Goal: Transaction & Acquisition: Purchase product/service

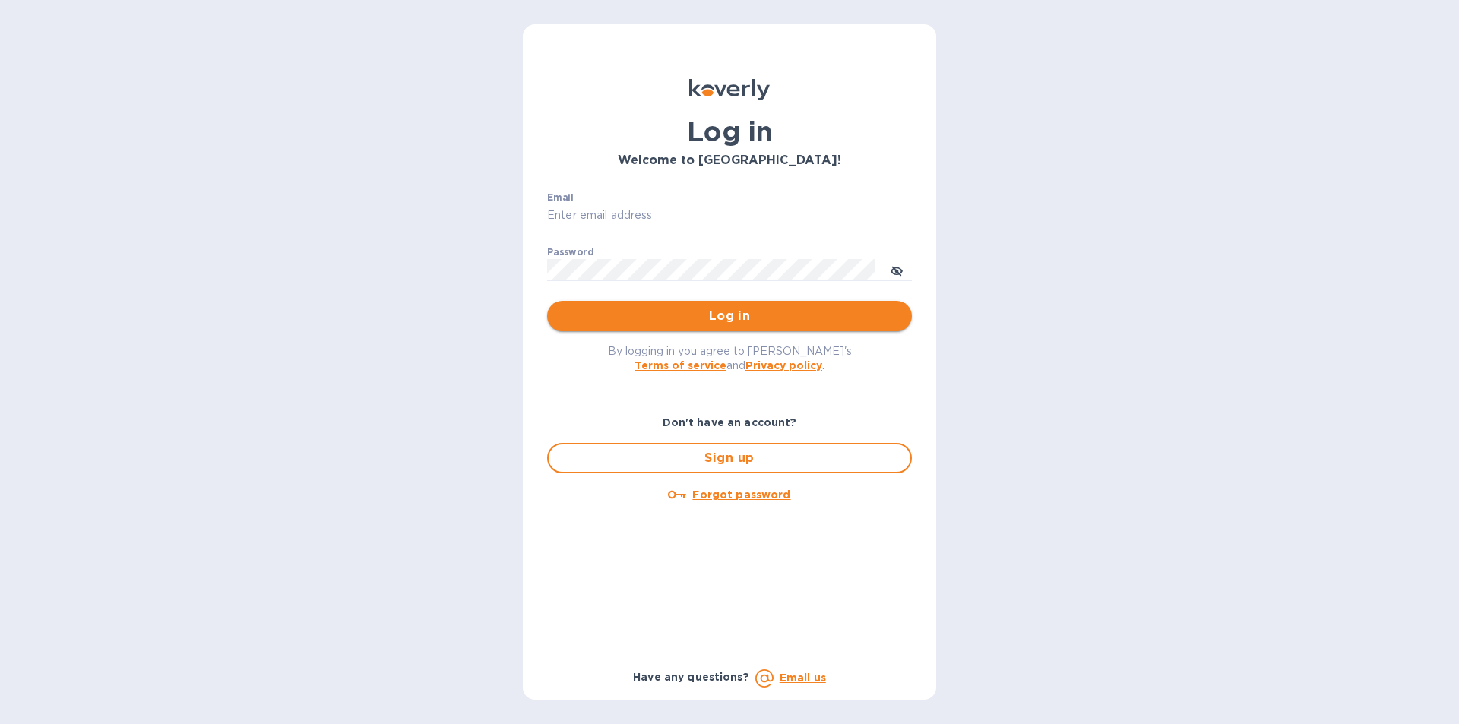
type input "[PERSON_NAME][EMAIL_ADDRESS][DOMAIN_NAME]"
click at [701, 306] on button "Log in" at bounding box center [729, 316] width 365 height 30
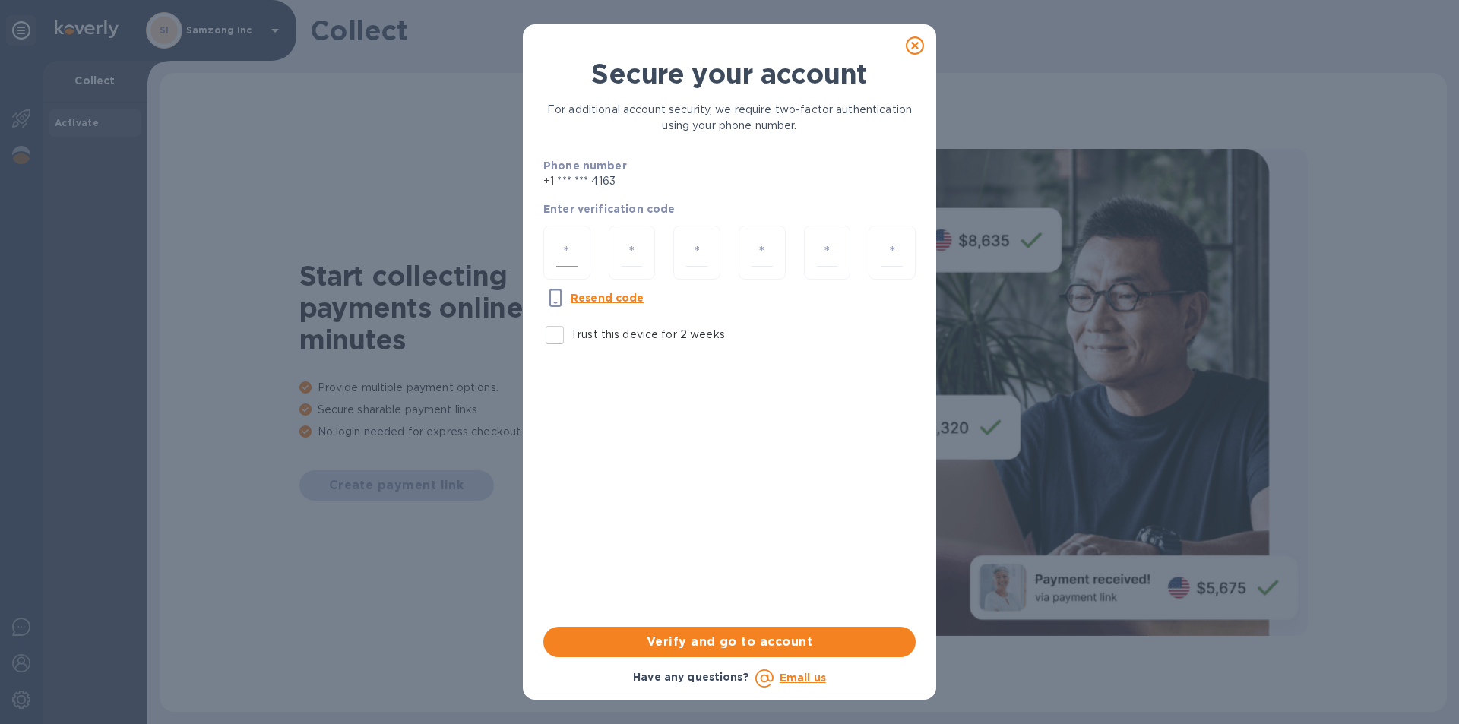
click at [555, 250] on div at bounding box center [566, 253] width 47 height 54
type input "2"
type input "9"
type input "6"
type input "5"
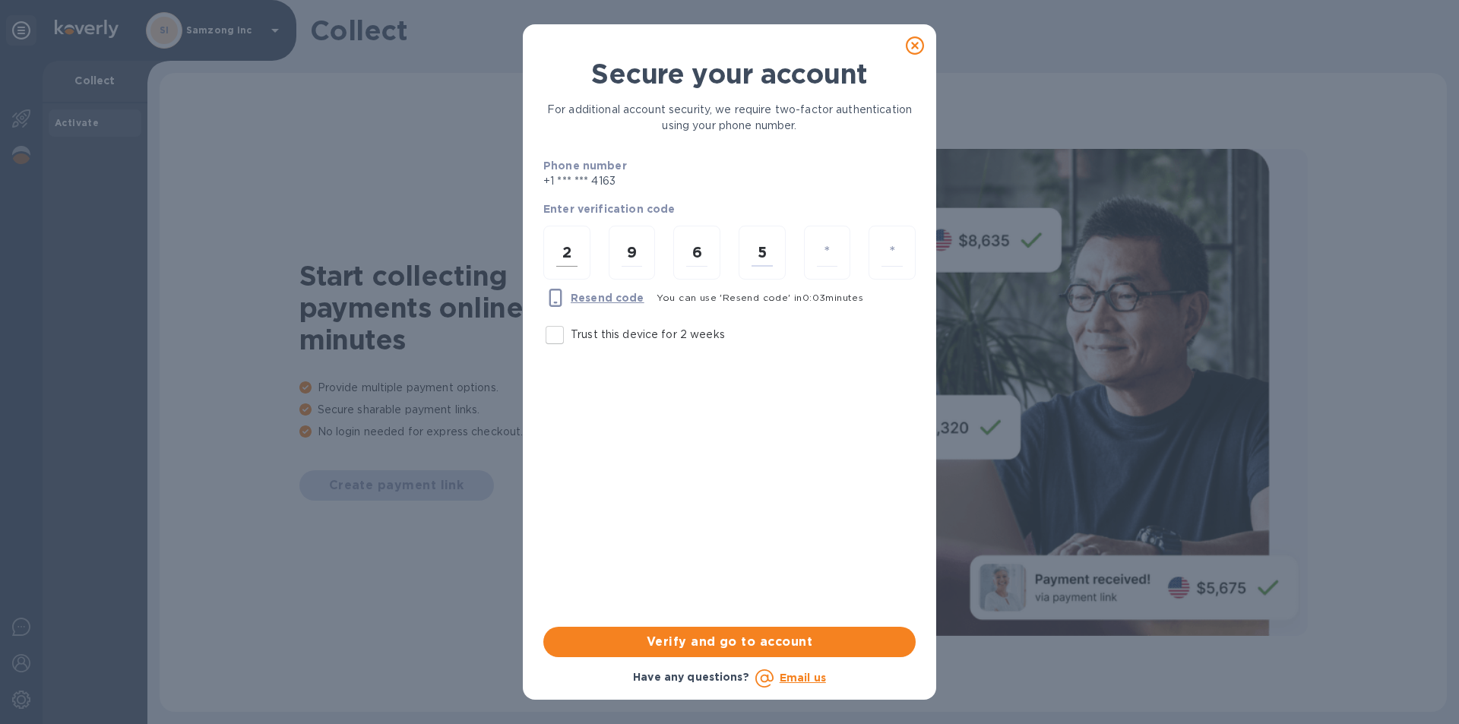
type input "9"
type input "3"
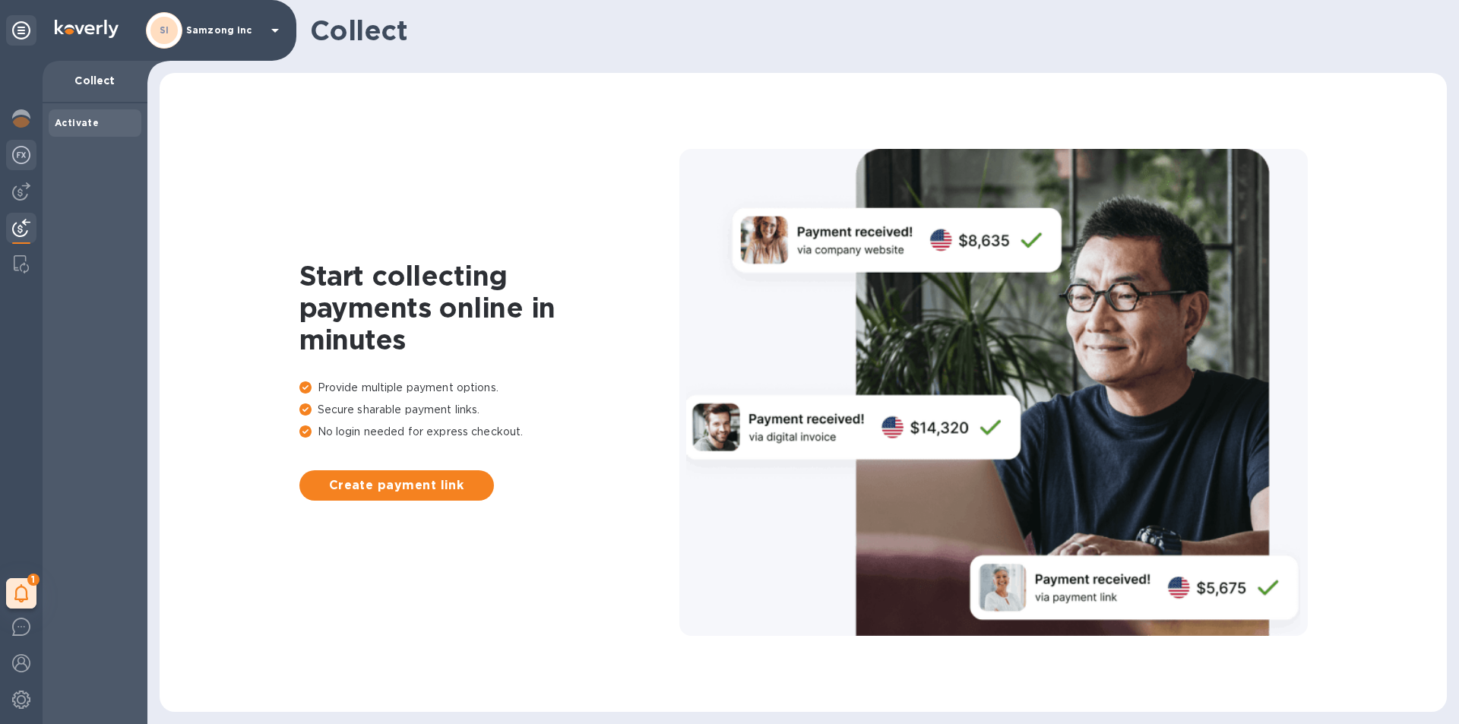
click at [22, 153] on img at bounding box center [21, 155] width 18 height 18
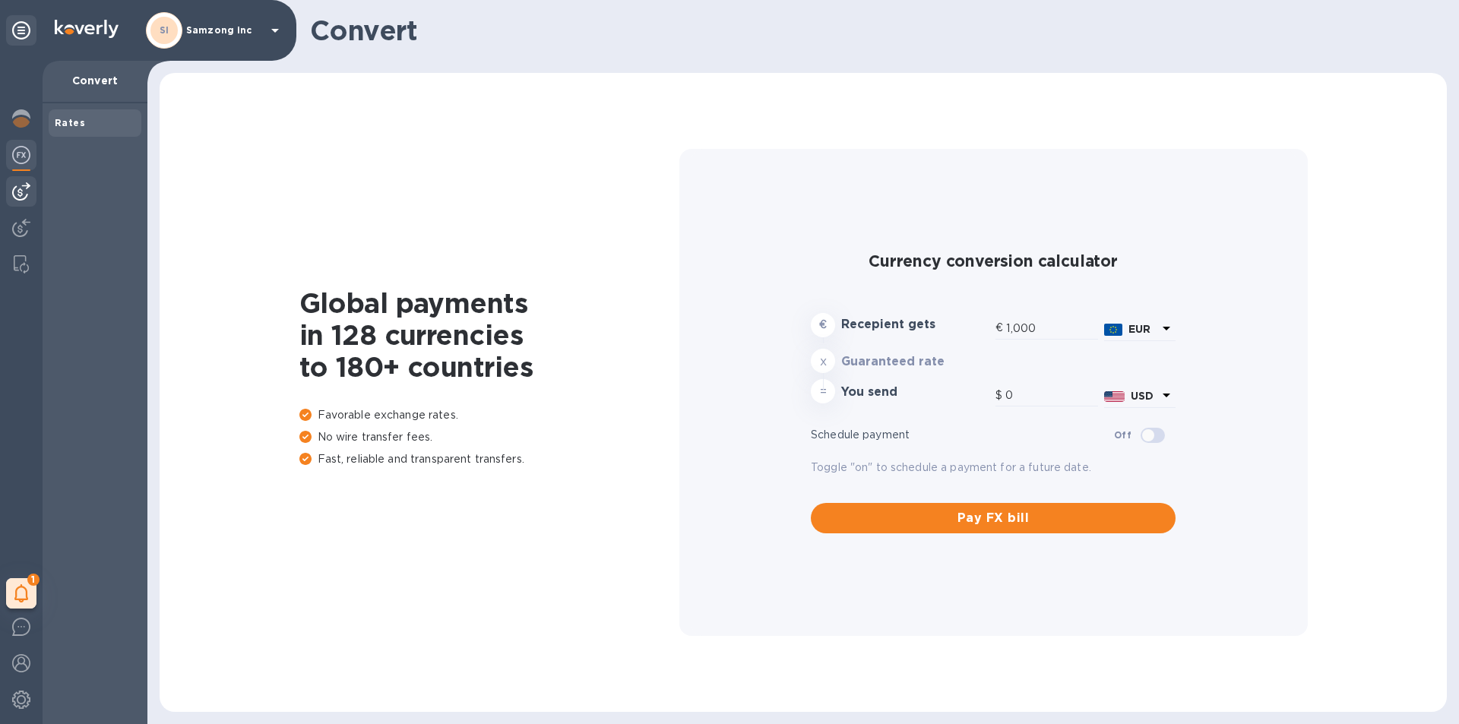
type input "1,176.47"
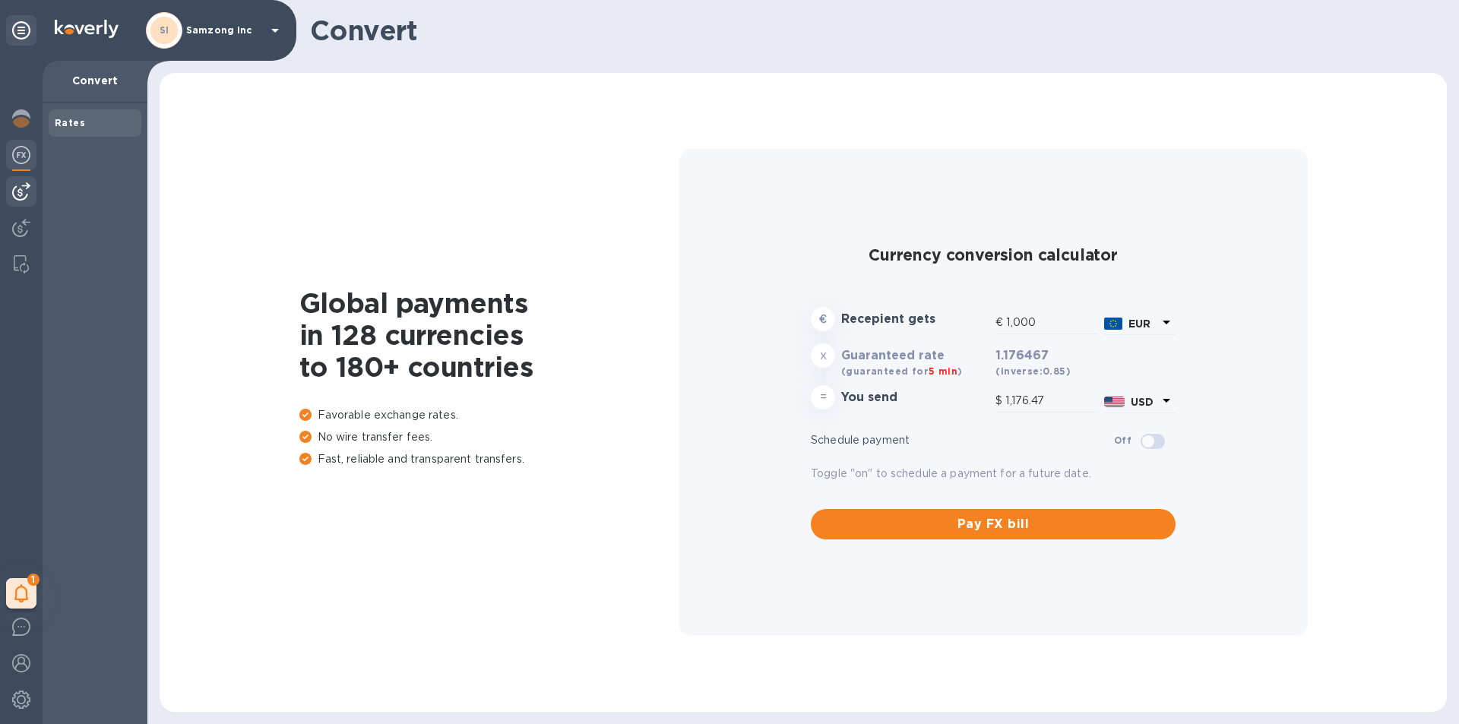
click at [19, 192] on img at bounding box center [21, 191] width 18 height 18
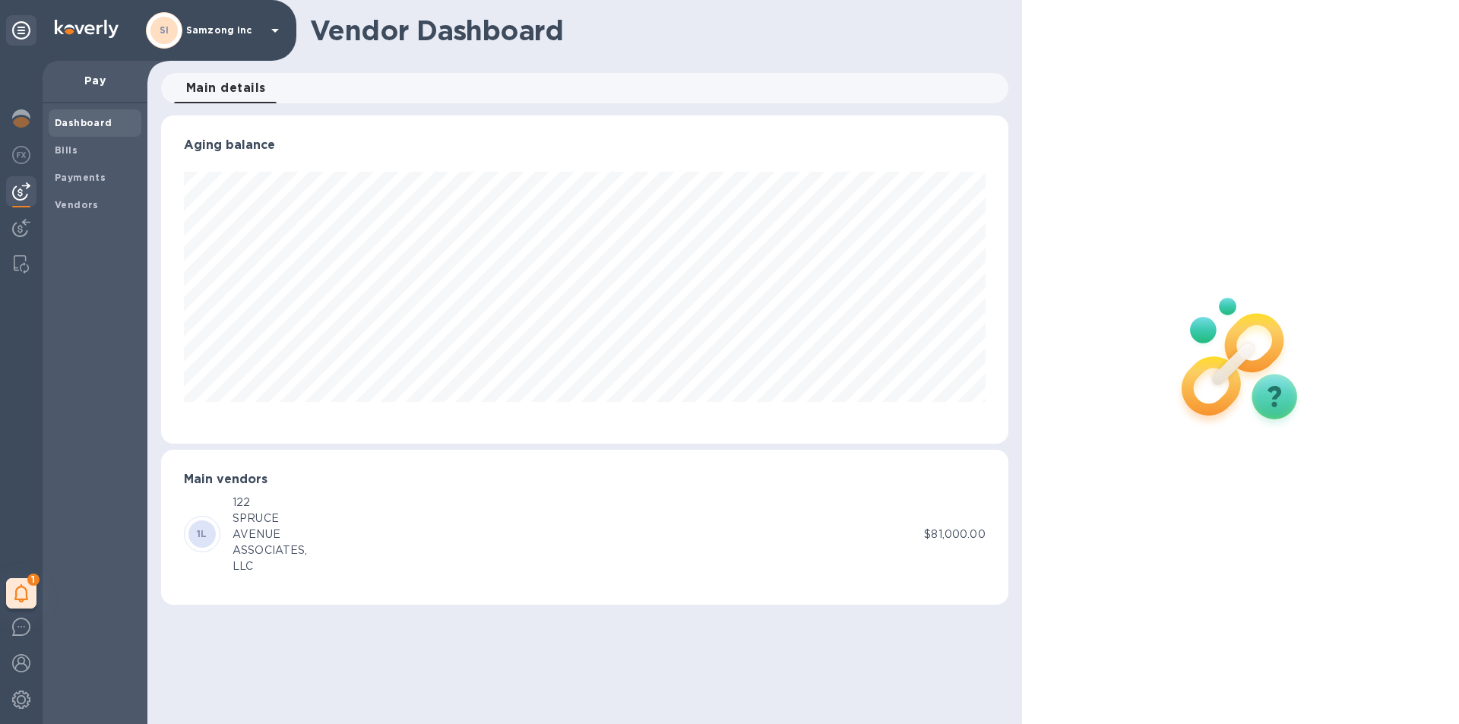
scroll to position [328, 846]
click at [63, 150] on b "Bills" at bounding box center [66, 149] width 23 height 11
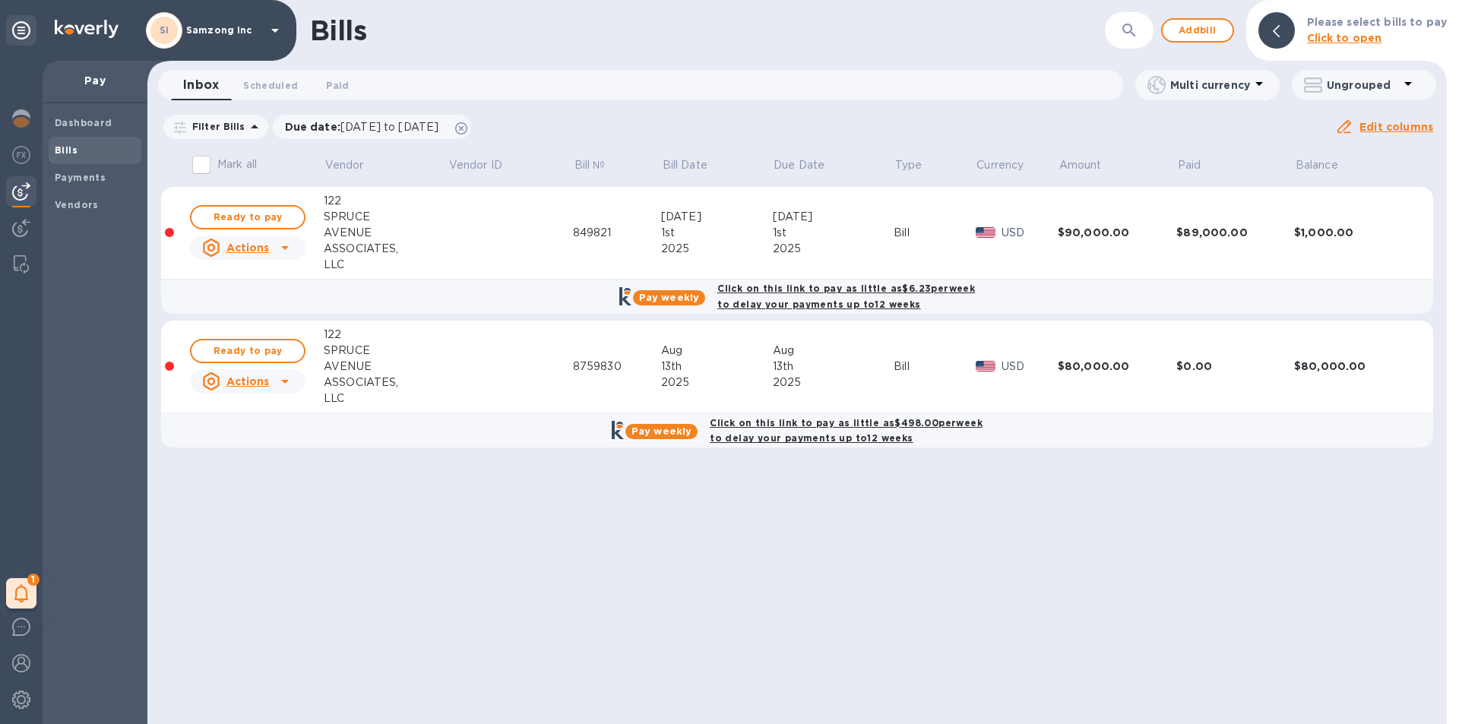
click at [543, 365] on td at bounding box center [509, 367] width 125 height 93
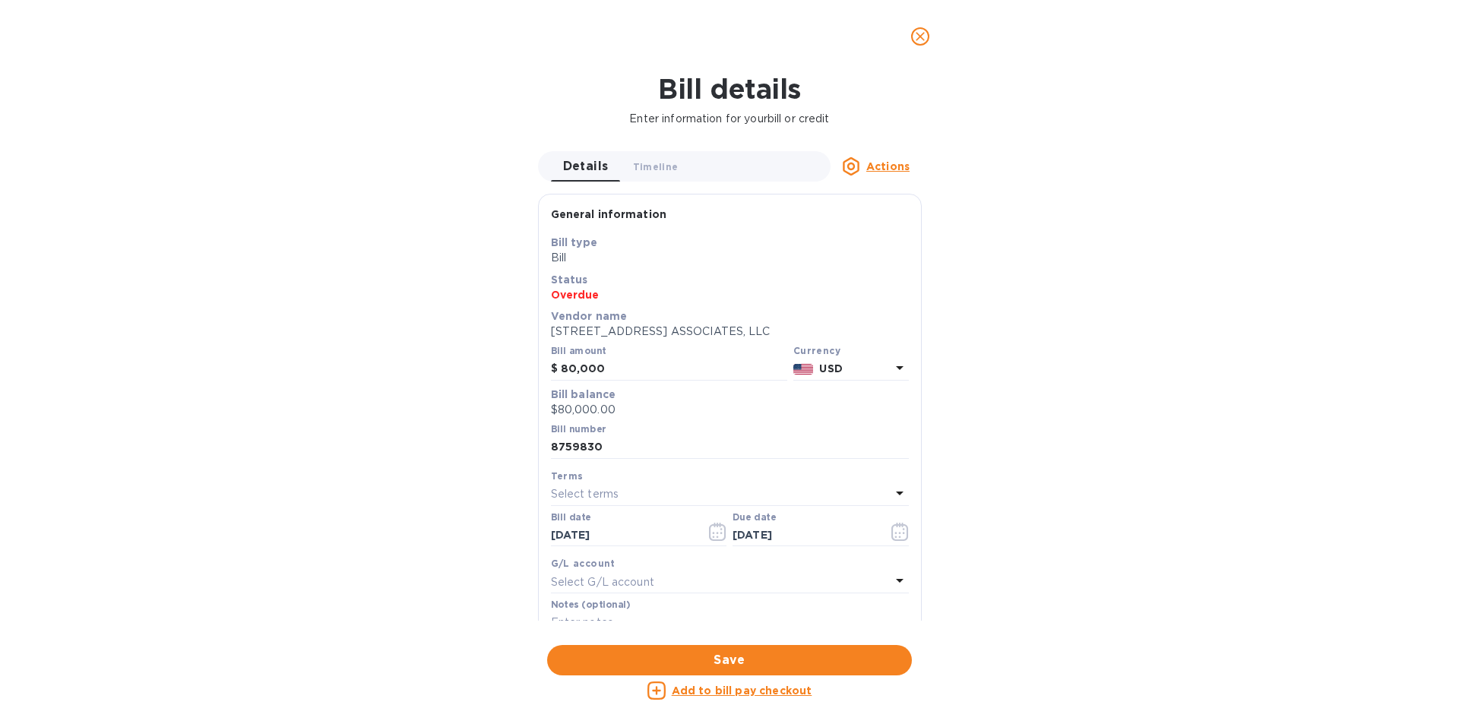
scroll to position [328, 846]
click at [916, 38] on icon "close" at bounding box center [919, 36] width 15 height 15
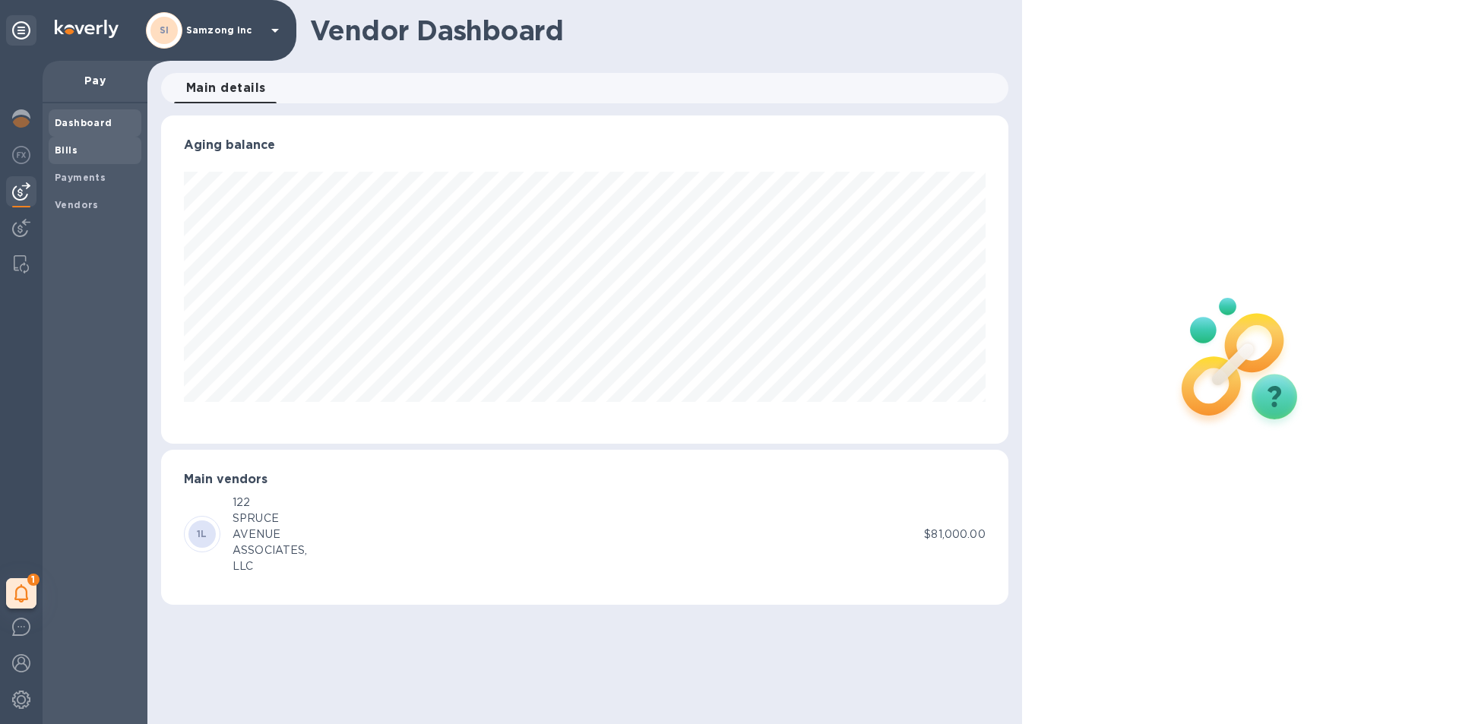
click at [59, 143] on span "Bills" at bounding box center [66, 150] width 23 height 15
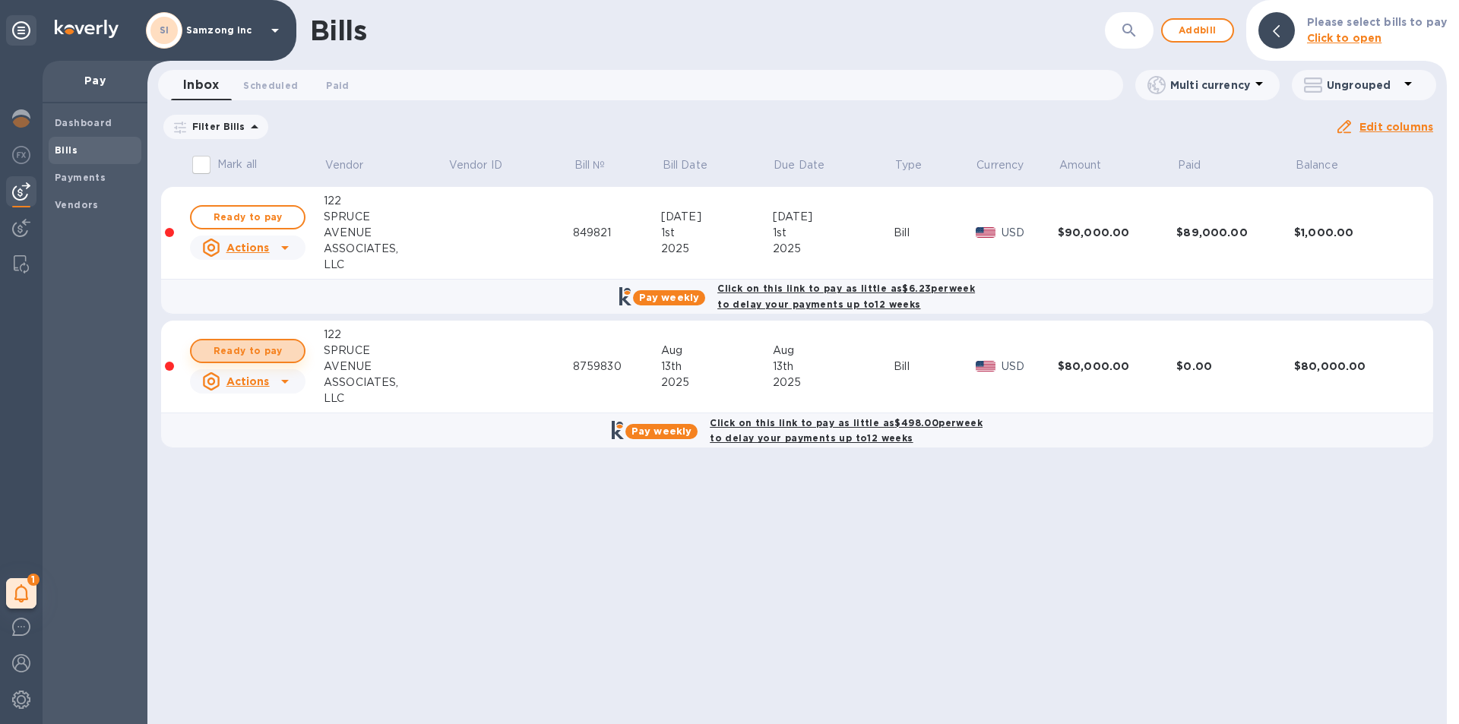
click at [248, 347] on span "Ready to pay" at bounding box center [248, 351] width 88 height 18
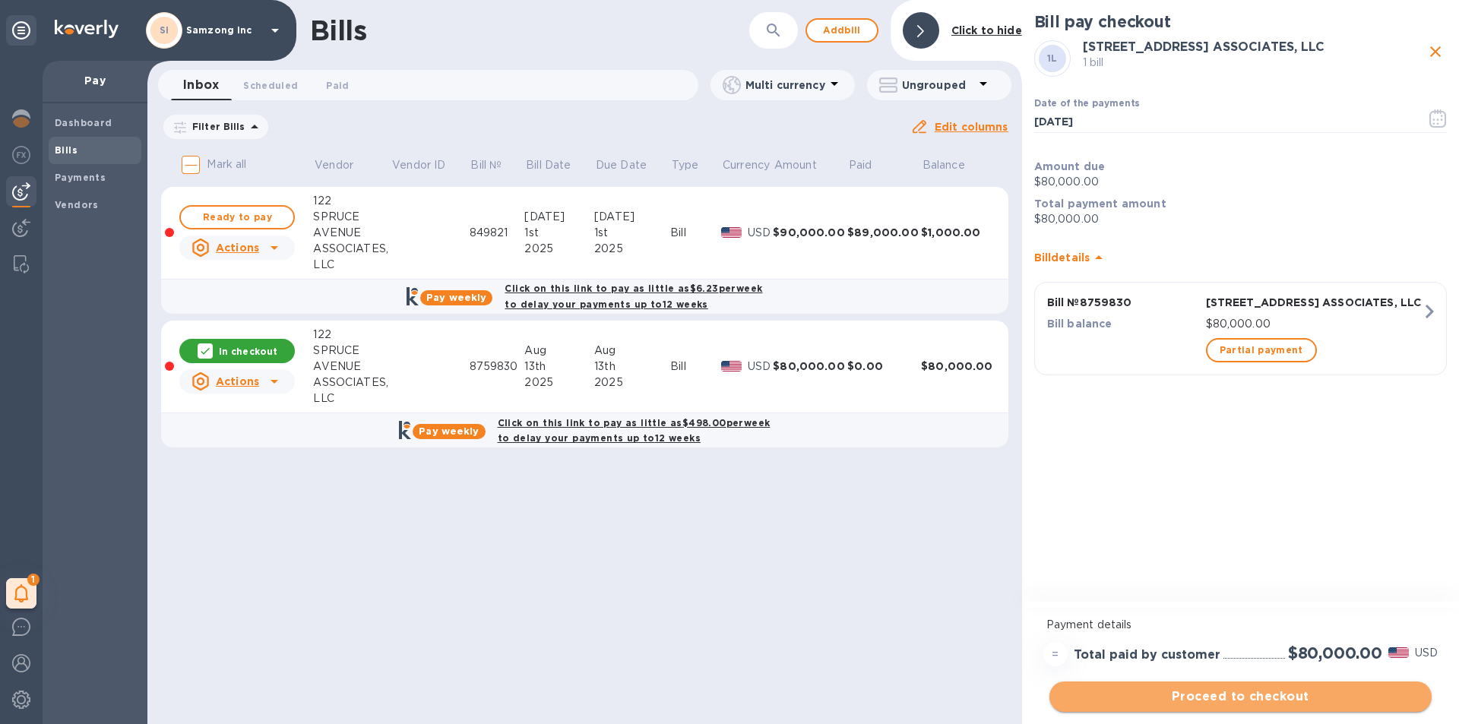
click at [1229, 691] on span "Proceed to checkout" at bounding box center [1240, 697] width 358 height 18
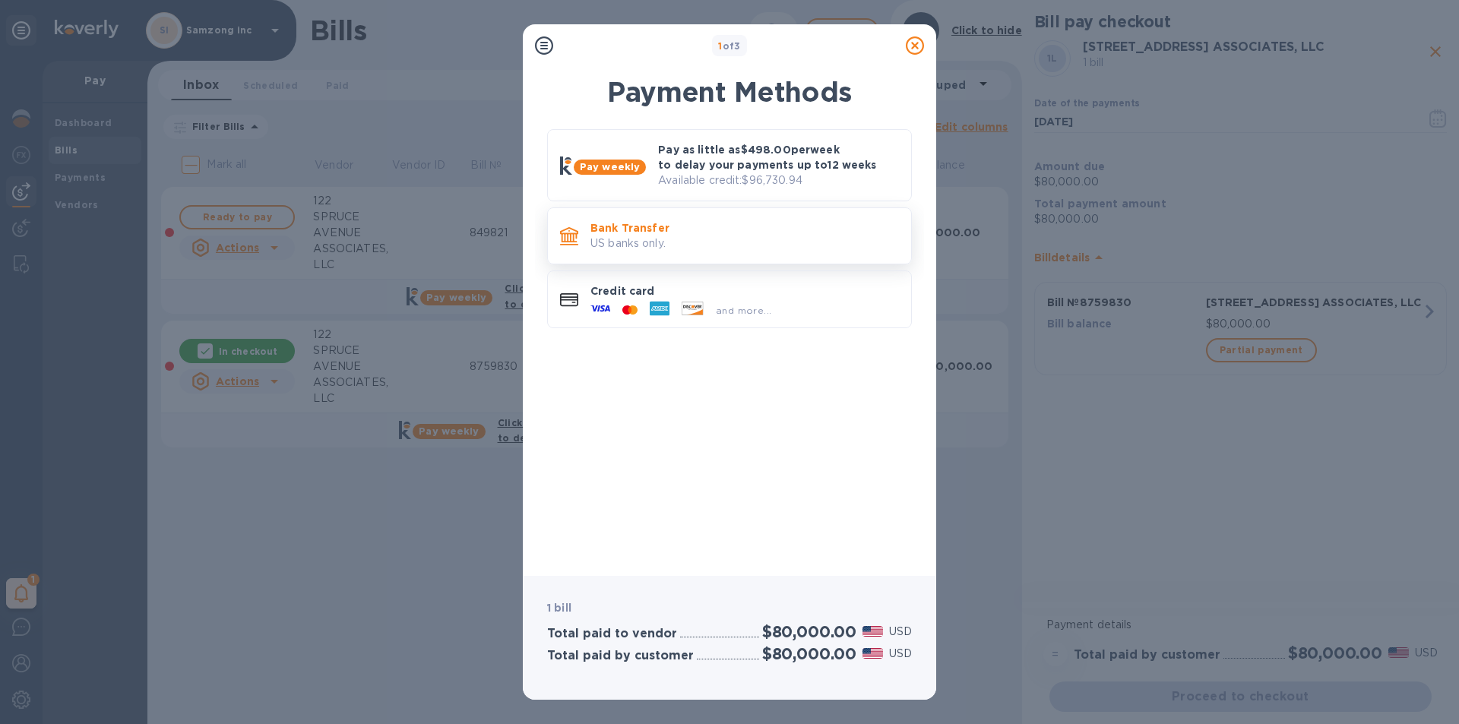
click at [695, 226] on p "Bank Transfer" at bounding box center [744, 227] width 308 height 15
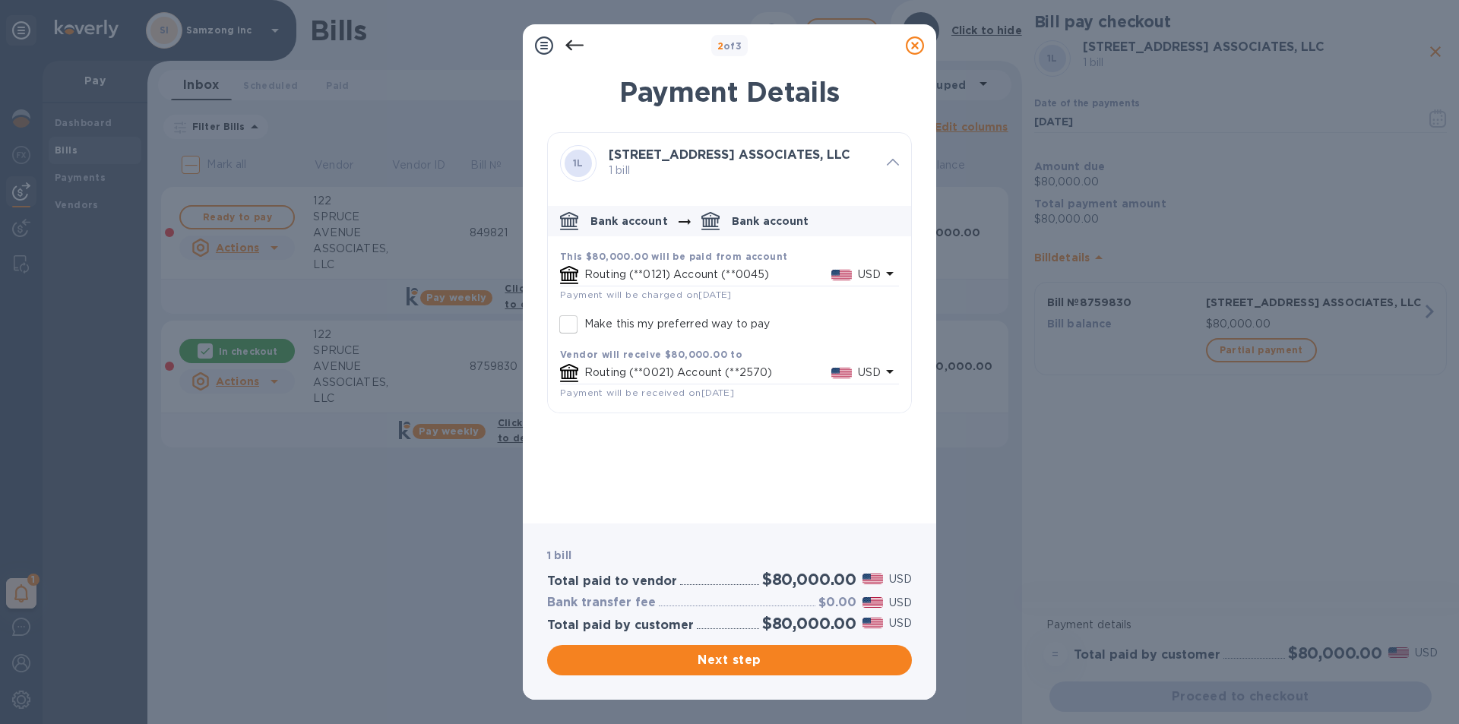
drag, startPoint x: 703, startPoint y: 656, endPoint x: 702, endPoint y: 444, distance: 211.2
click at [702, 444] on div "2 of 3 Payment Details [STREET_ADDRESS] ASSOCIATES, LLC 1 bill Bank account Ban…" at bounding box center [729, 361] width 413 height 675
click at [563, 38] on div at bounding box center [574, 45] width 30 height 30
click at [568, 39] on icon at bounding box center [574, 45] width 18 height 18
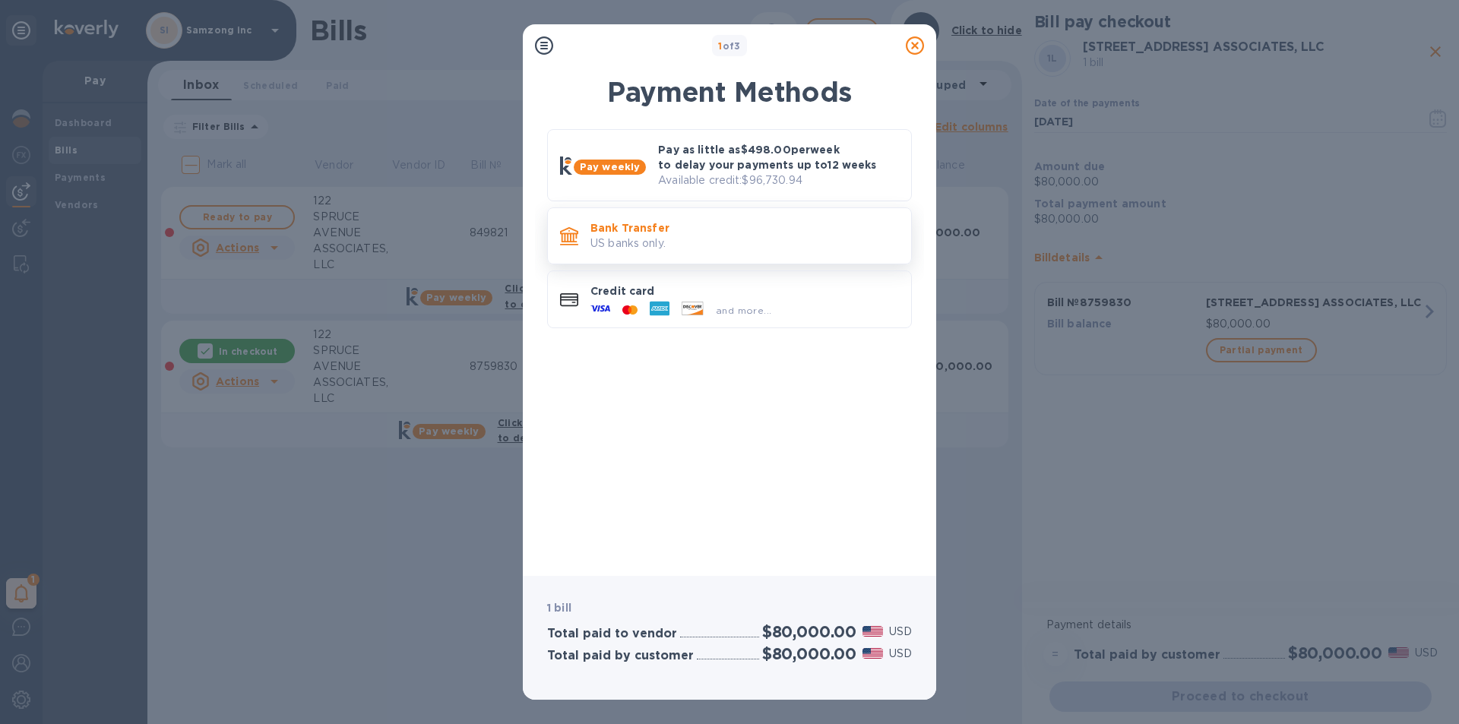
click at [647, 219] on div "Bank Transfer US banks only." at bounding box center [744, 235] width 321 height 43
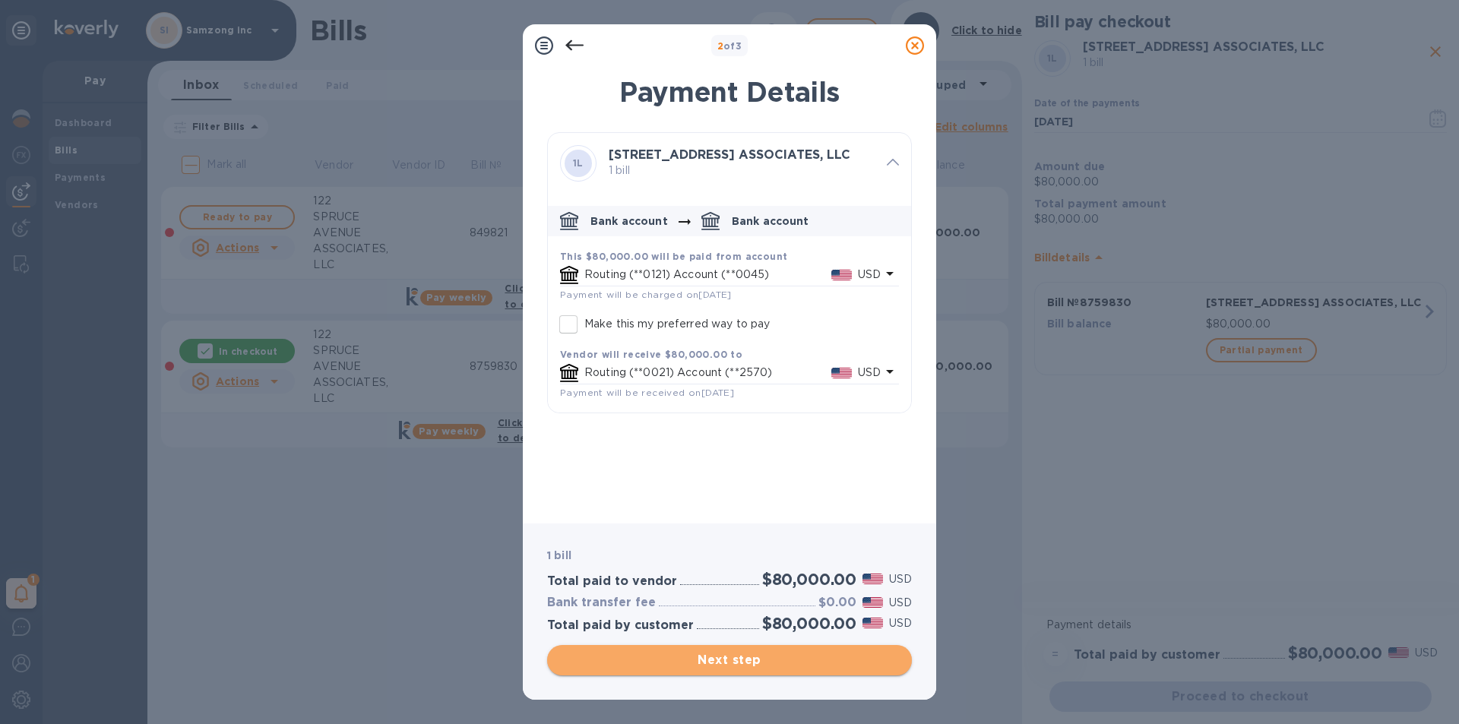
click at [713, 656] on span "Next step" at bounding box center [729, 660] width 340 height 18
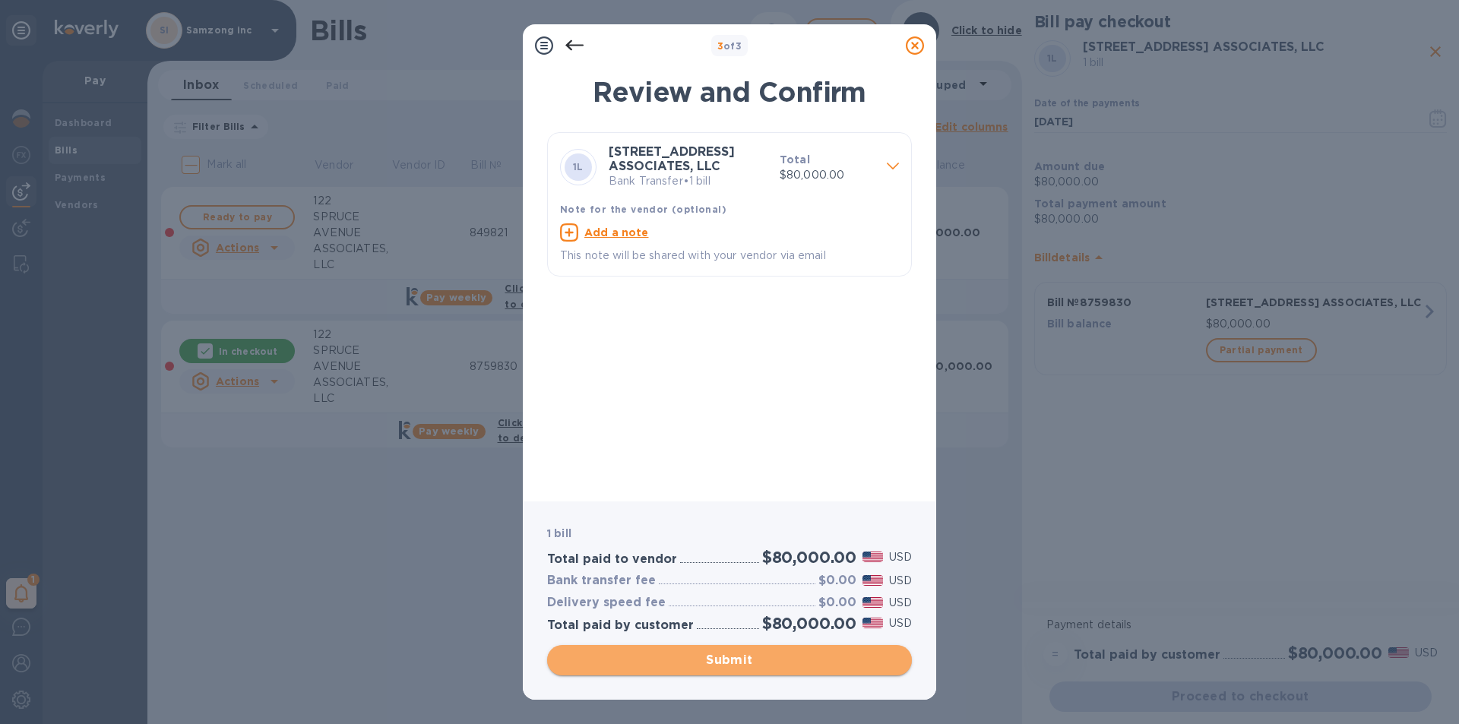
click at [713, 656] on span "Submit" at bounding box center [729, 660] width 340 height 18
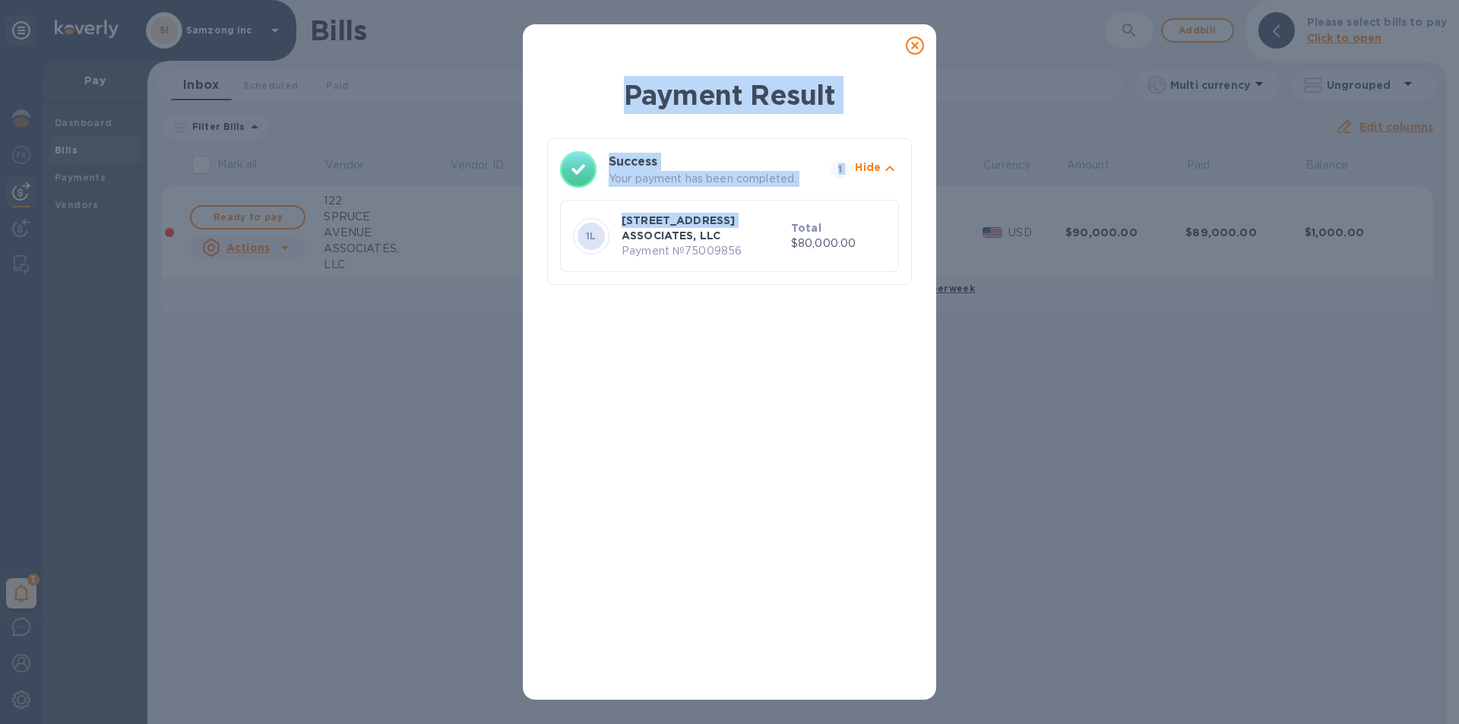
drag, startPoint x: 913, startPoint y: 46, endPoint x: 733, endPoint y: 221, distance: 250.9
click at [747, 224] on div "Payment Result Success Your payment has been completed. 1 Hide 1L [STREET_ADDRE…" at bounding box center [729, 361] width 413 height 675
click at [745, 223] on p "[STREET_ADDRESS] ASSOCIATES, LLC" at bounding box center [702, 228] width 163 height 30
drag, startPoint x: 919, startPoint y: 43, endPoint x: 697, endPoint y: 240, distance: 296.5
click at [697, 240] on div "Payment Result Success Your payment has been completed. 1 Hide 1L [STREET_ADDRE…" at bounding box center [729, 361] width 413 height 675
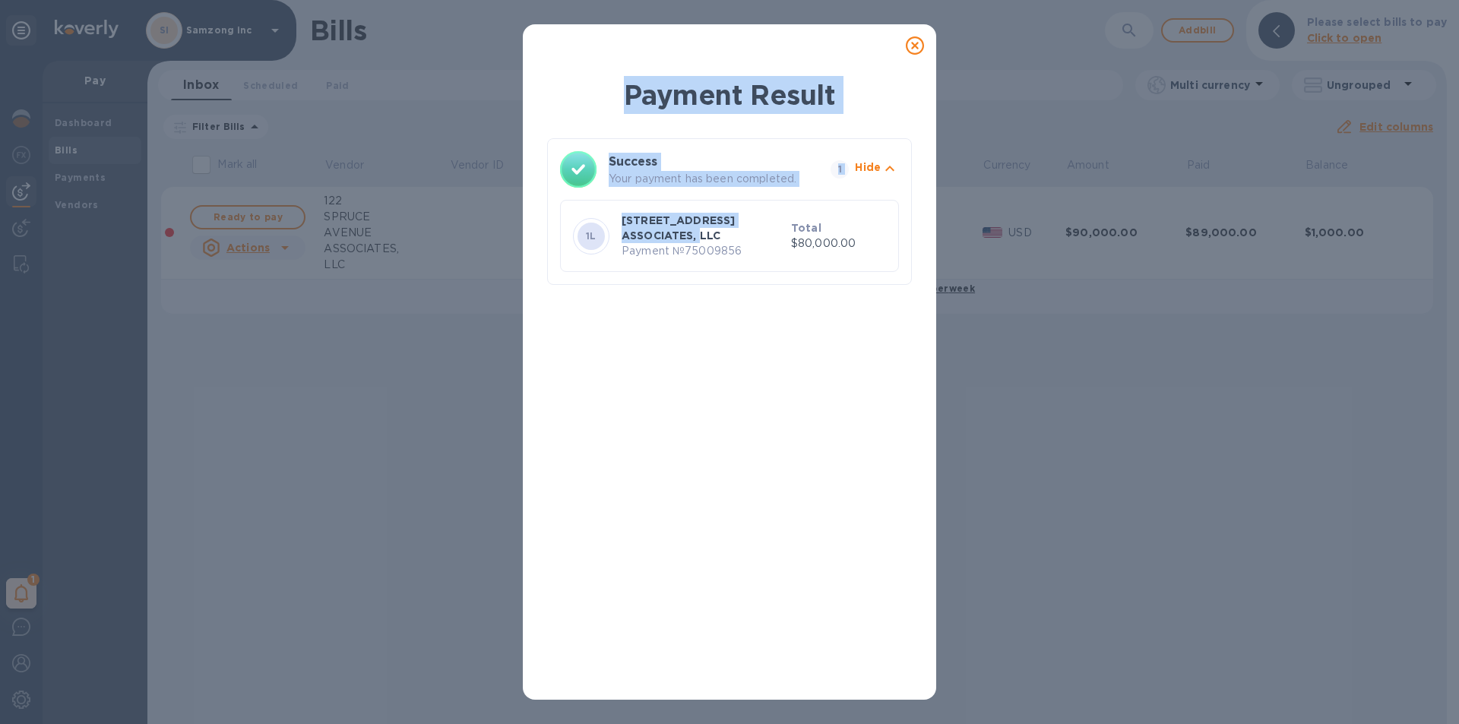
click at [855, 100] on h1 "Payment Result" at bounding box center [729, 95] width 365 height 38
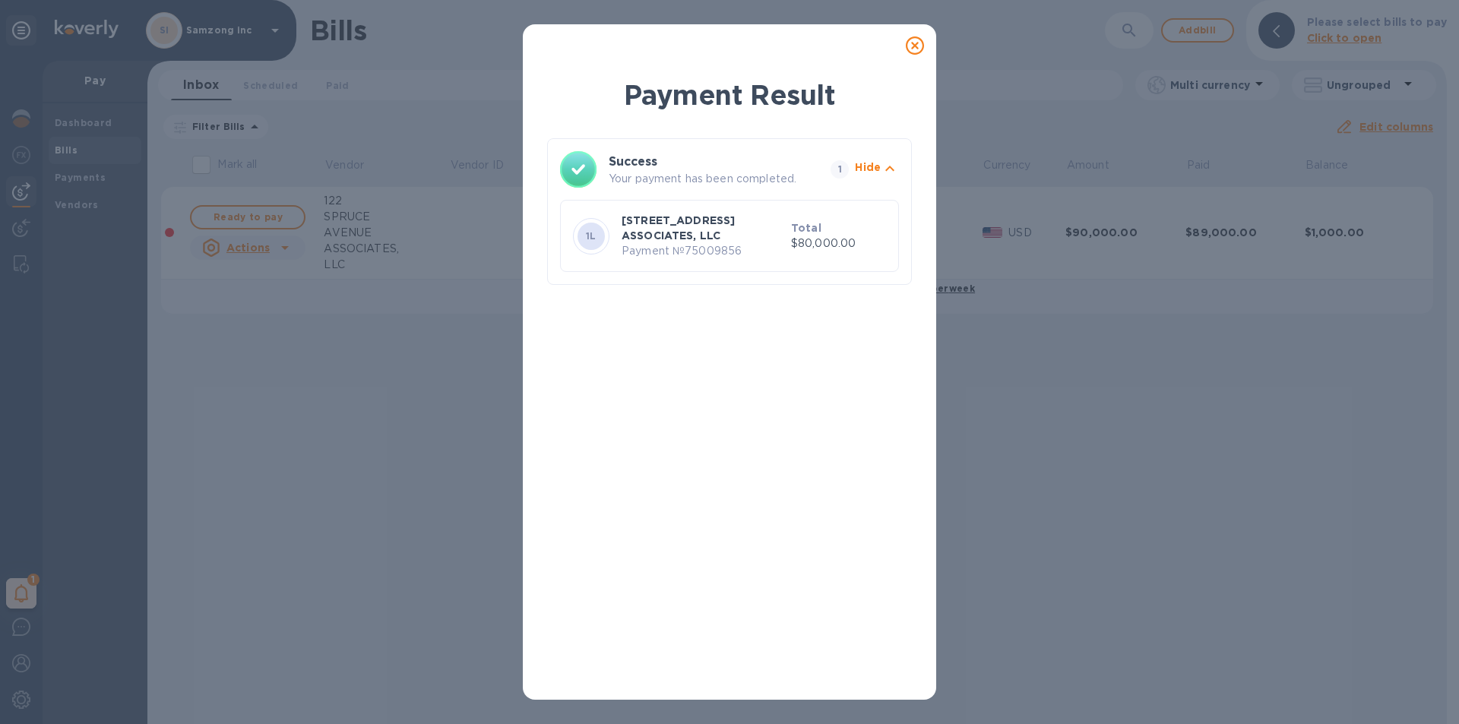
click at [913, 46] on icon at bounding box center [915, 45] width 18 height 18
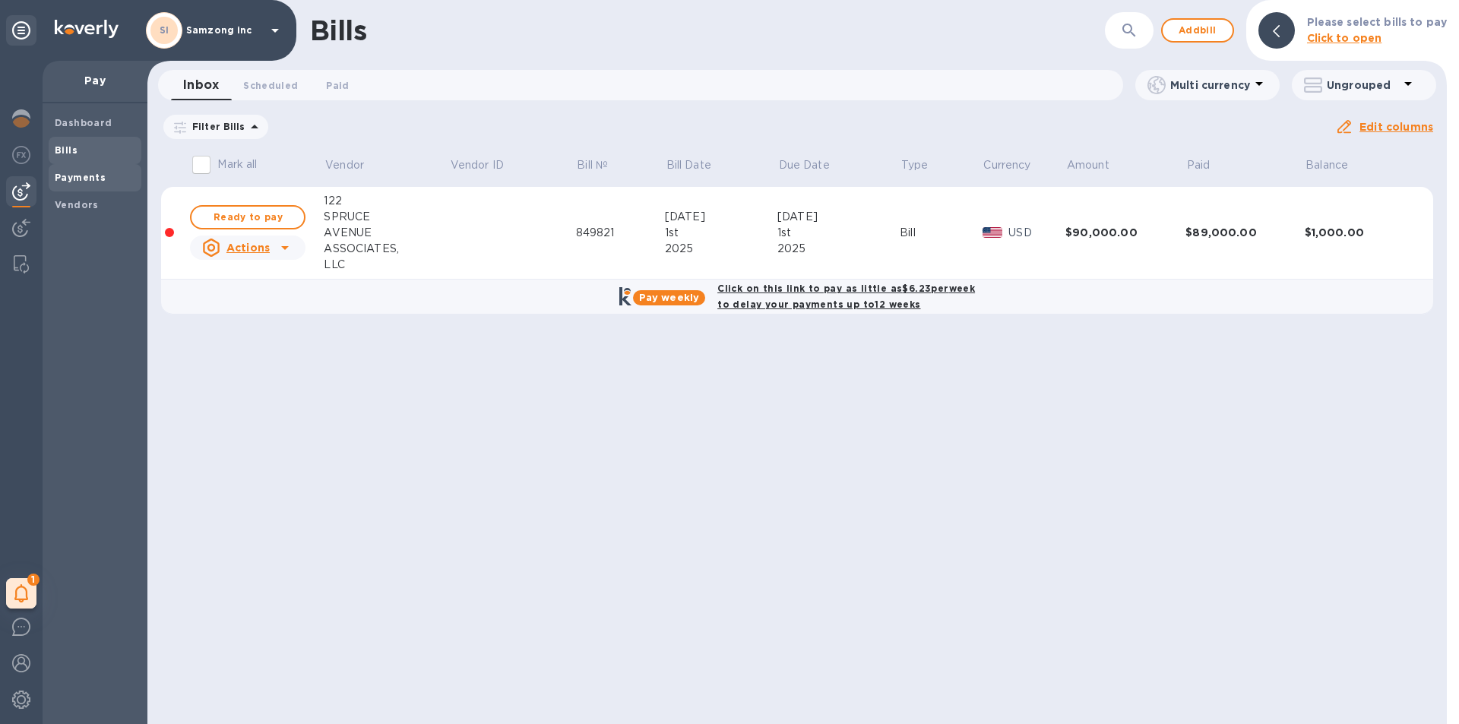
click at [90, 172] on b "Payments" at bounding box center [80, 177] width 51 height 11
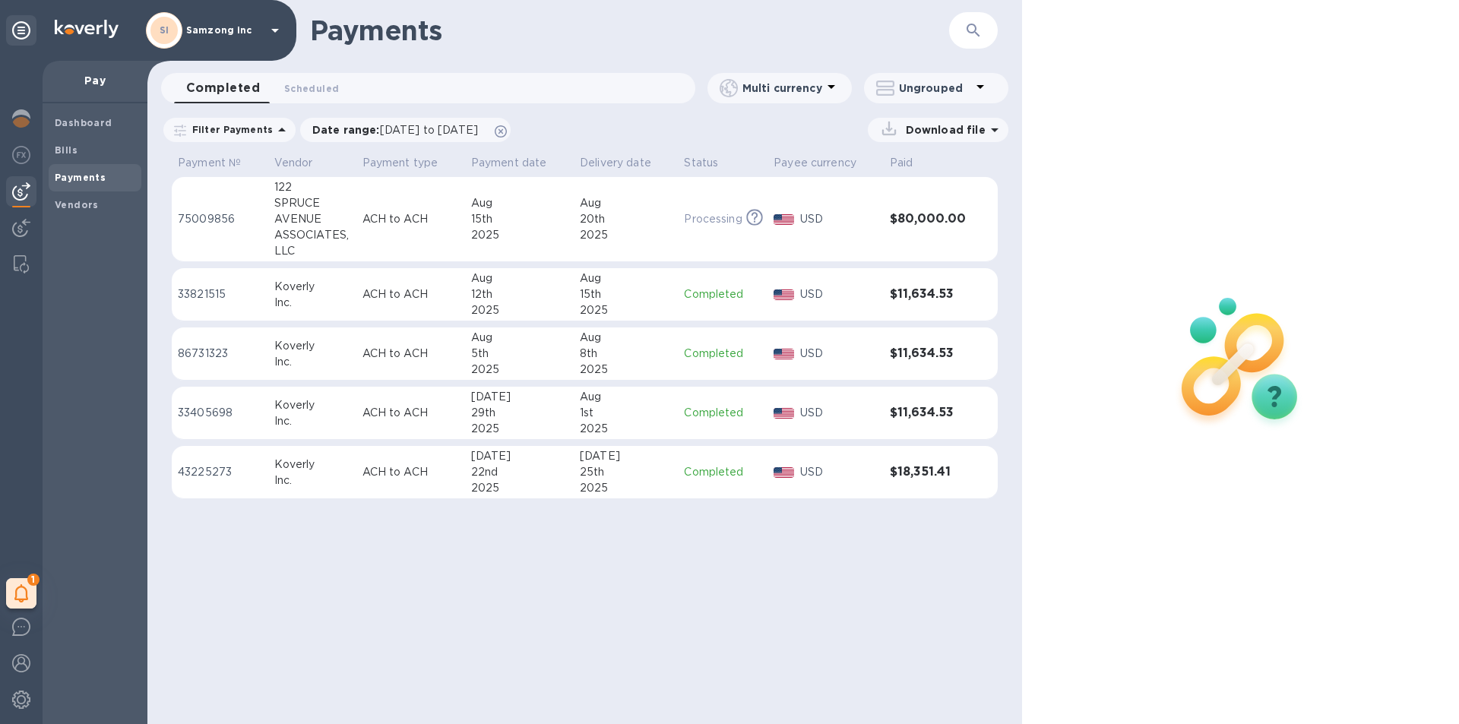
click at [659, 217] on div "20th" at bounding box center [626, 219] width 92 height 16
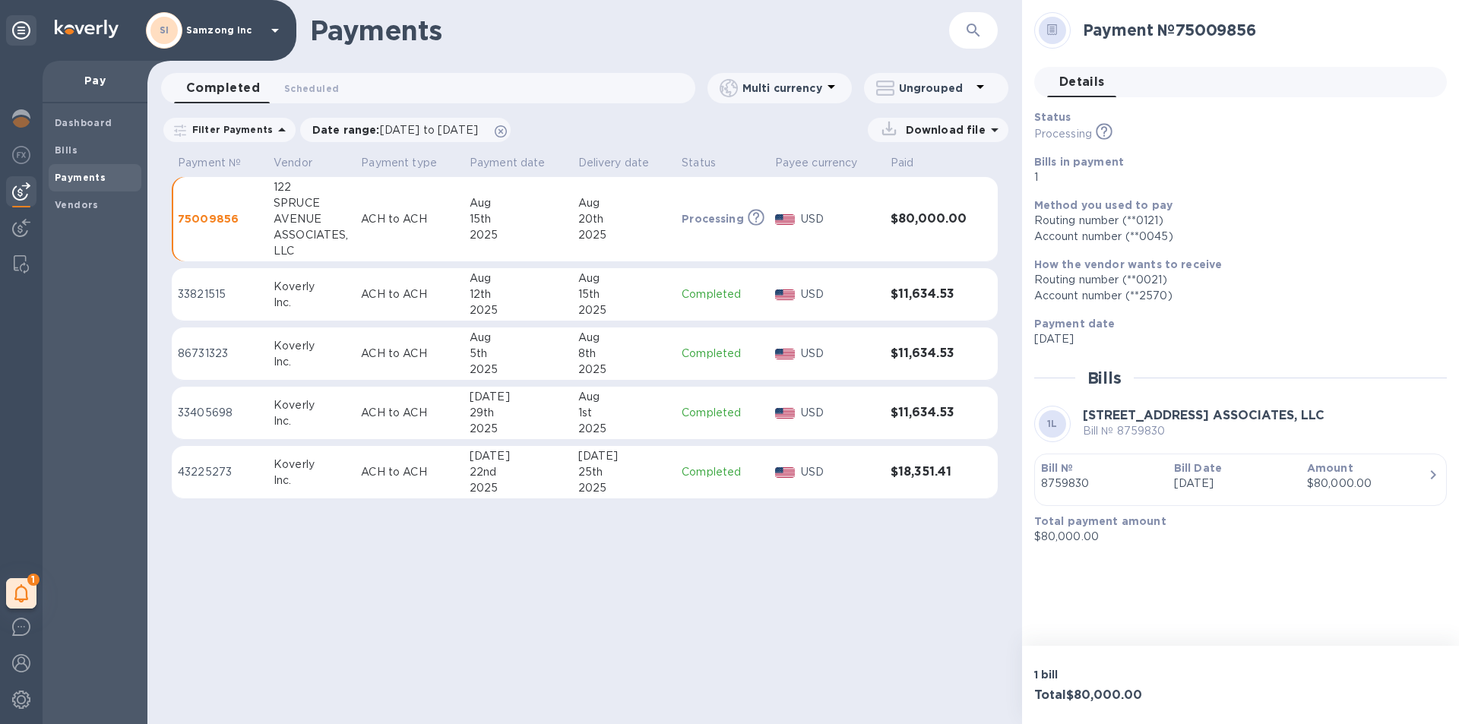
click at [211, 216] on p "75009856" at bounding box center [220, 218] width 84 height 15
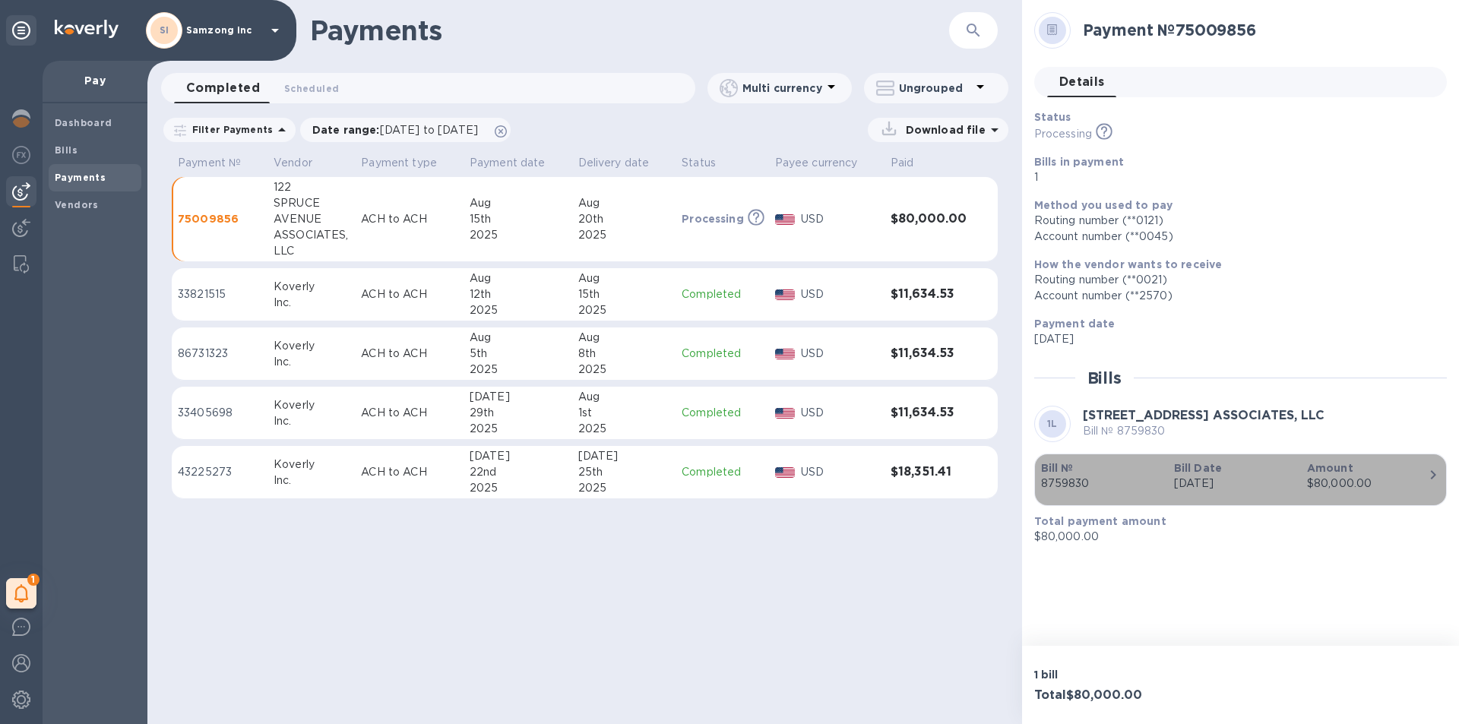
click at [1411, 469] on p "Amount" at bounding box center [1367, 467] width 121 height 15
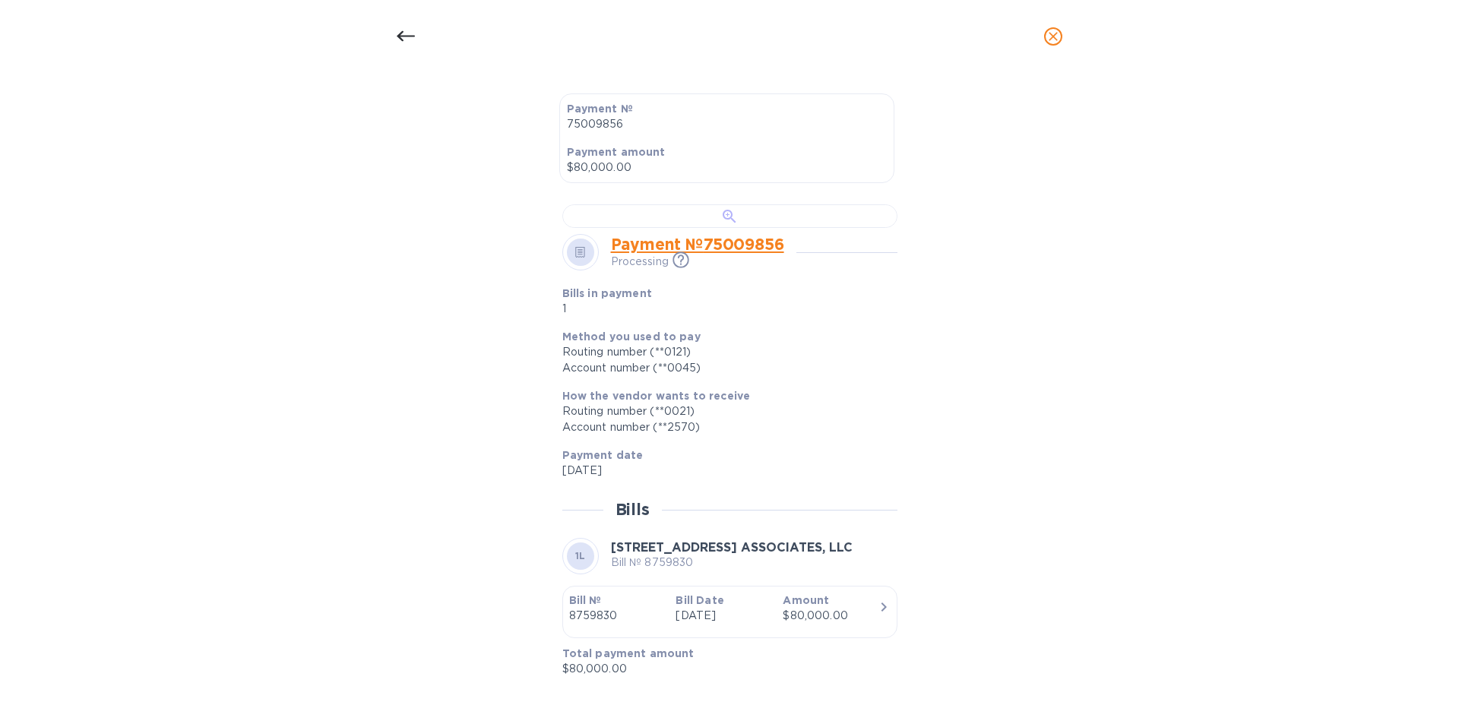
scroll to position [825, 0]
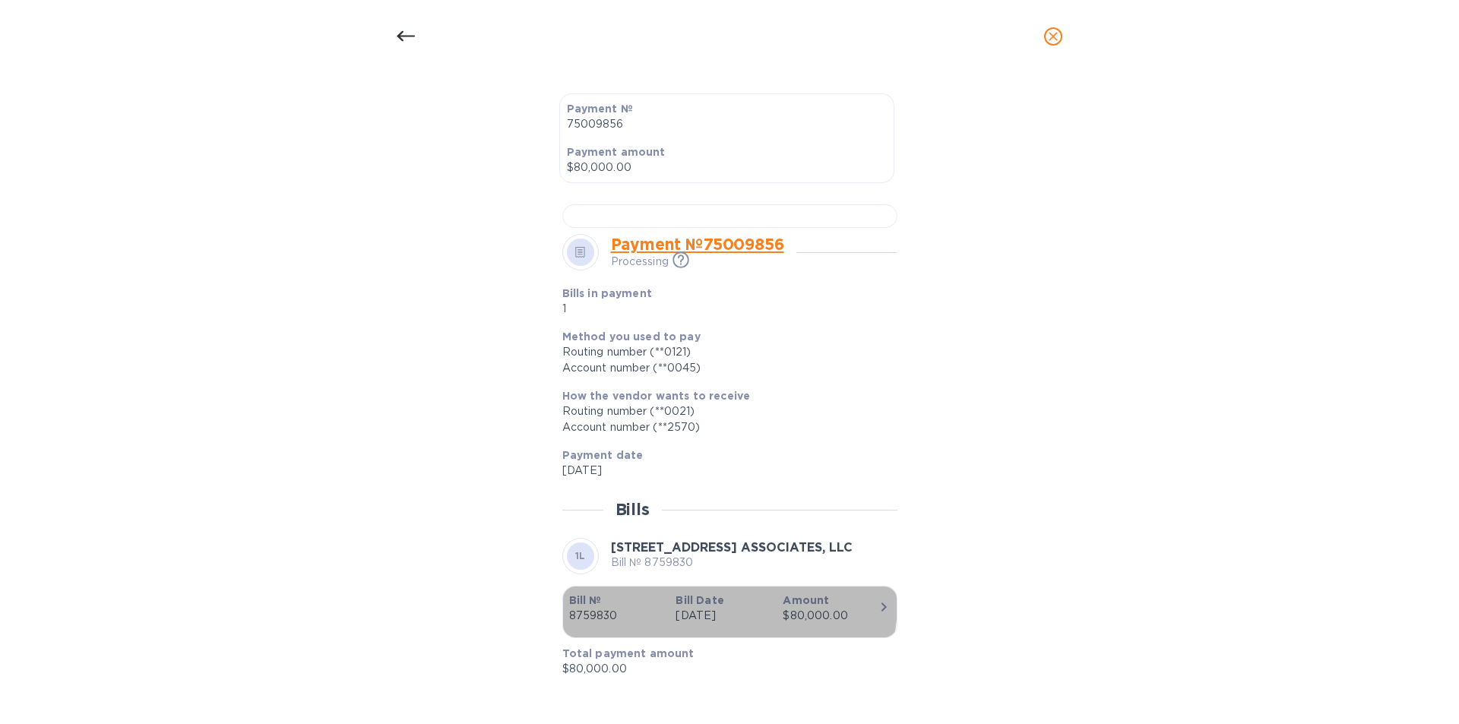
click at [700, 602] on b "Bill Date" at bounding box center [699, 600] width 48 height 12
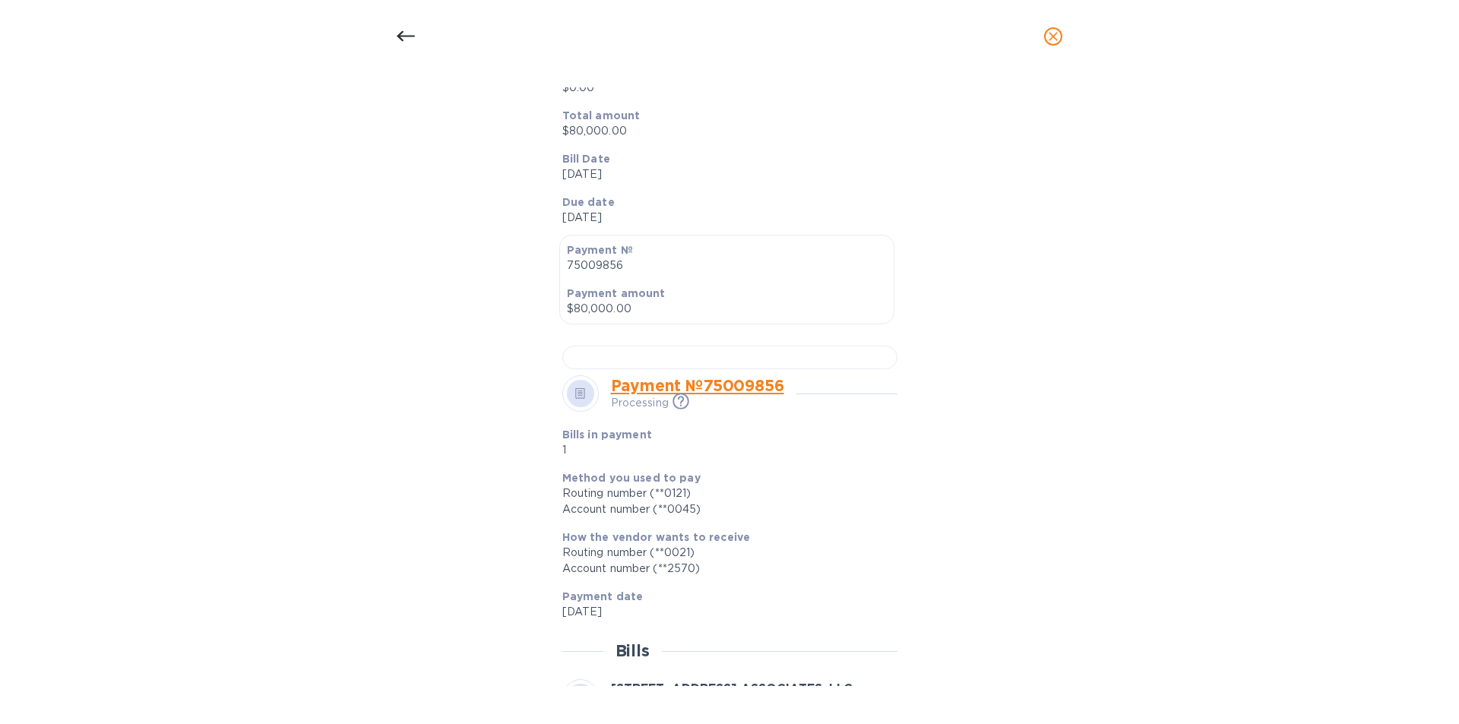
scroll to position [217, 0]
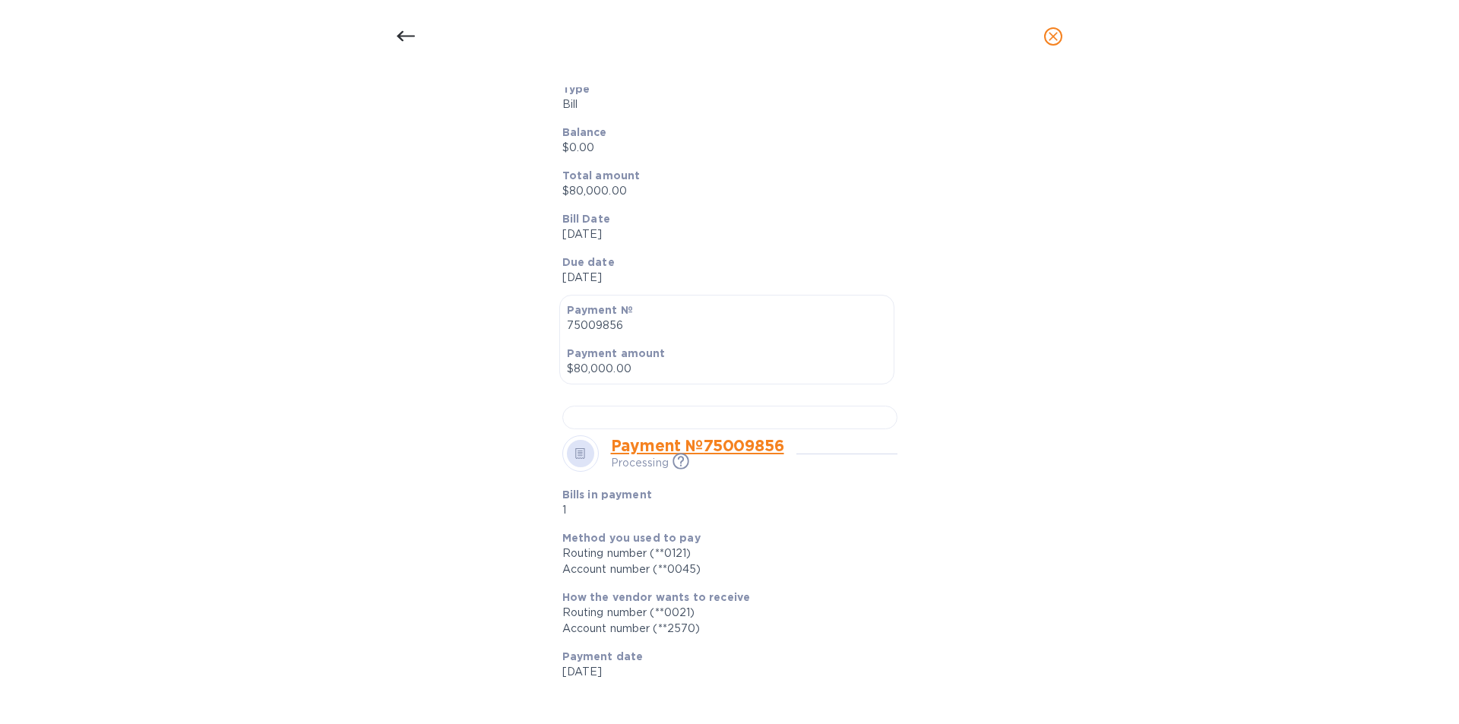
click at [1062, 36] on button "close" at bounding box center [1053, 36] width 36 height 36
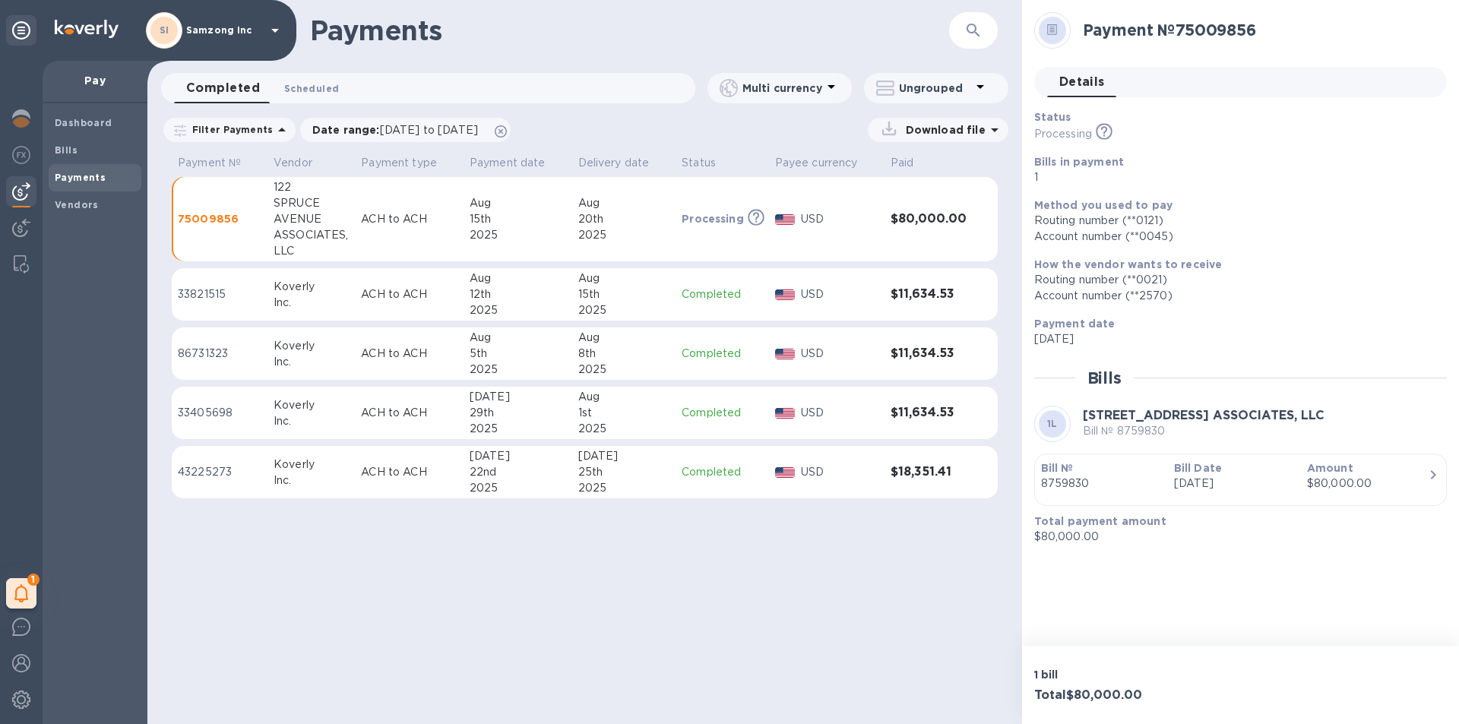
click at [329, 87] on span "Scheduled 0" at bounding box center [311, 89] width 55 height 16
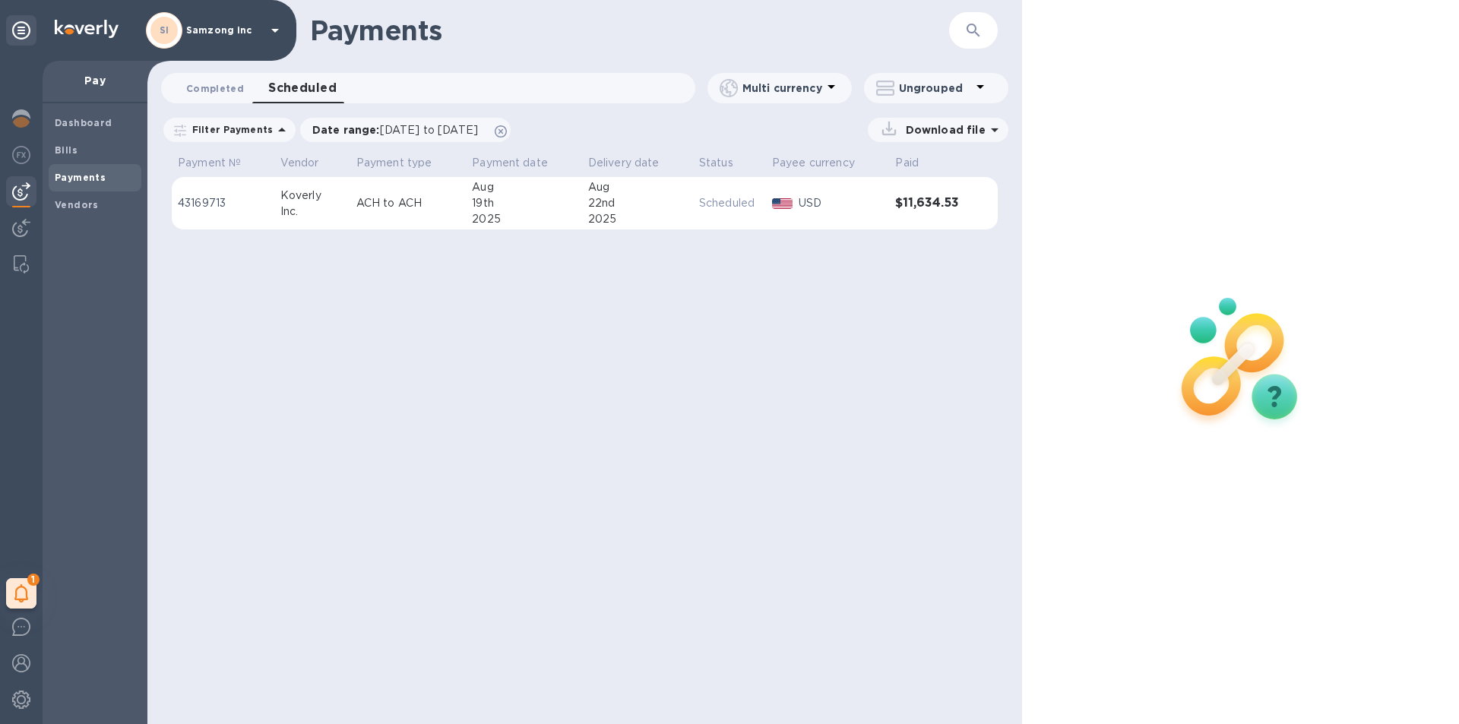
click at [229, 86] on span "Completed 0" at bounding box center [215, 89] width 58 height 16
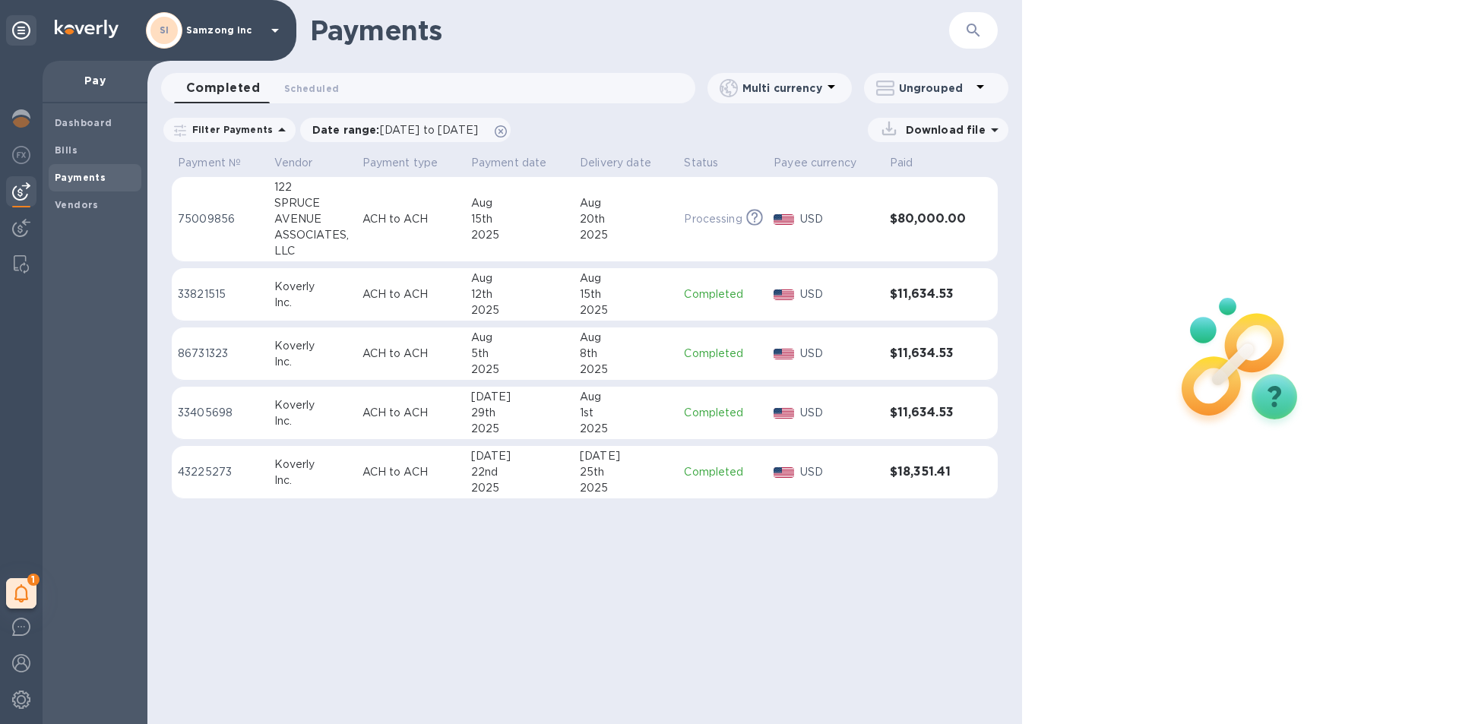
click at [252, 203] on td "75009856" at bounding box center [220, 219] width 96 height 85
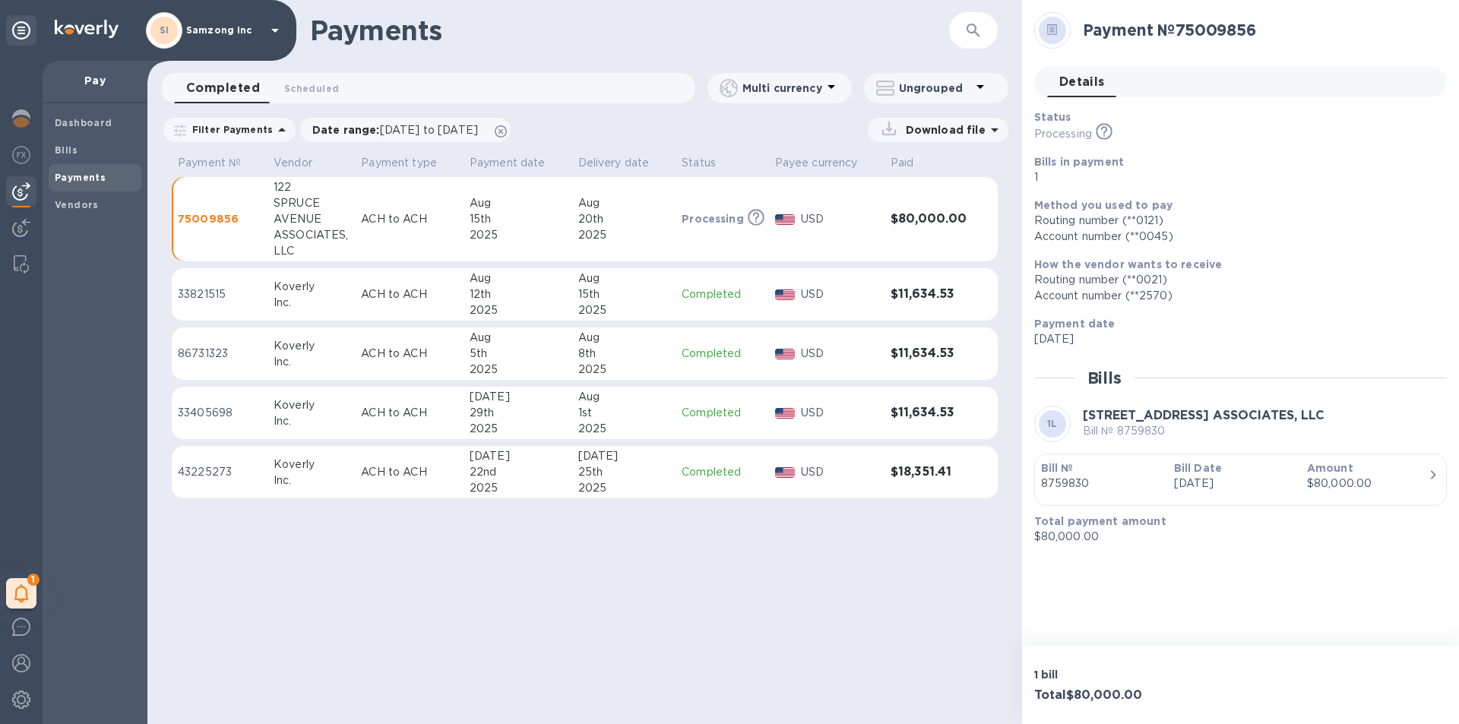
click at [1059, 29] on div at bounding box center [1052, 30] width 27 height 27
click at [405, 156] on p "Payment type" at bounding box center [399, 163] width 76 height 16
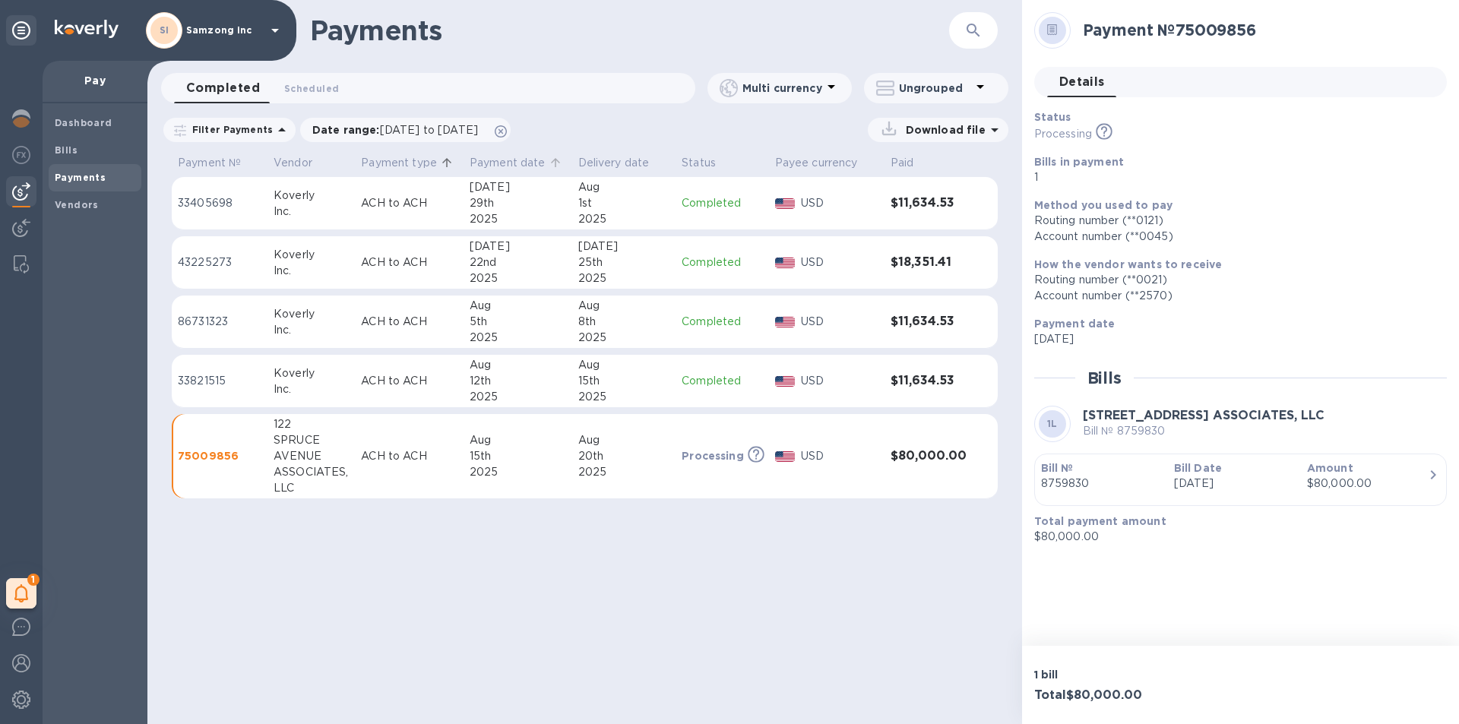
click at [509, 163] on p "Payment date" at bounding box center [508, 163] width 76 height 16
drag, startPoint x: 707, startPoint y: 161, endPoint x: 699, endPoint y: 158, distance: 8.2
click at [699, 158] on p "Status" at bounding box center [699, 163] width 34 height 16
click at [91, 154] on span "Bills" at bounding box center [95, 150] width 81 height 15
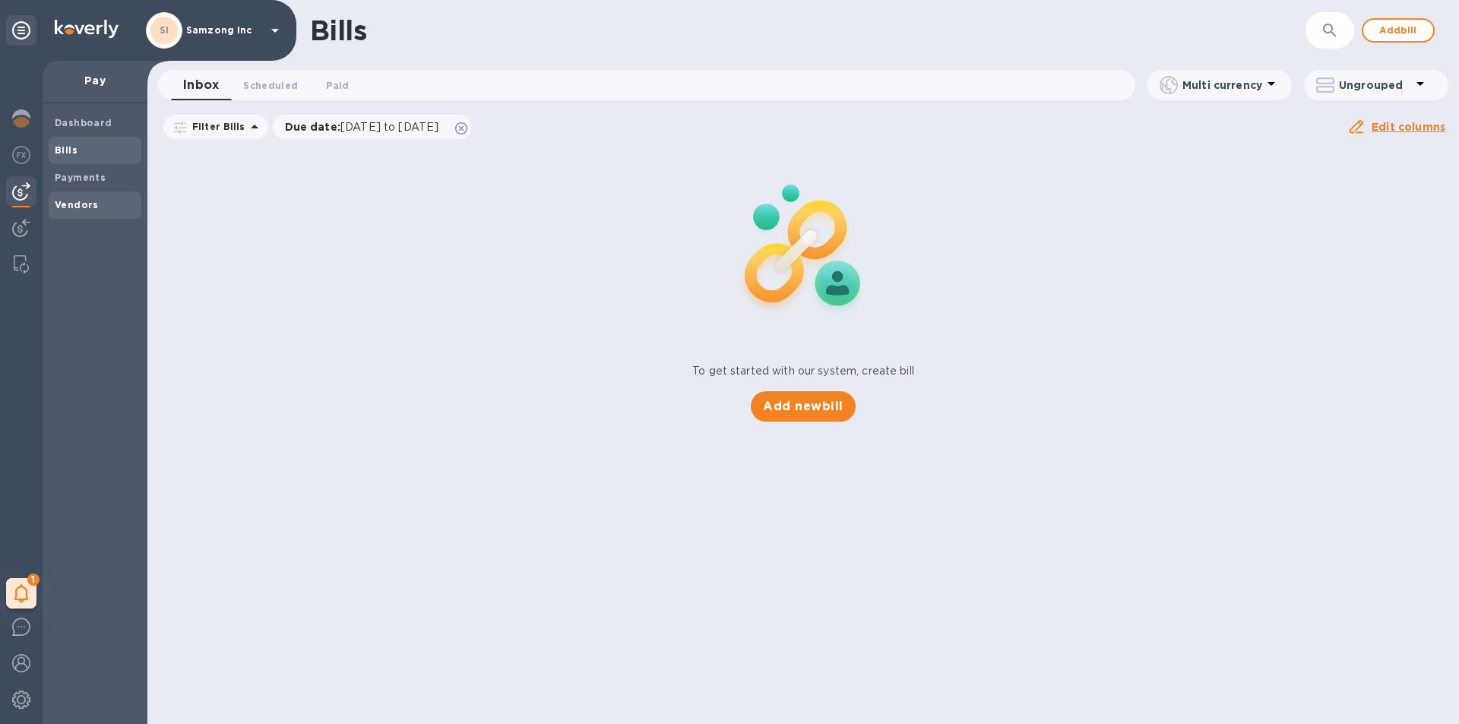
click at [81, 202] on b "Vendors" at bounding box center [77, 204] width 44 height 11
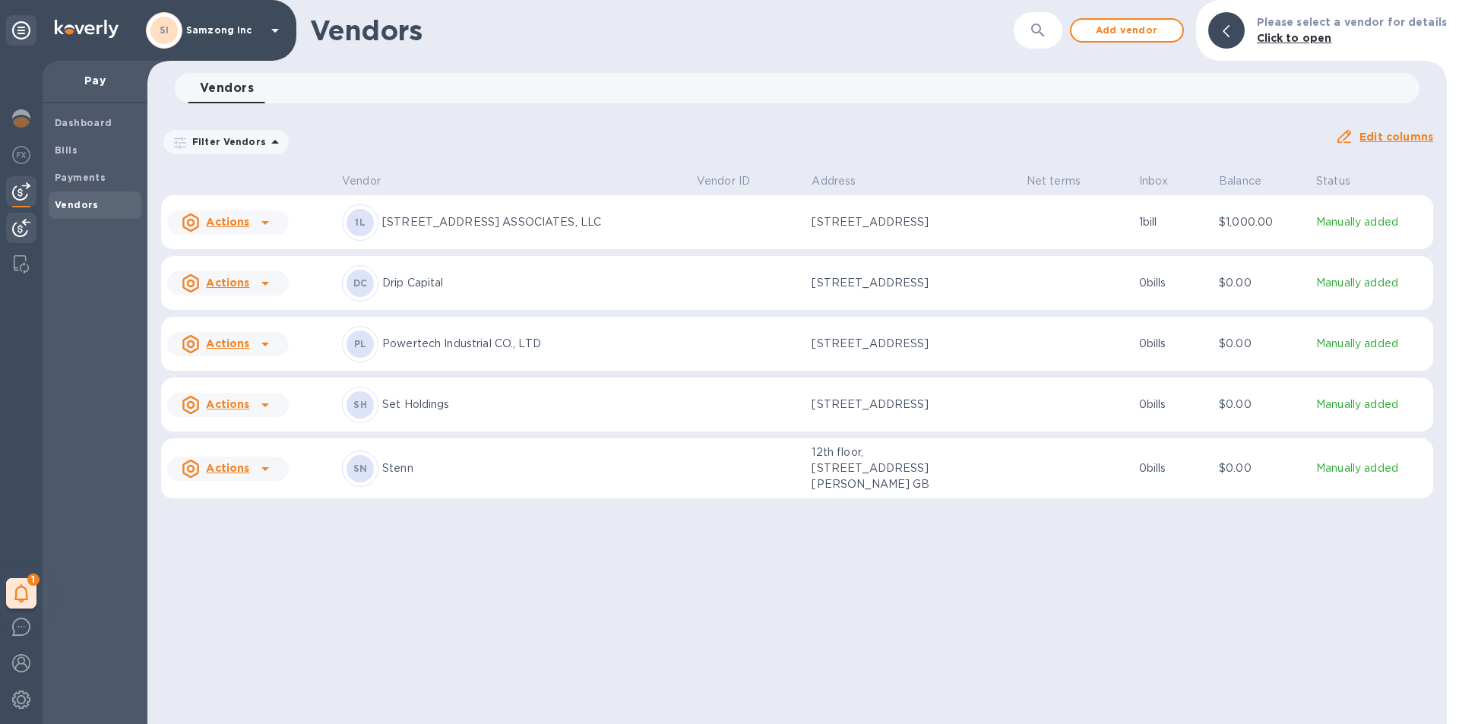
click at [30, 226] on img at bounding box center [21, 228] width 18 height 18
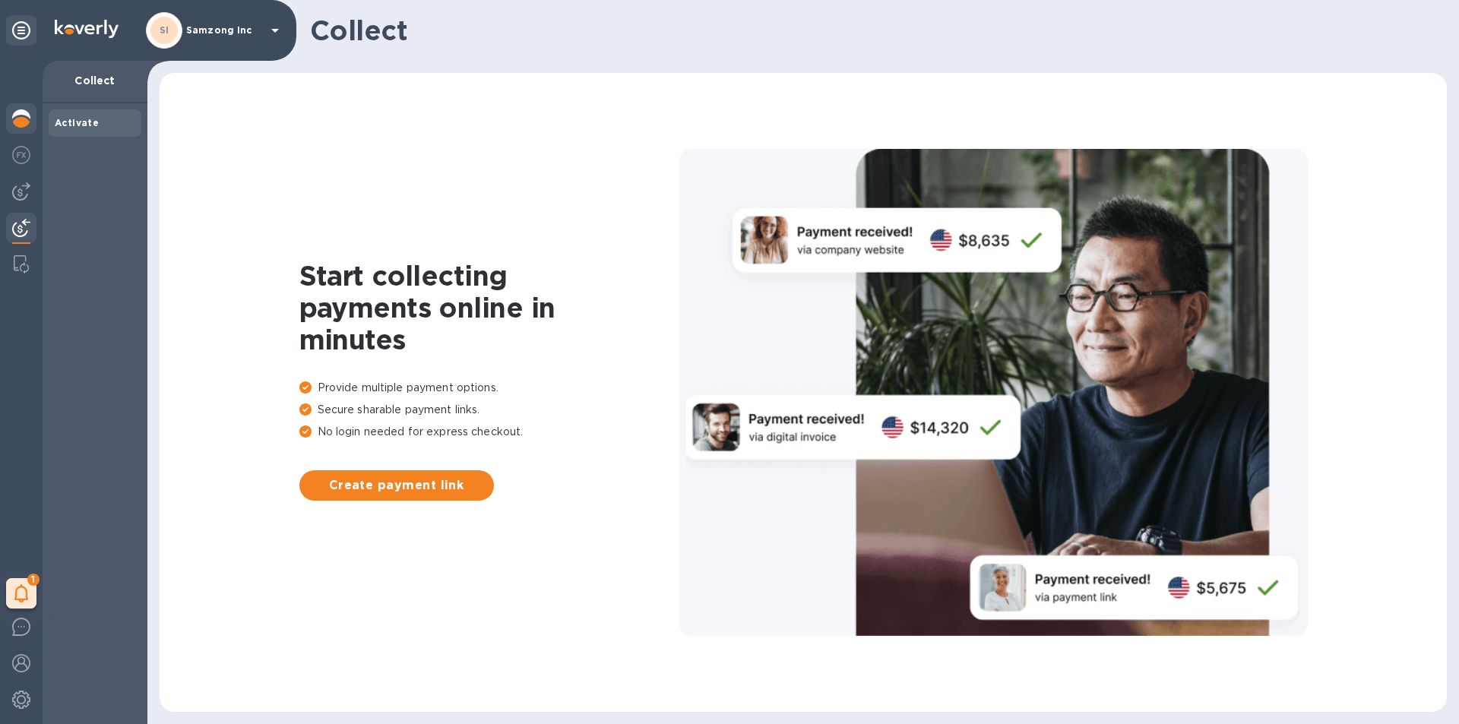
click at [19, 110] on img at bounding box center [21, 118] width 18 height 18
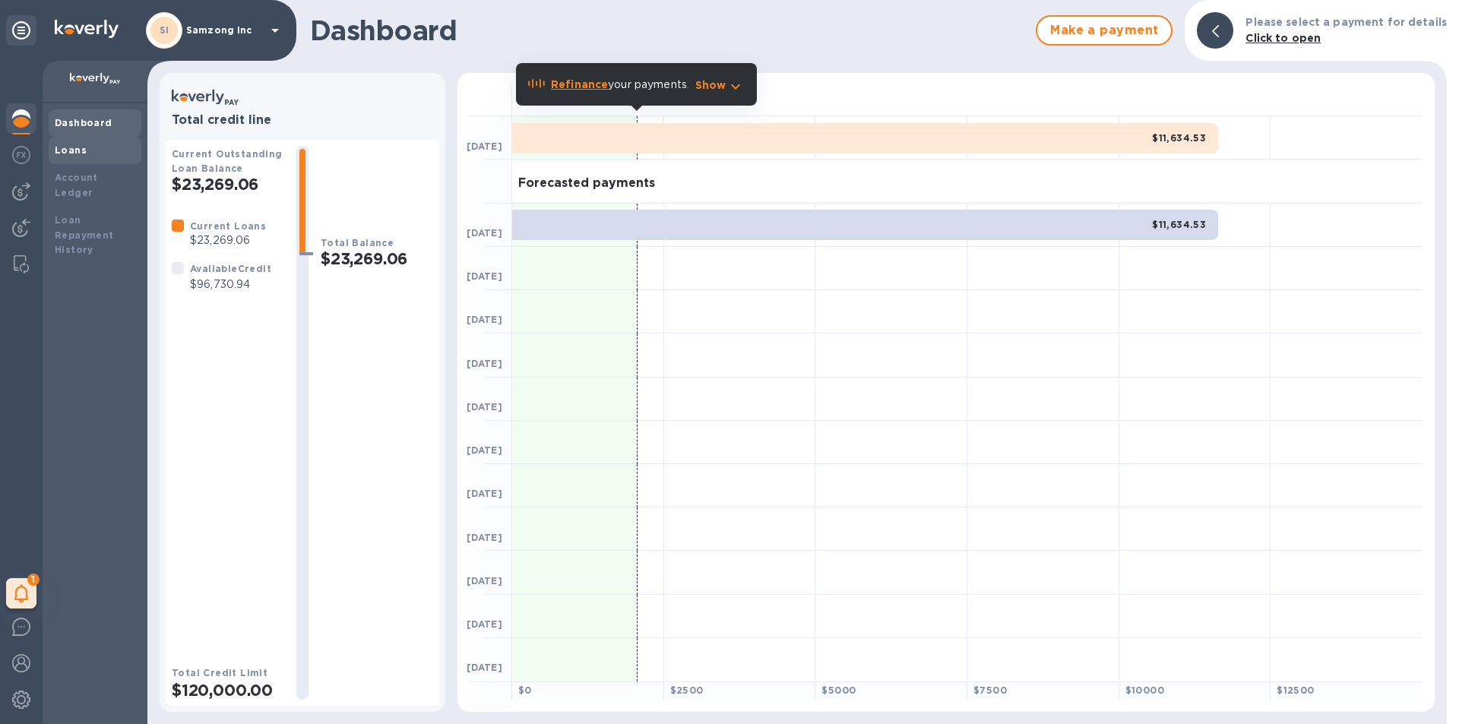
click at [72, 152] on b "Loans" at bounding box center [71, 149] width 32 height 11
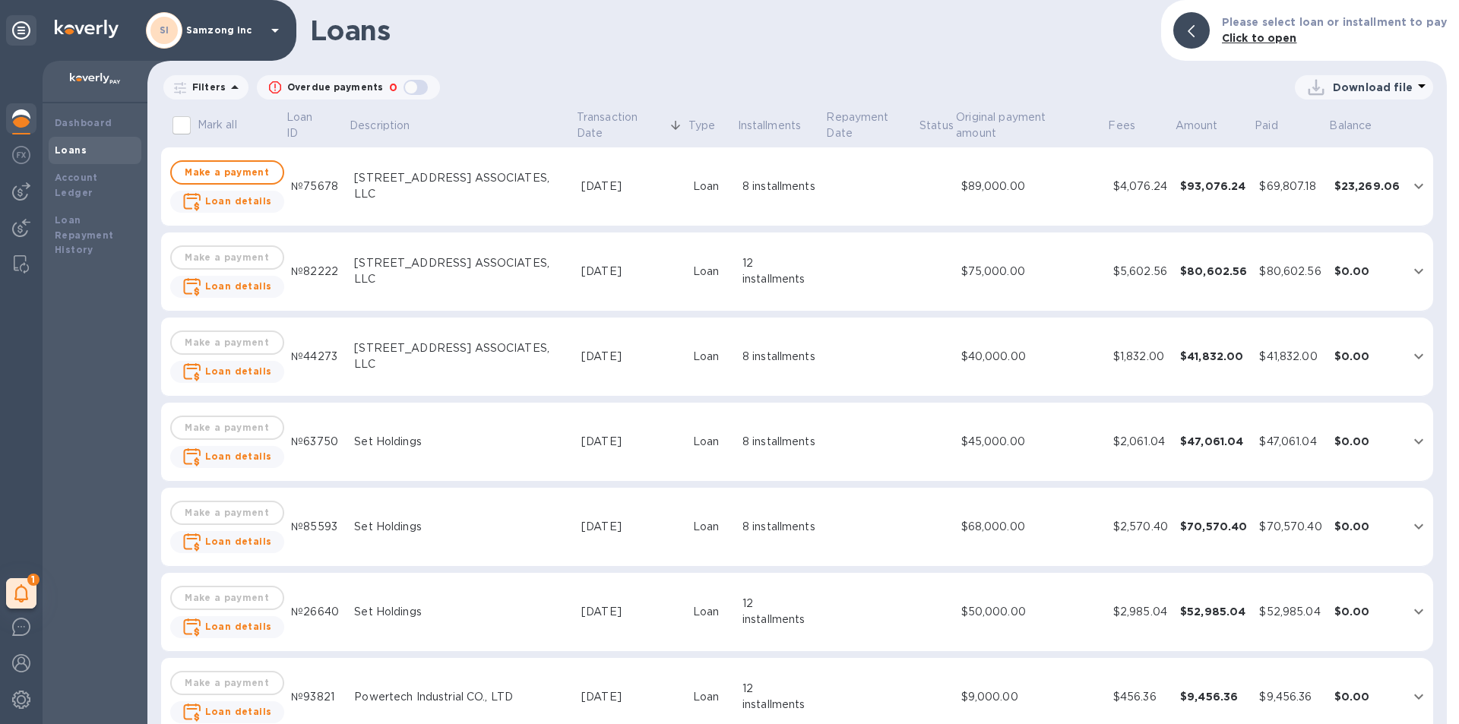
click at [843, 182] on td at bounding box center [871, 186] width 93 height 79
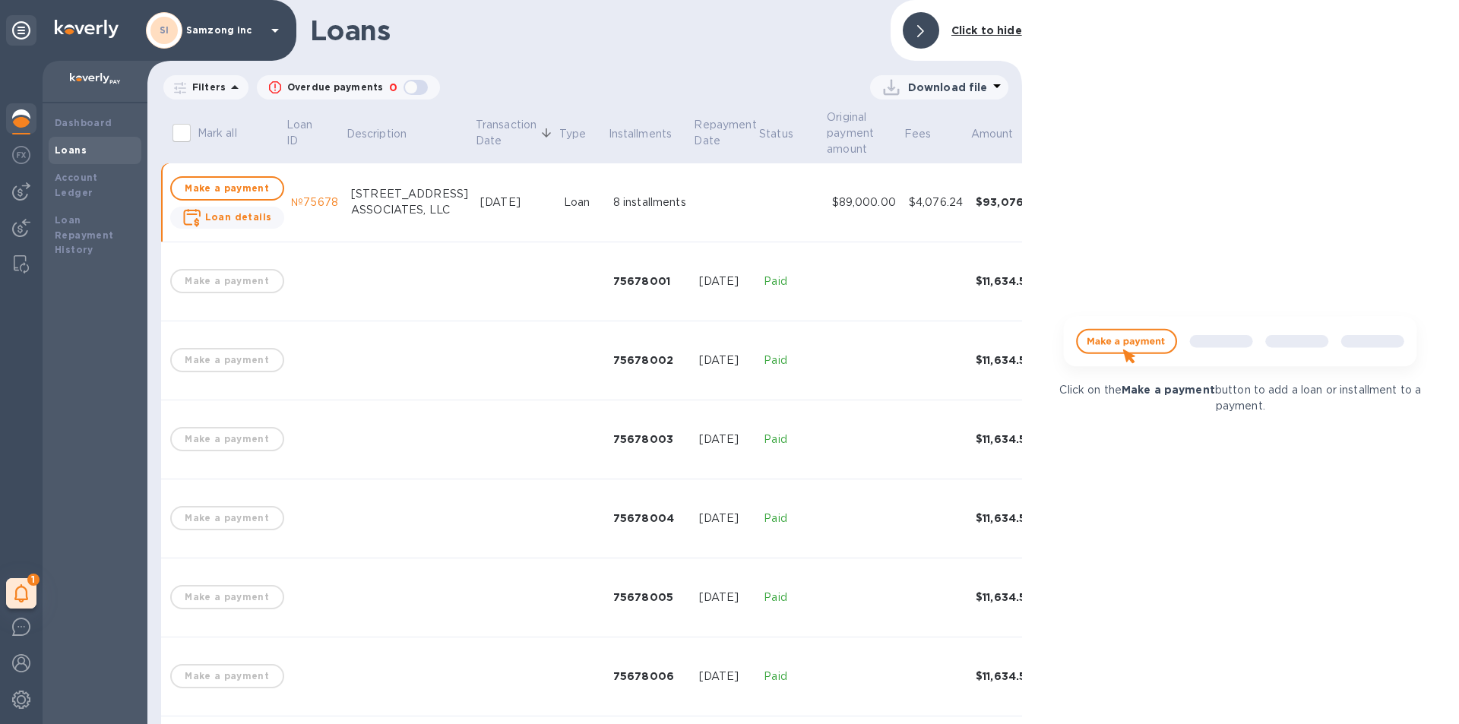
click at [84, 144] on div "Loans" at bounding box center [95, 150] width 81 height 15
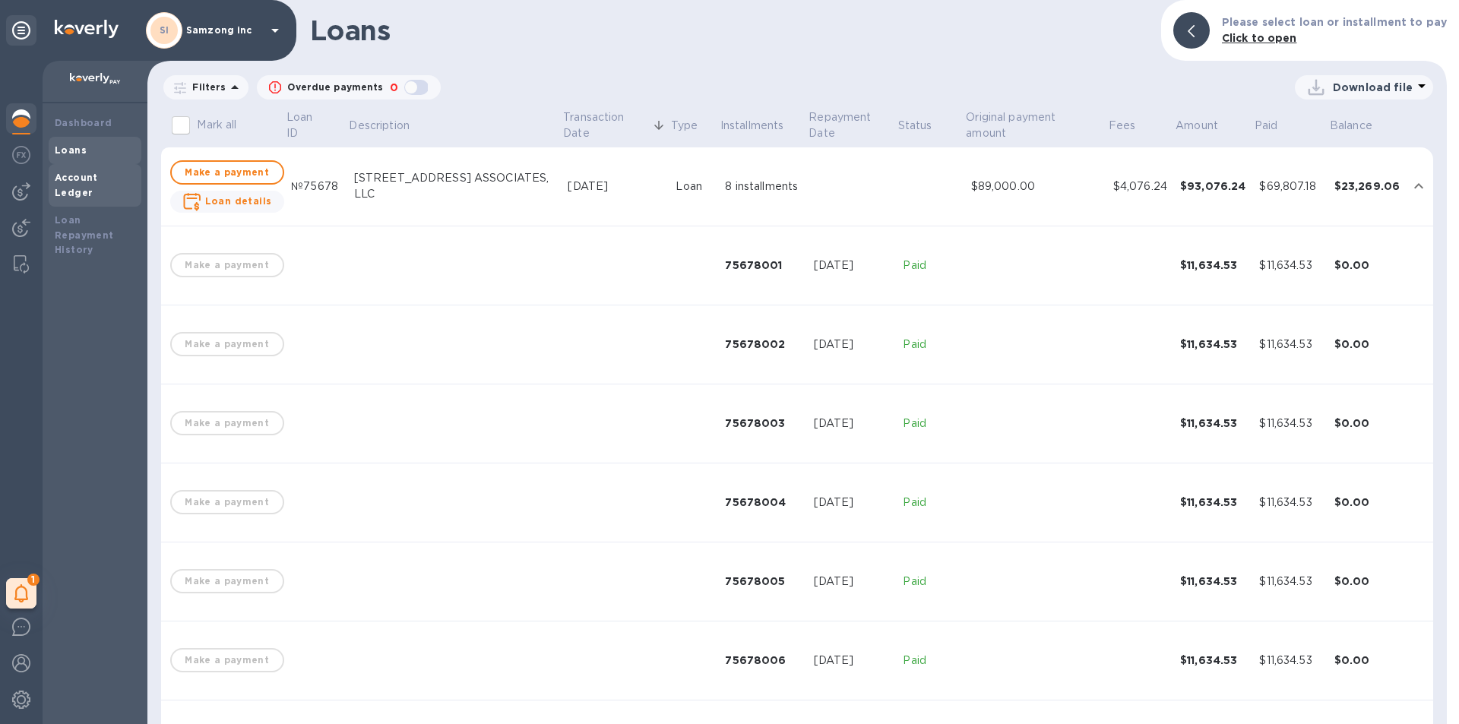
click at [69, 172] on b "Account Ledger" at bounding box center [76, 185] width 43 height 27
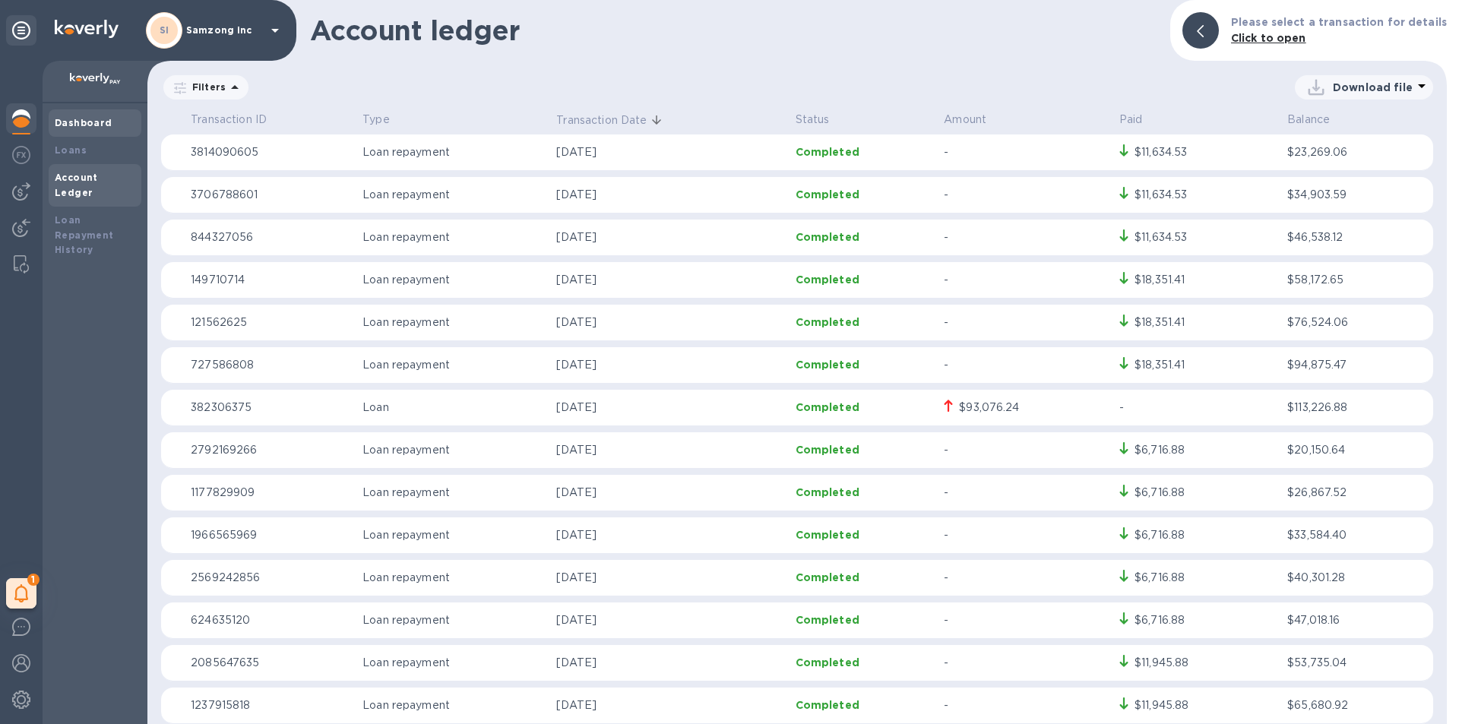
click at [70, 115] on div "Dashboard" at bounding box center [95, 122] width 93 height 27
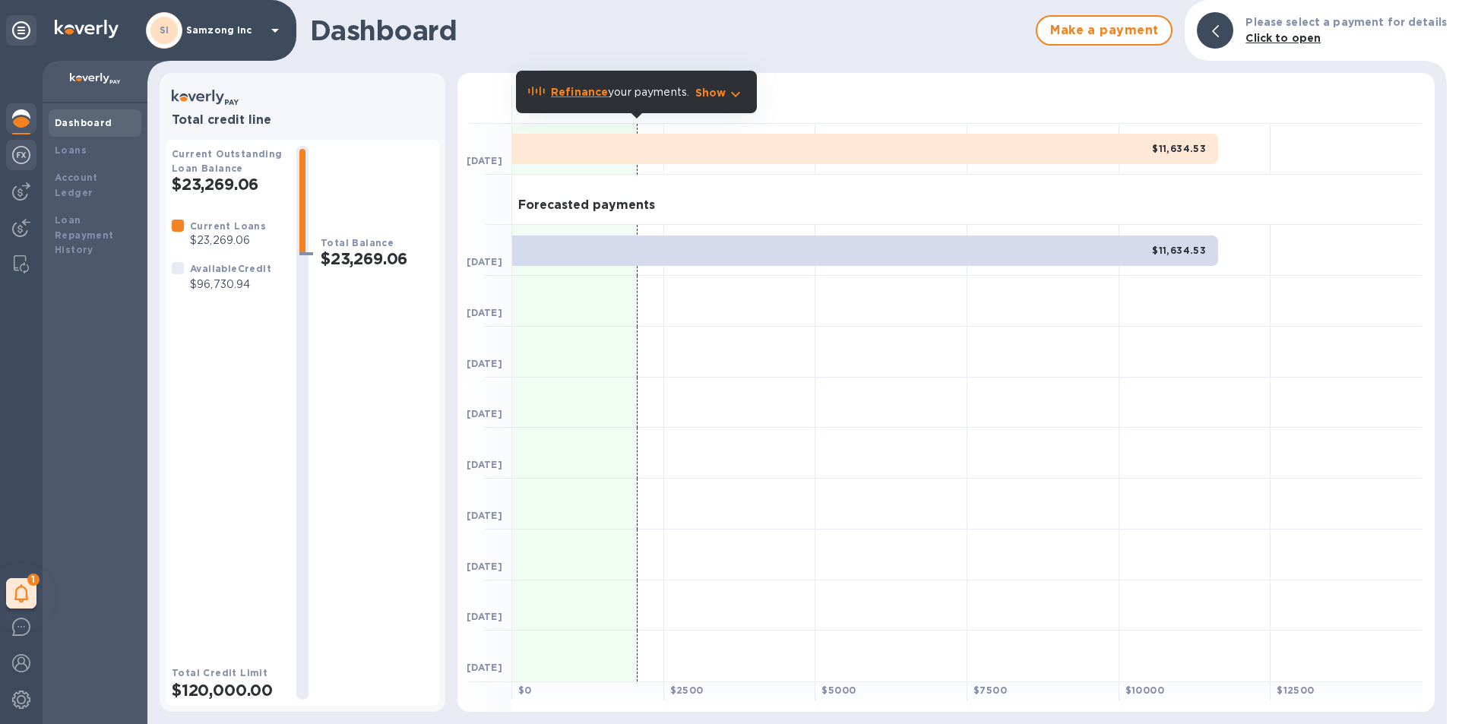
click at [12, 150] on img at bounding box center [21, 155] width 18 height 18
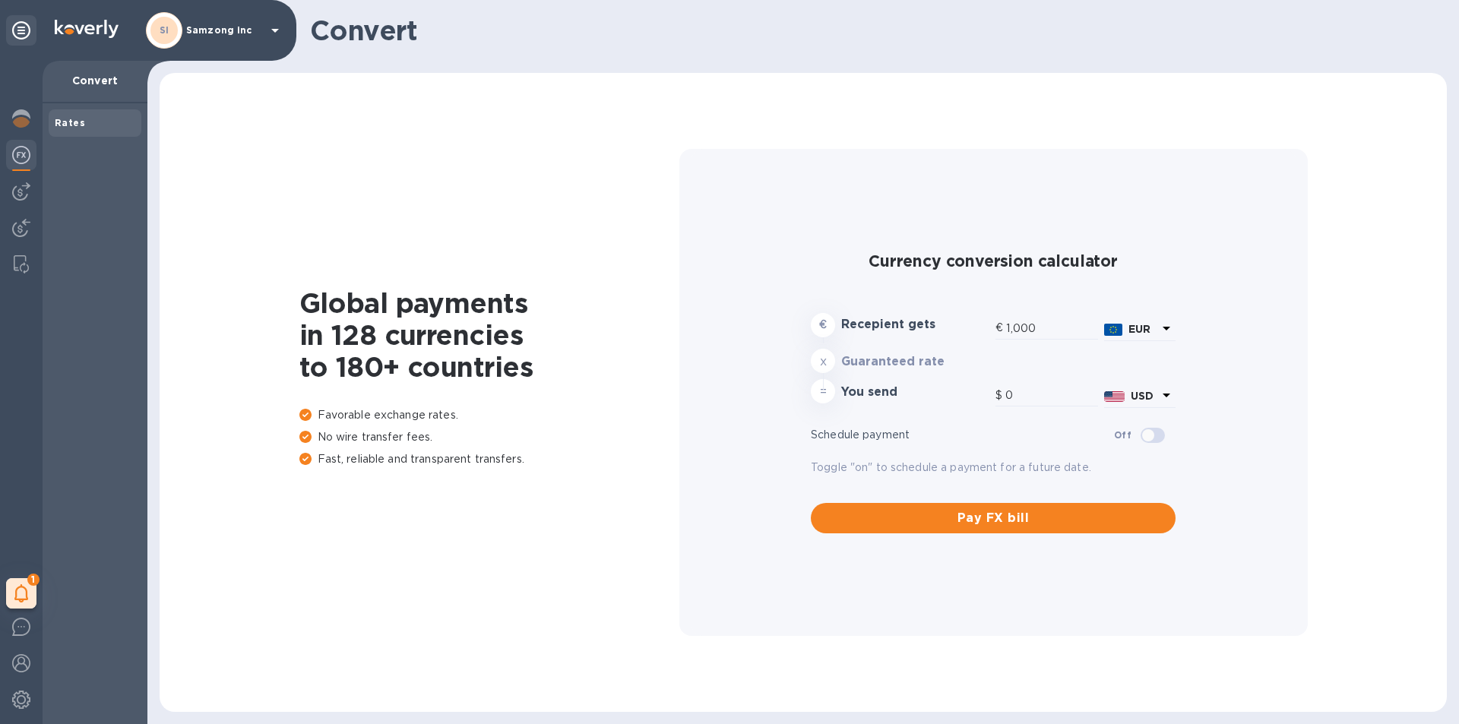
type input "1,176.17"
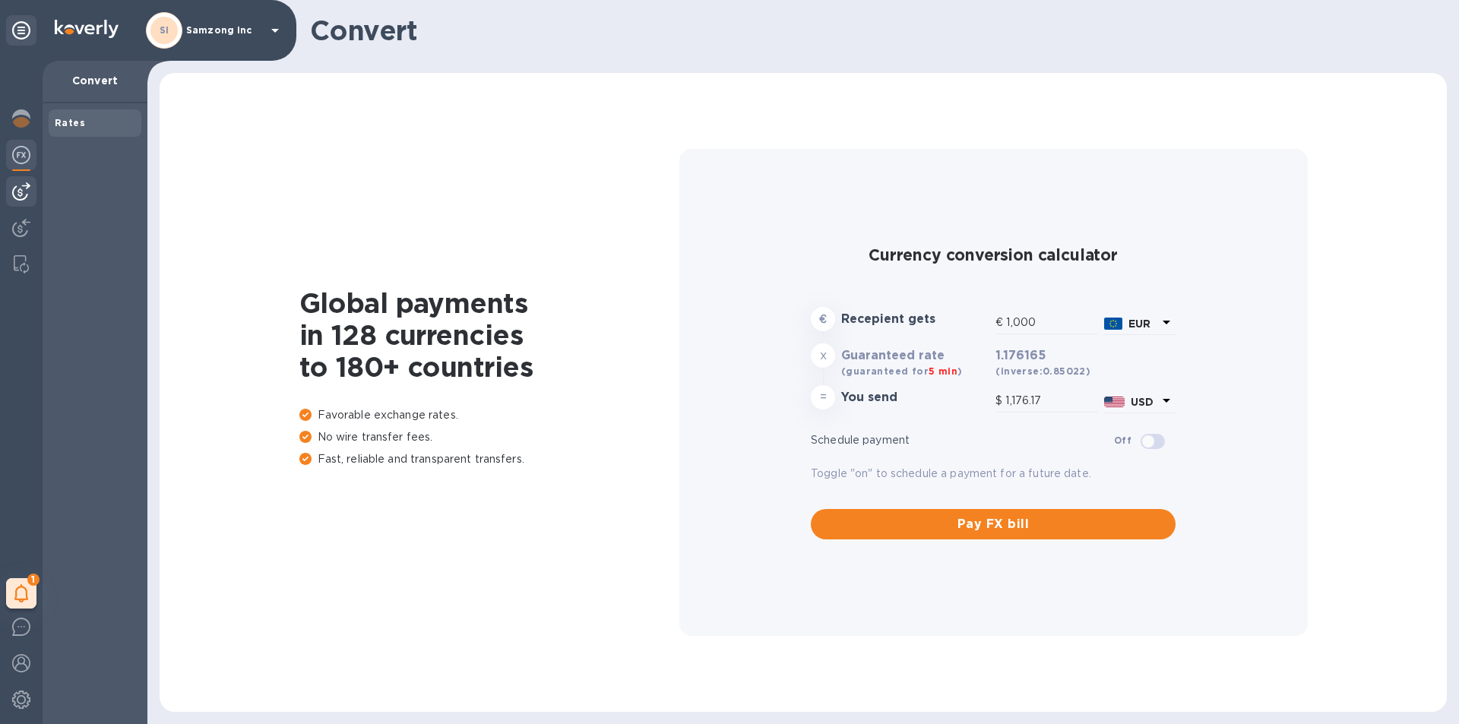
click at [24, 192] on img at bounding box center [21, 191] width 18 height 18
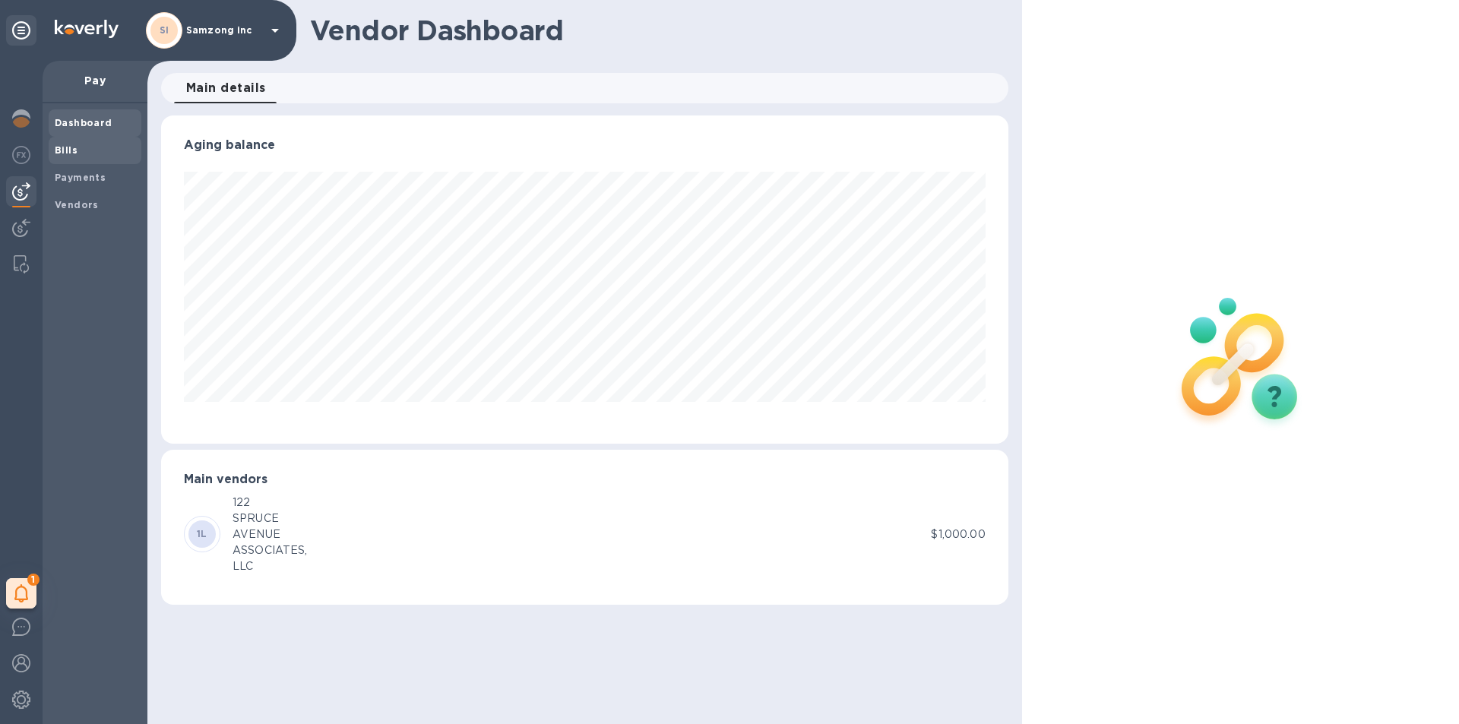
scroll to position [328, 846]
click at [90, 148] on span "Bills" at bounding box center [95, 150] width 81 height 15
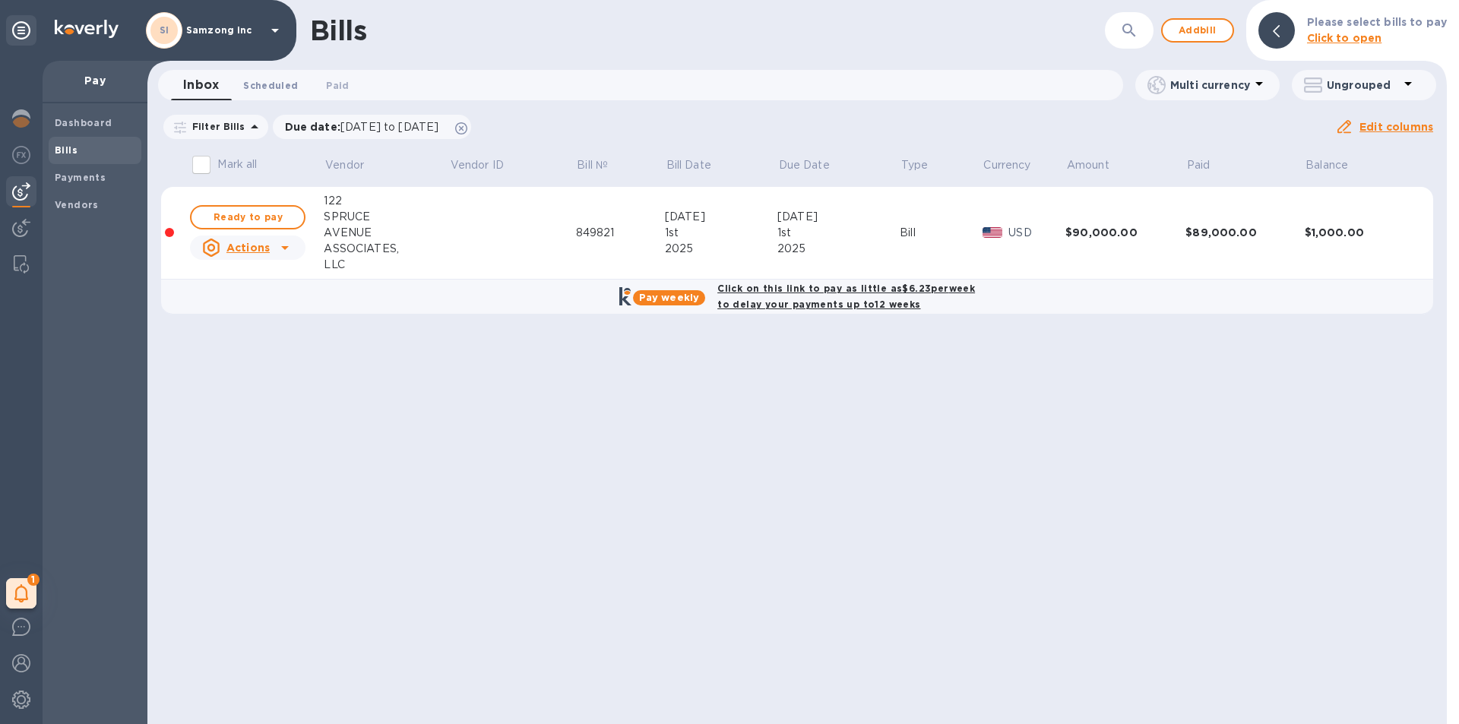
click at [271, 88] on span "Scheduled 0" at bounding box center [270, 85] width 55 height 16
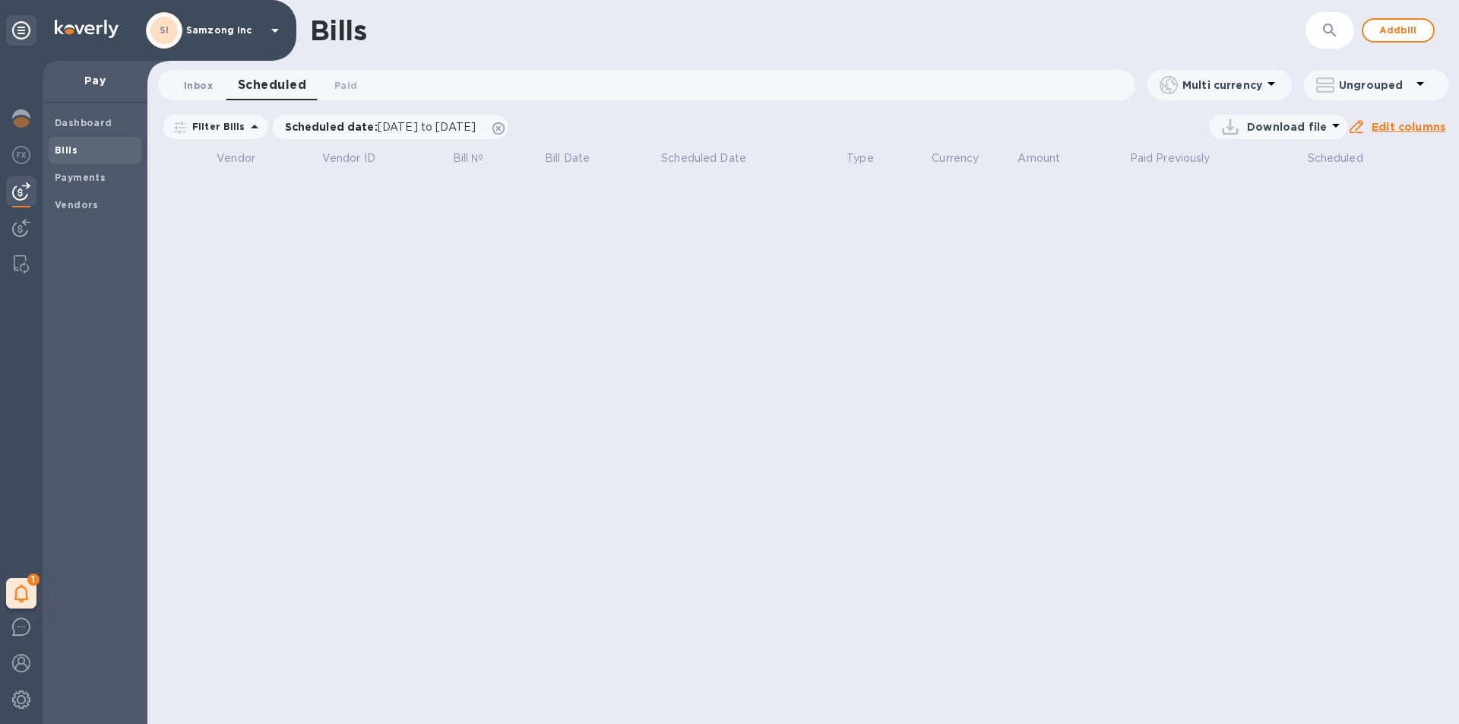
click at [205, 80] on span "Inbox 0" at bounding box center [198, 85] width 29 height 16
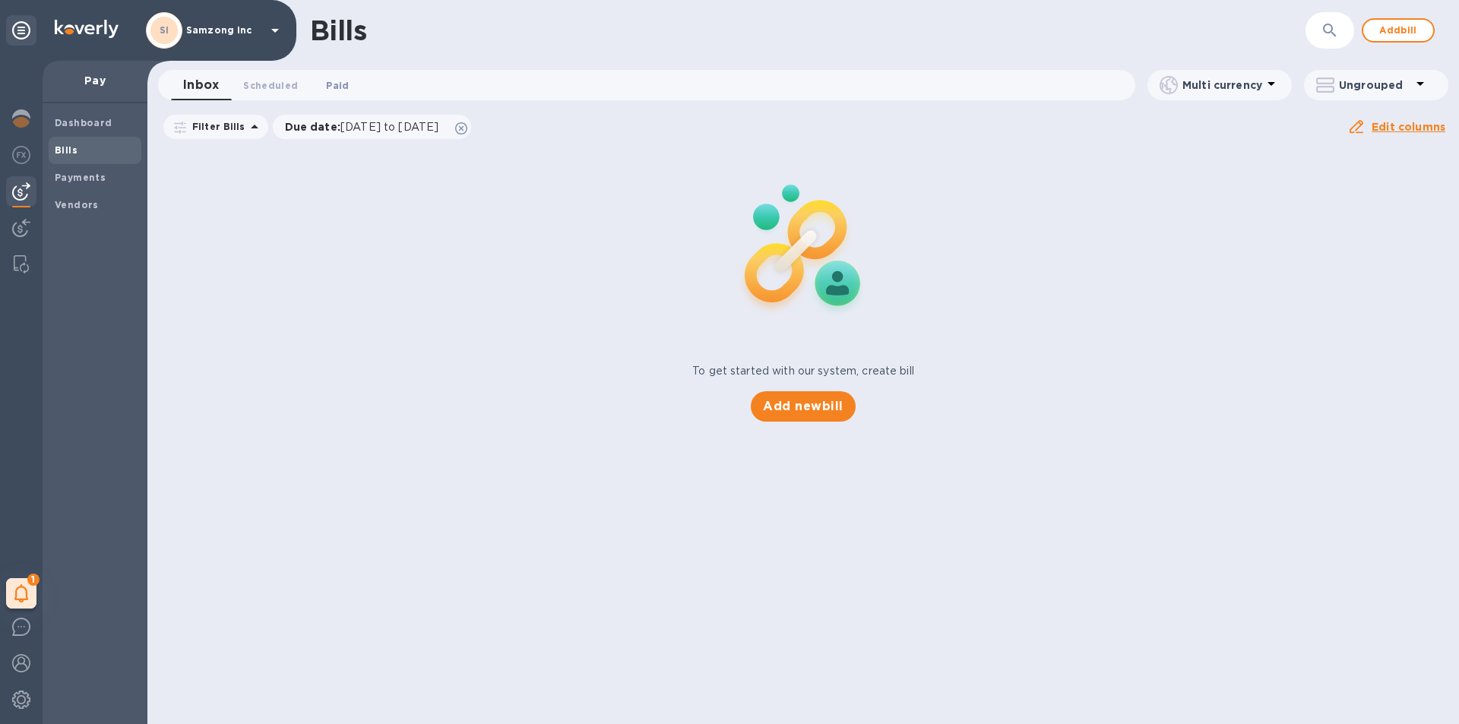
click at [315, 82] on button "Paid 0" at bounding box center [337, 85] width 55 height 30
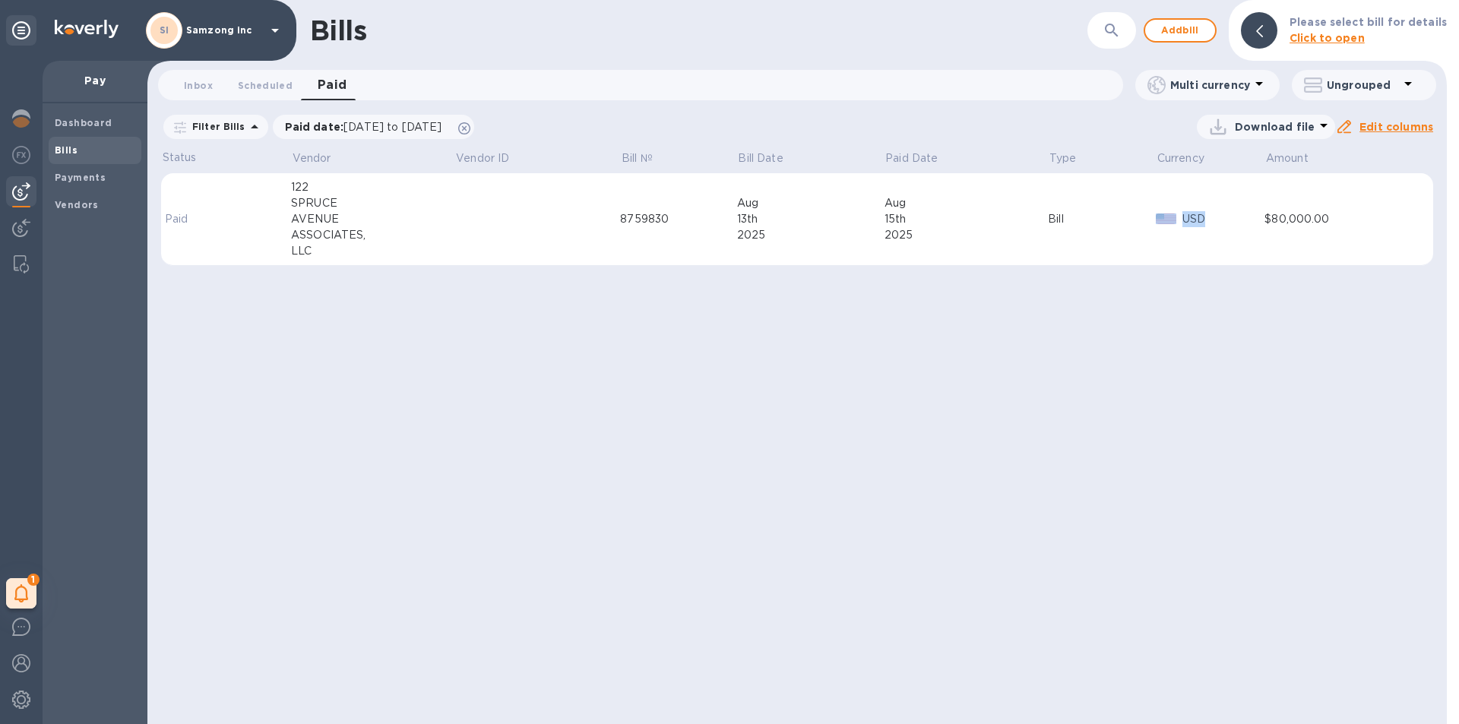
drag, startPoint x: 1089, startPoint y: 198, endPoint x: 1209, endPoint y: 188, distance: 119.8
click at [1209, 188] on tr "Paid [STREET_ADDRESS] ASSOCIATES, LLC 8759830 [DATE] [DATE] Bill USD $80,000.00" at bounding box center [797, 219] width 1272 height 93
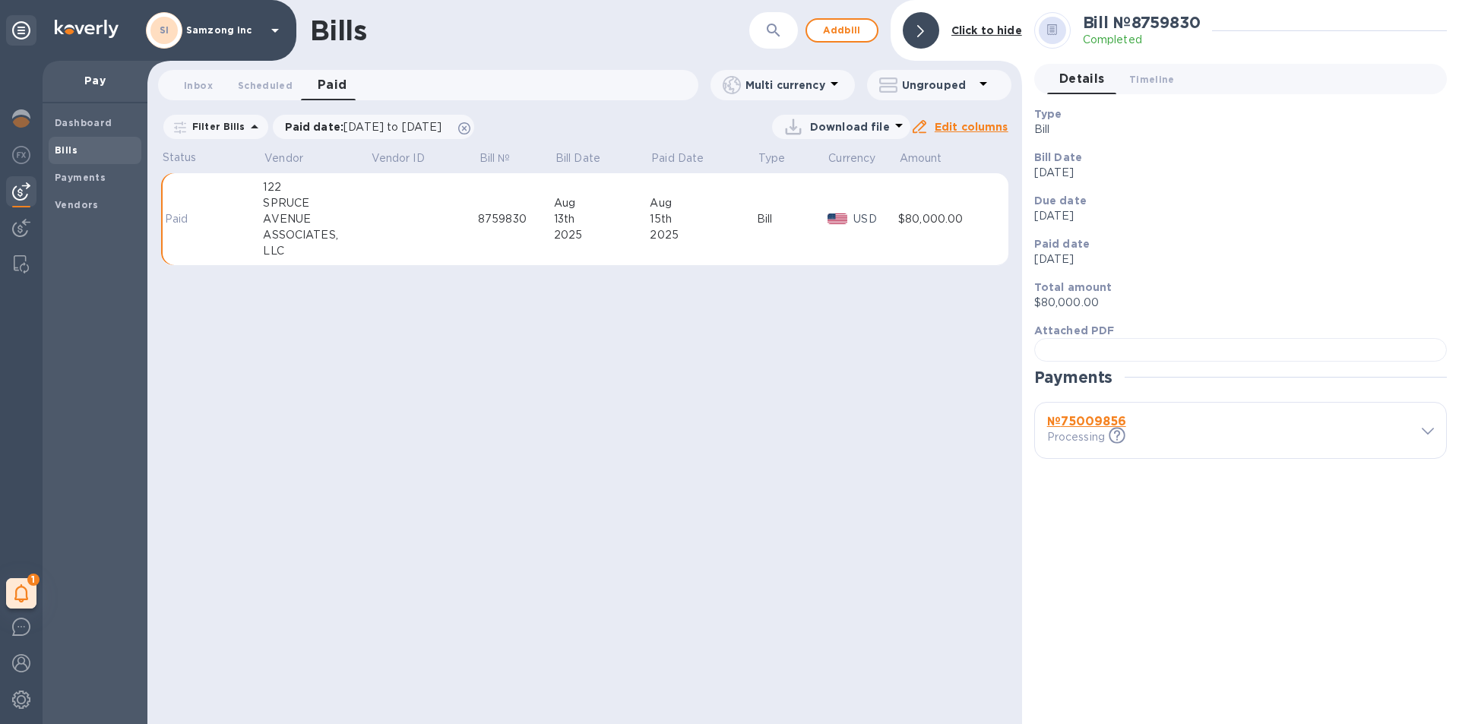
click at [342, 208] on div "SPRUCE" at bounding box center [316, 203] width 106 height 16
click at [252, 204] on td at bounding box center [238, 219] width 50 height 93
click at [1096, 429] on b "№ 75009856" at bounding box center [1086, 421] width 79 height 14
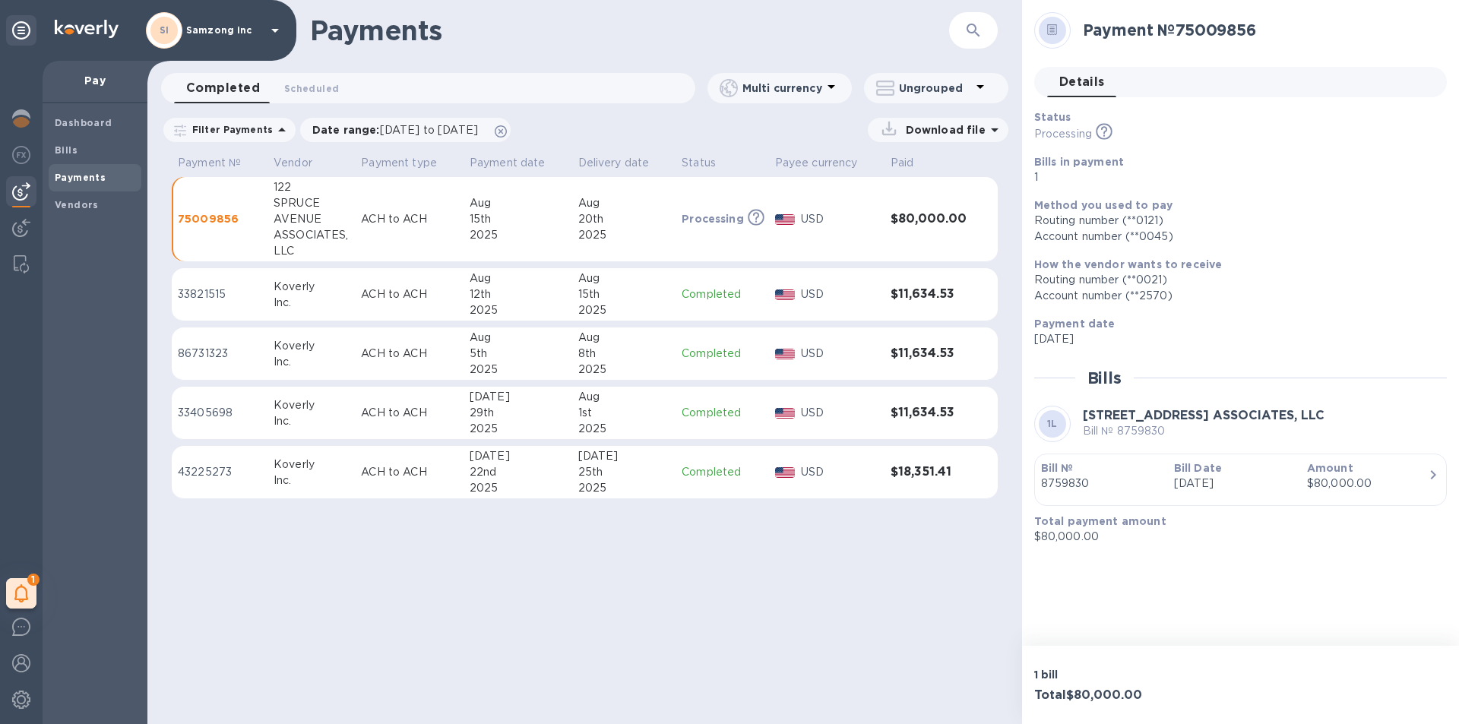
click at [268, 216] on td "[STREET_ADDRESS] ASSOCIATES, LLC" at bounding box center [310, 219] width 87 height 85
click at [199, 220] on p "75009856" at bounding box center [220, 218] width 84 height 15
click at [668, 222] on div "20th" at bounding box center [624, 219] width 92 height 16
click at [949, 210] on td "$80,000.00" at bounding box center [928, 219] width 89 height 85
click at [210, 207] on td "75009856" at bounding box center [220, 219] width 96 height 85
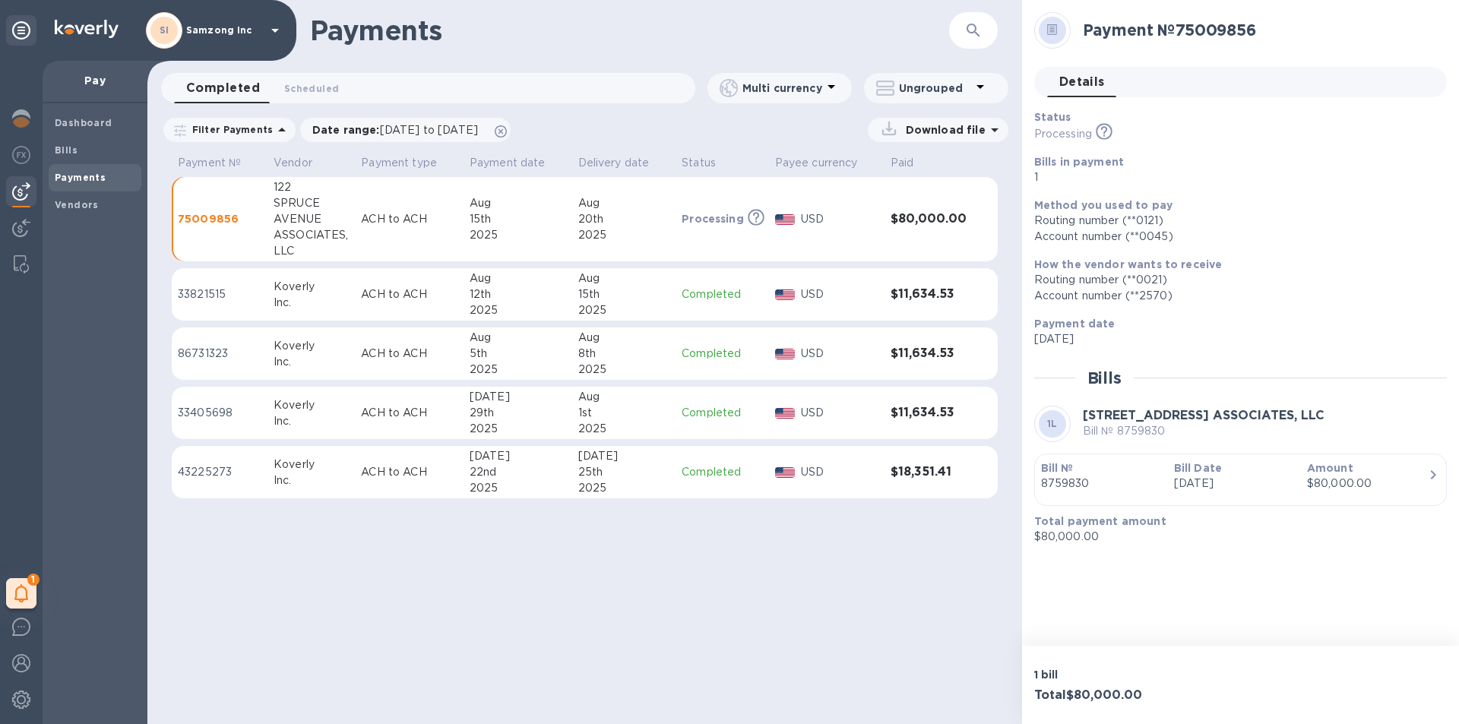
click at [71, 175] on b "Payments" at bounding box center [80, 177] width 51 height 11
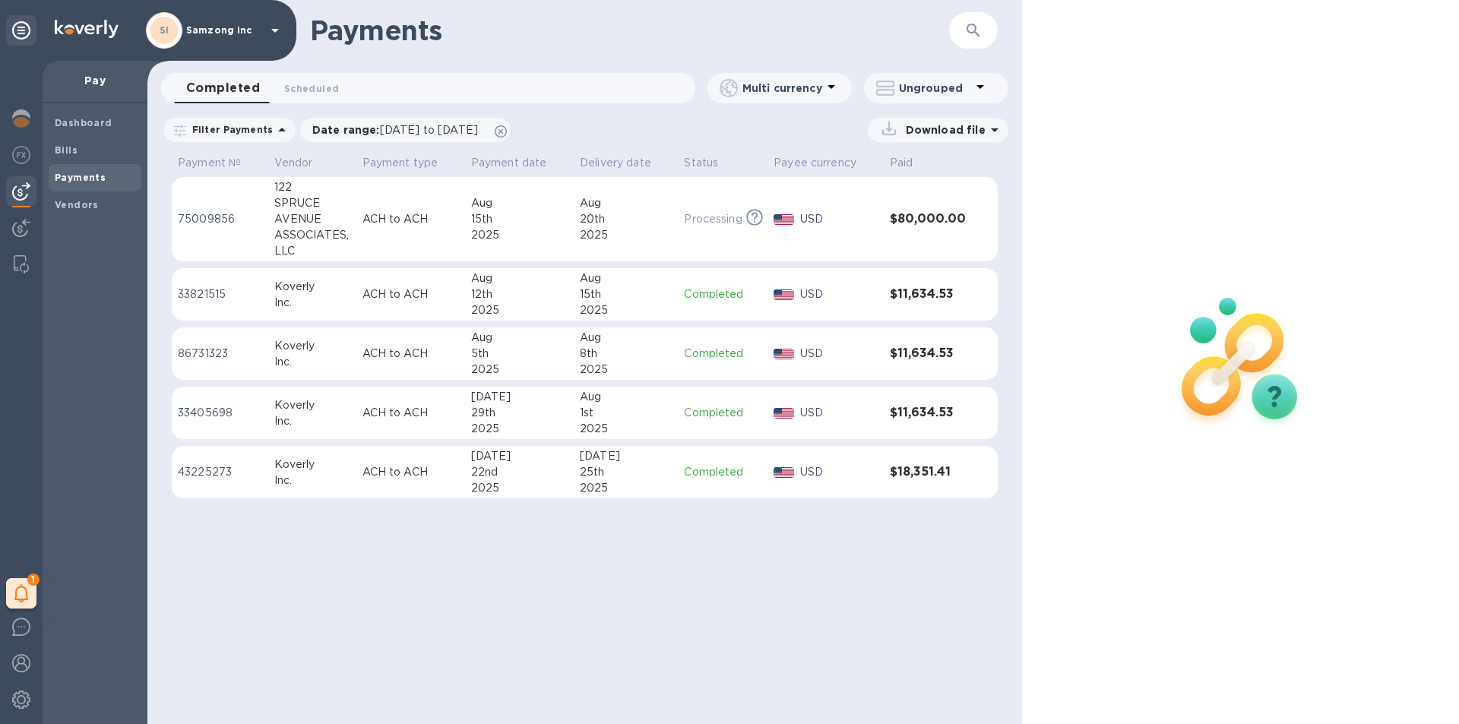
drag, startPoint x: 62, startPoint y: 141, endPoint x: 67, endPoint y: 178, distance: 36.9
click at [67, 178] on div "Dashboard Bills Payments Vendors" at bounding box center [95, 163] width 93 height 109
click at [69, 175] on b "Payments" at bounding box center [80, 177] width 51 height 11
click at [382, 230] on td "ACH to ACH" at bounding box center [410, 219] width 109 height 85
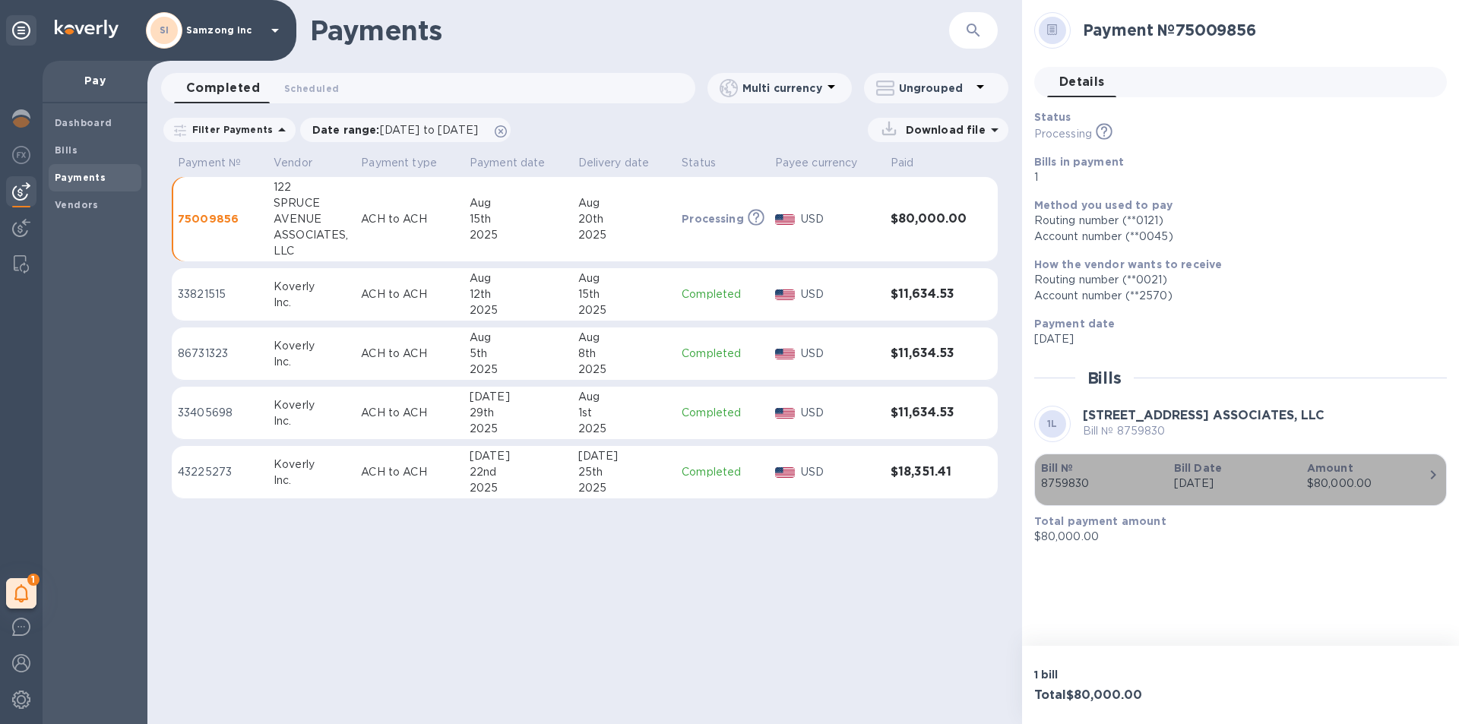
click at [1422, 471] on p "Amount" at bounding box center [1367, 467] width 121 height 15
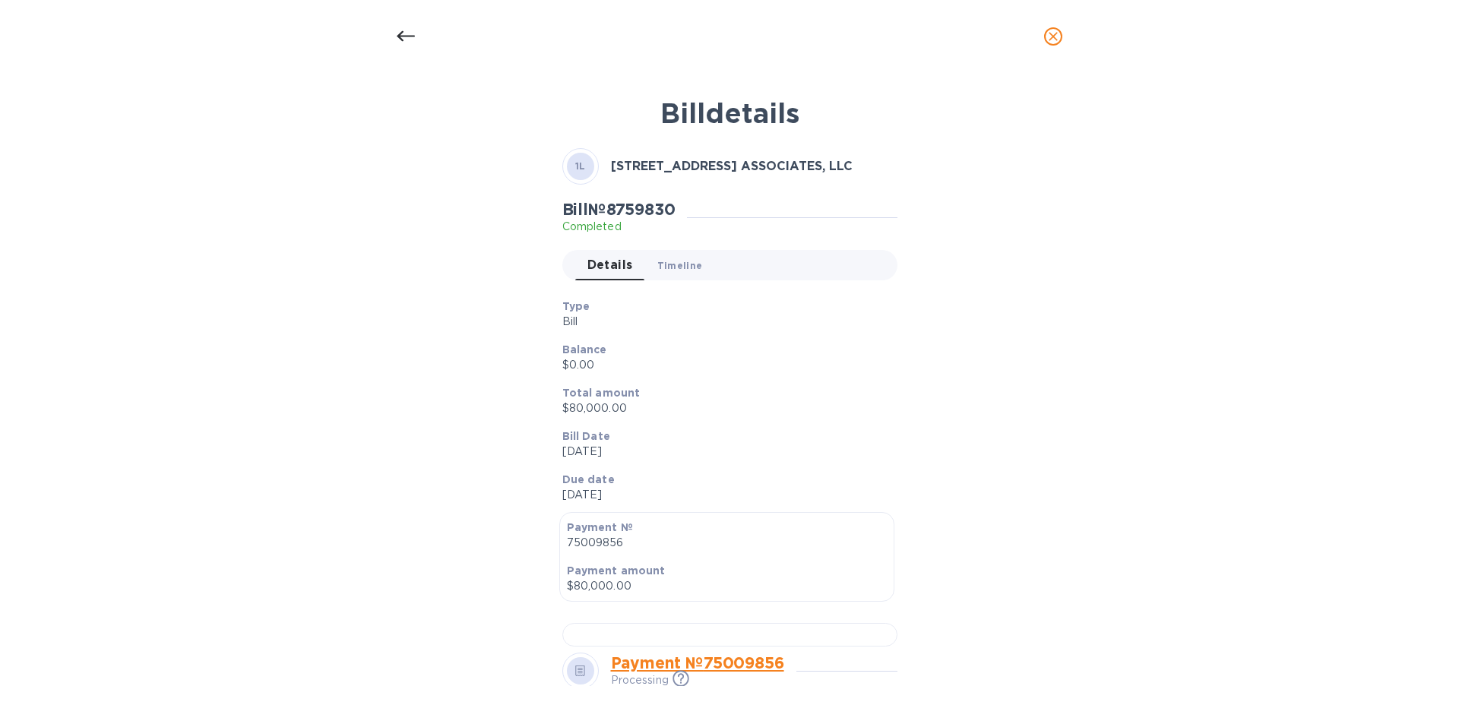
click at [666, 265] on span "Timeline 0" at bounding box center [680, 266] width 46 height 16
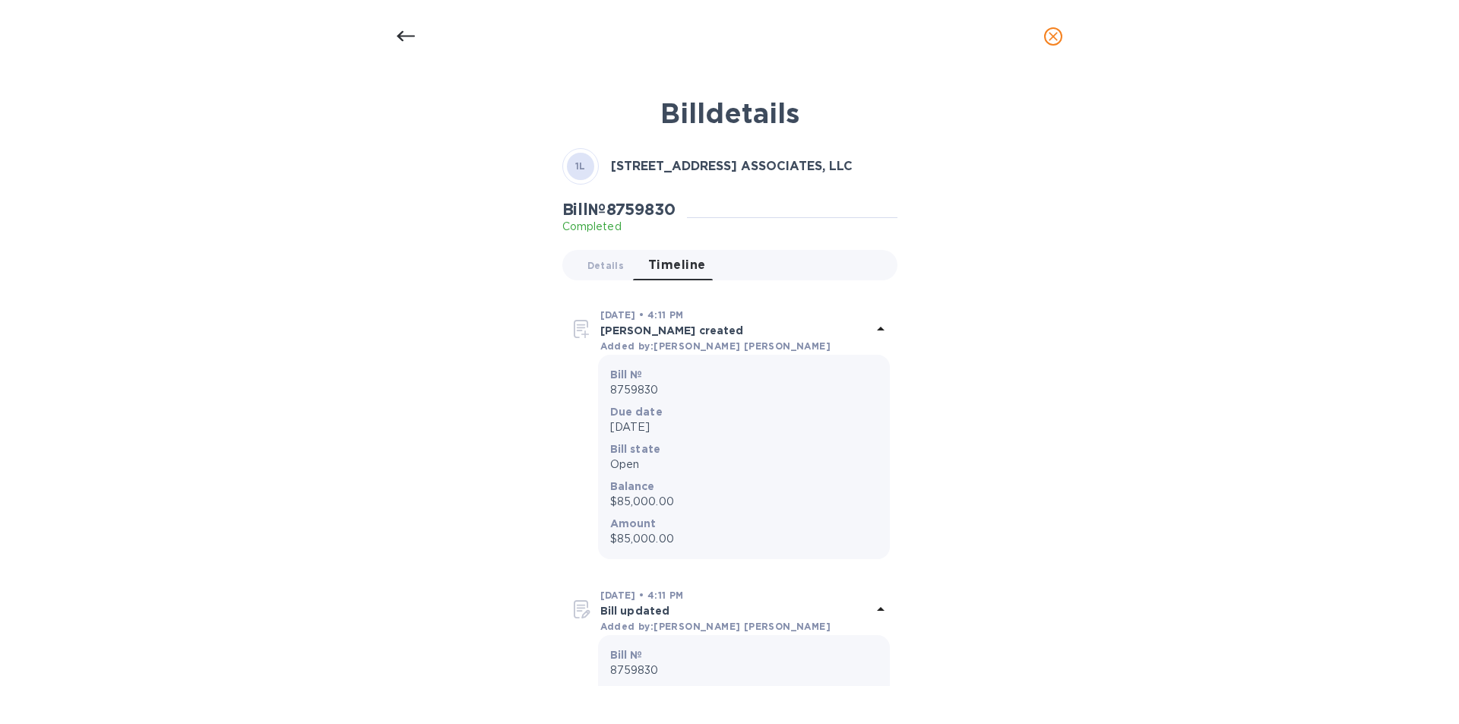
click at [404, 39] on icon at bounding box center [406, 36] width 18 height 18
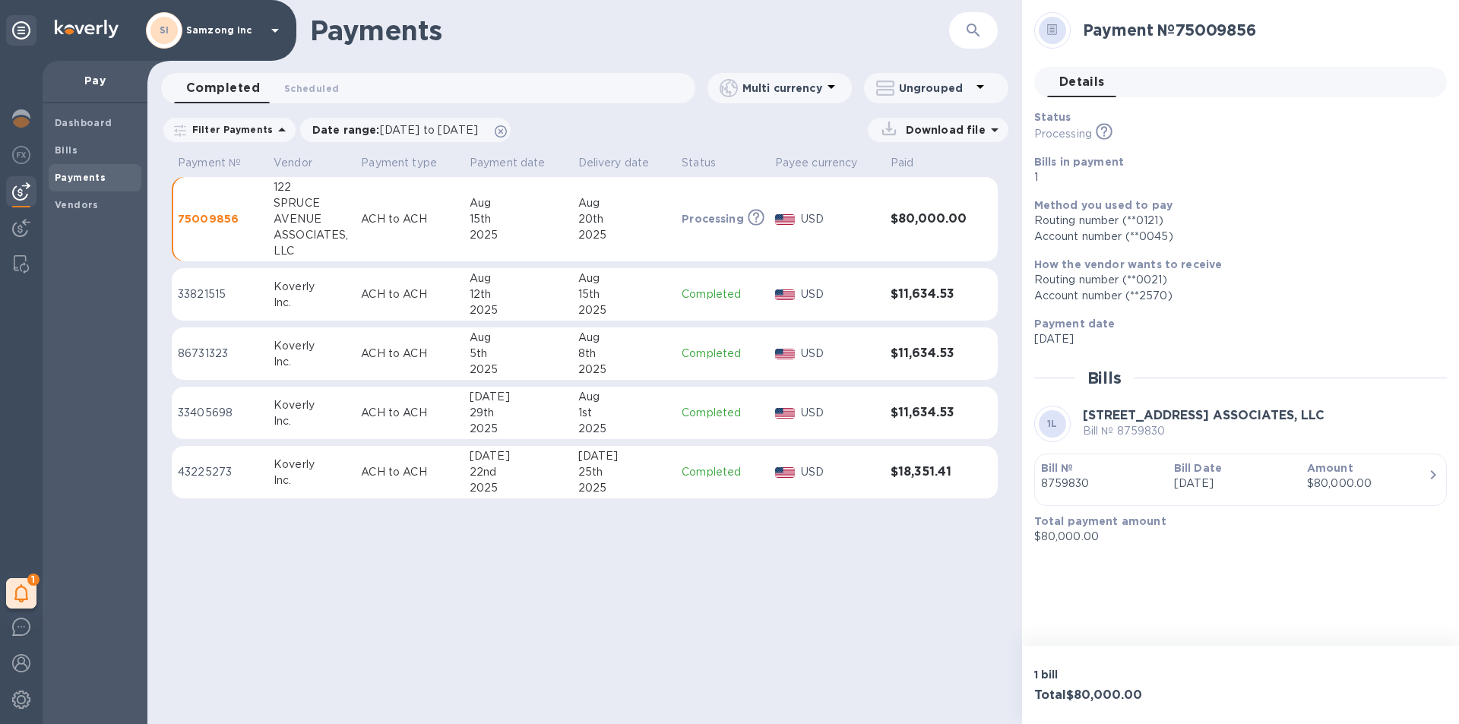
drag, startPoint x: 263, startPoint y: 202, endPoint x: 237, endPoint y: 202, distance: 25.8
click at [237, 202] on td "75009856" at bounding box center [220, 219] width 96 height 85
click at [20, 30] on icon at bounding box center [21, 30] width 18 height 18
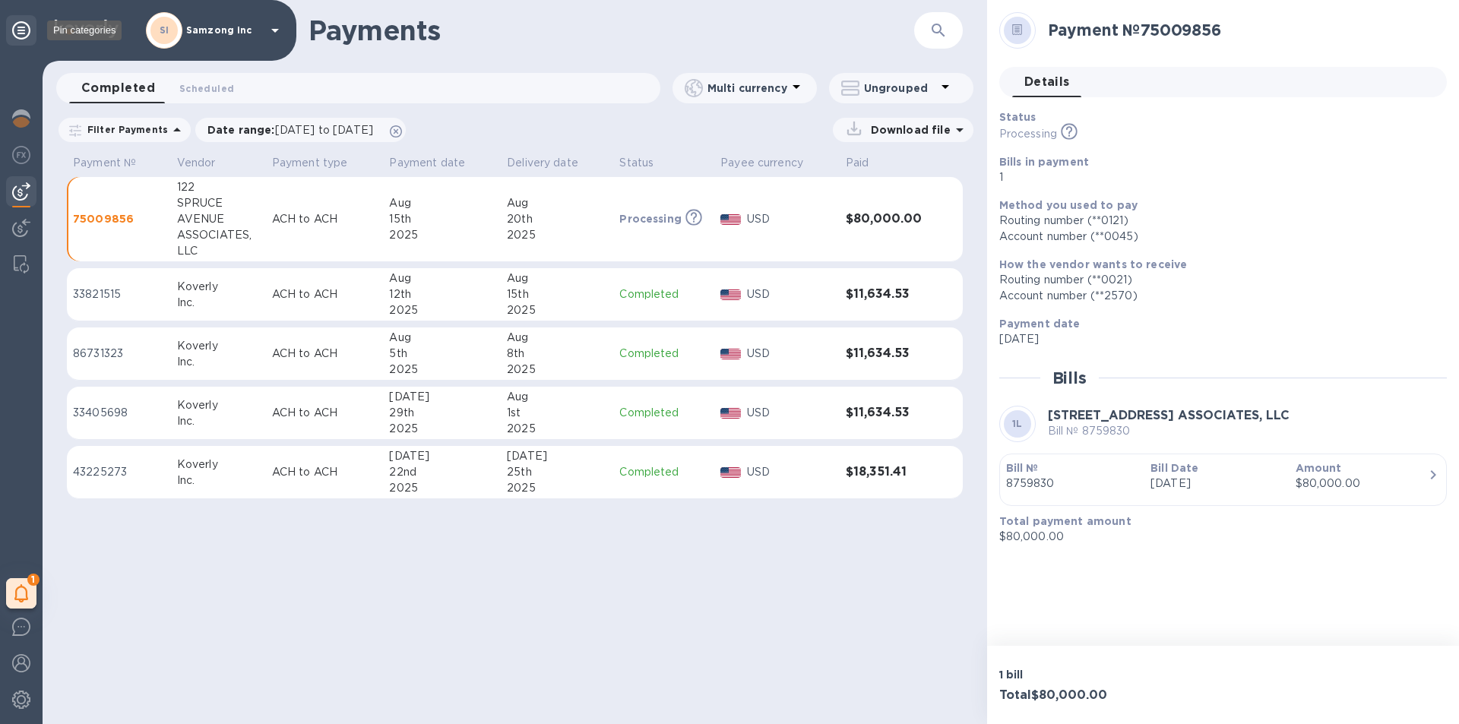
click at [20, 30] on icon at bounding box center [21, 30] width 18 height 18
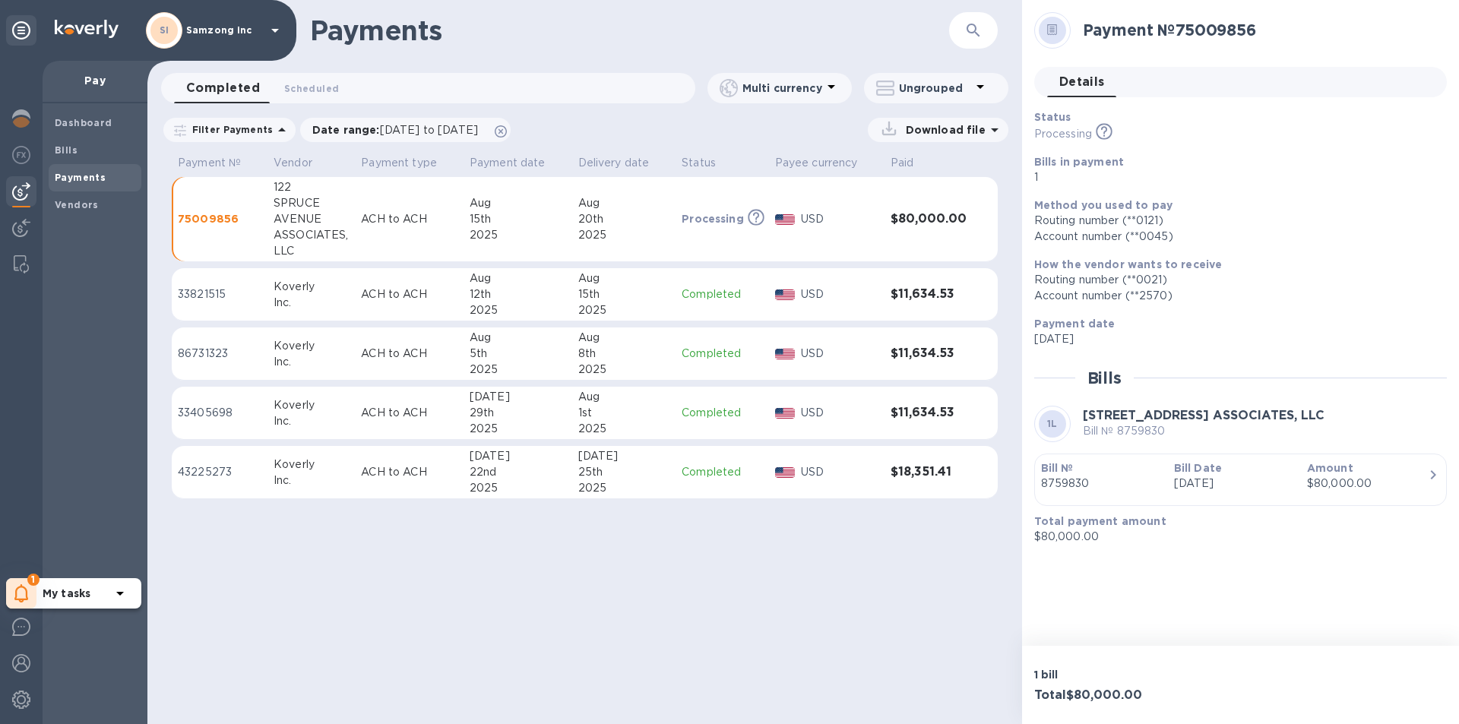
click at [29, 586] on div "1" at bounding box center [21, 593] width 30 height 30
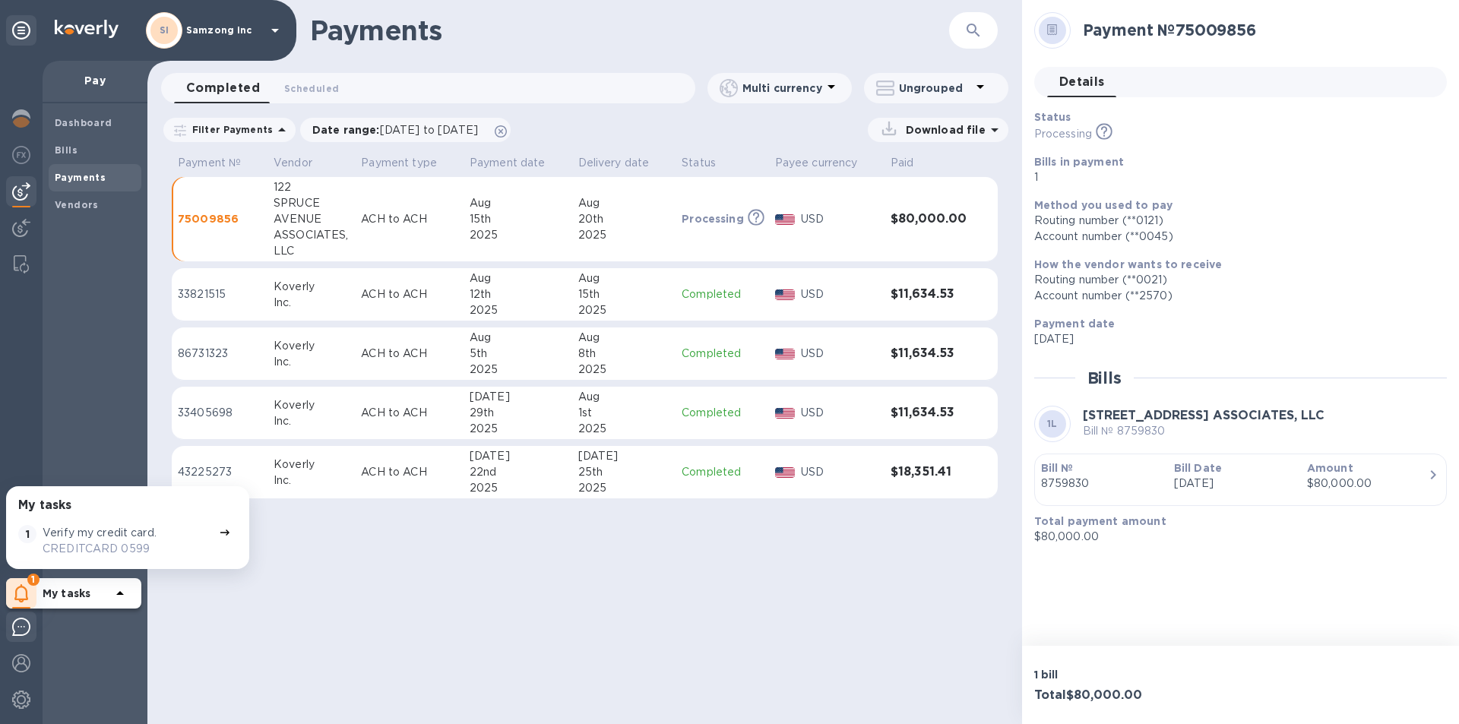
click at [25, 624] on img at bounding box center [21, 627] width 18 height 18
click at [73, 152] on b "Bills" at bounding box center [66, 149] width 23 height 11
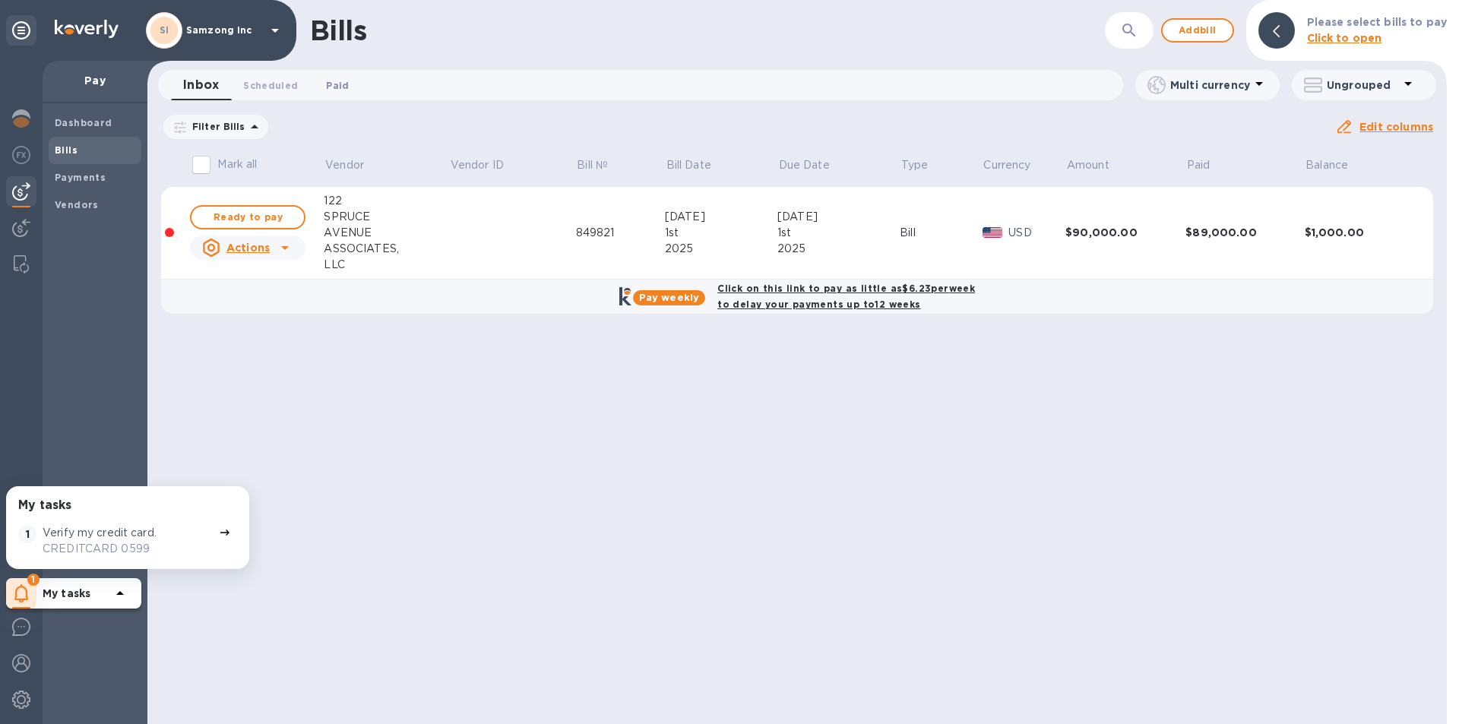
click at [343, 87] on span "Paid 0" at bounding box center [337, 85] width 23 height 16
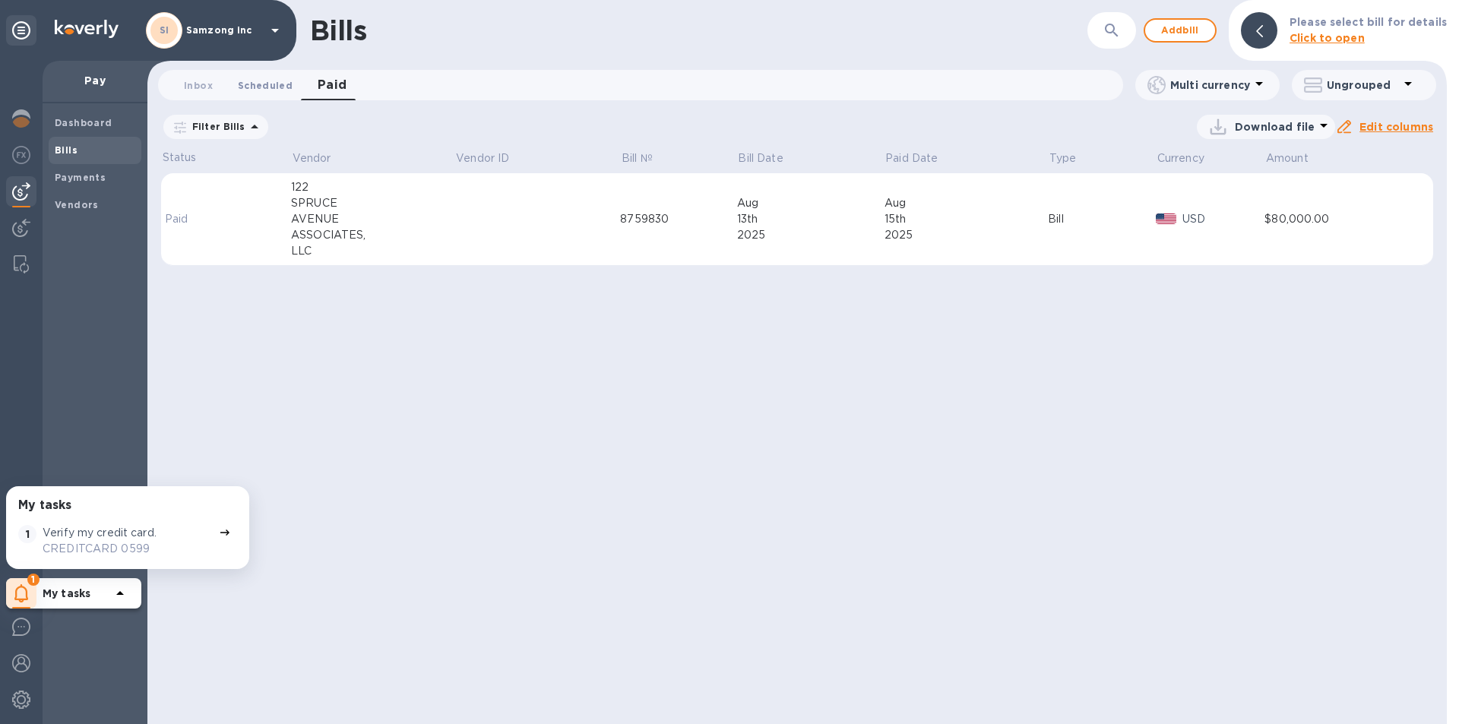
click at [282, 87] on span "Scheduled 0" at bounding box center [265, 85] width 55 height 16
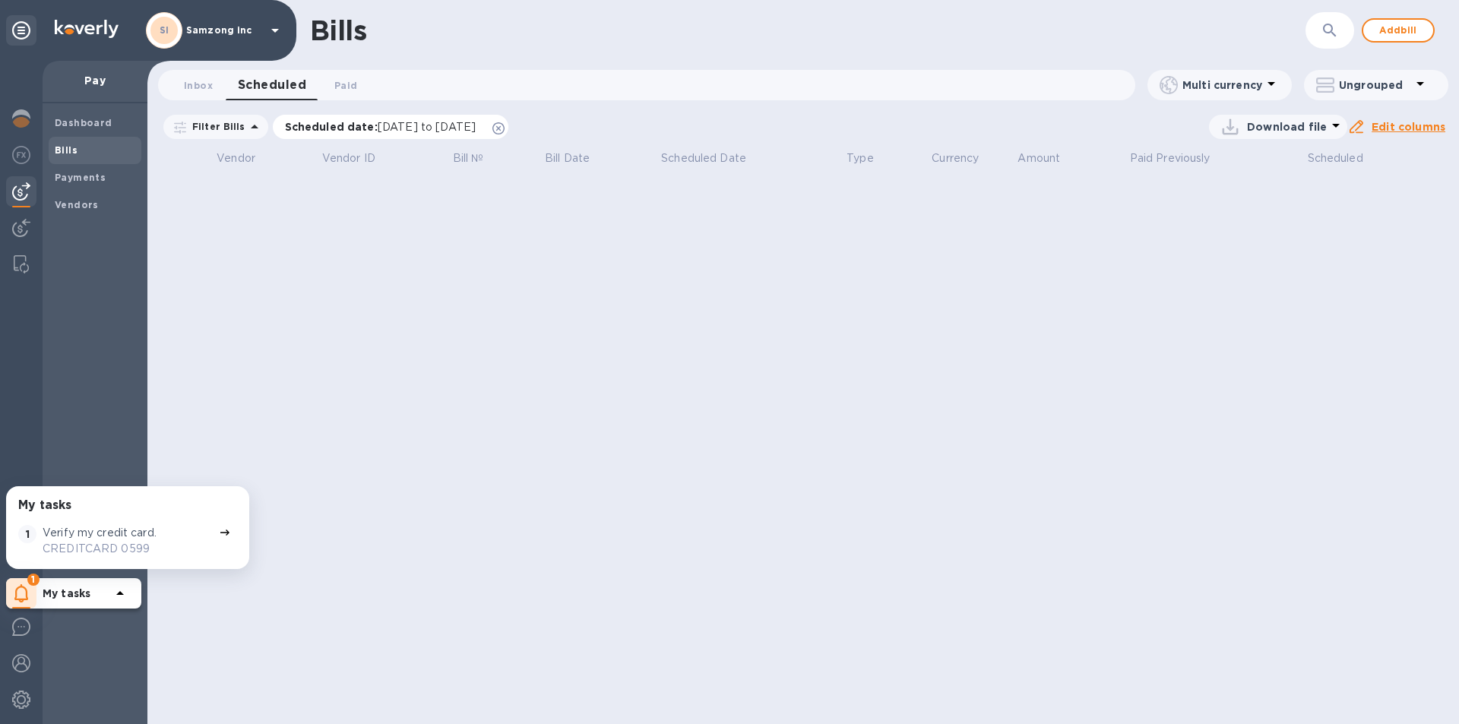
click at [367, 128] on p "Scheduled date : [DATE] to [DATE]" at bounding box center [384, 126] width 199 height 15
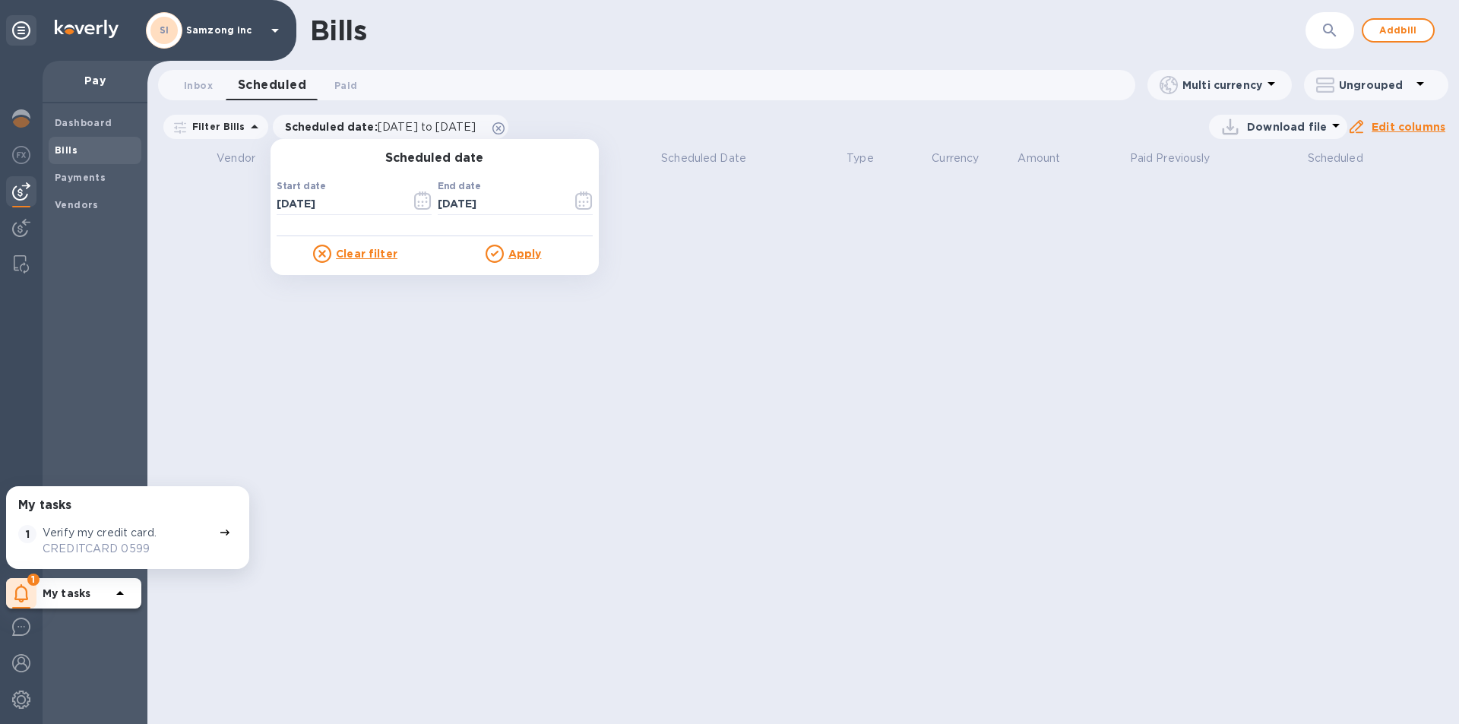
click at [157, 176] on div "Vendor Vendor ID Bill № Bill Date Scheduled Date Type Currency Amount Paid Prev…" at bounding box center [802, 167] width 1311 height 40
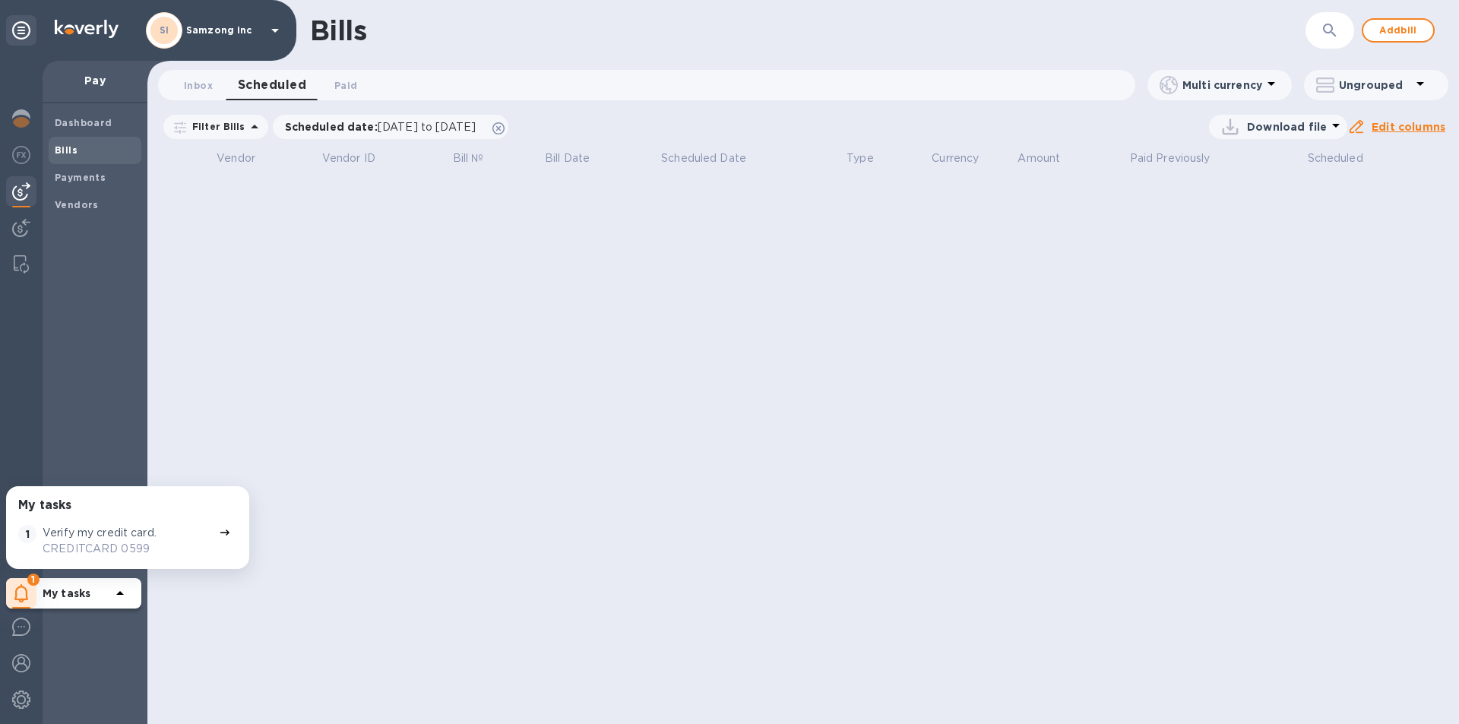
click at [225, 112] on div "Filter Bills" at bounding box center [215, 126] width 109 height 29
click at [220, 131] on p "Filter Bills" at bounding box center [215, 126] width 59 height 13
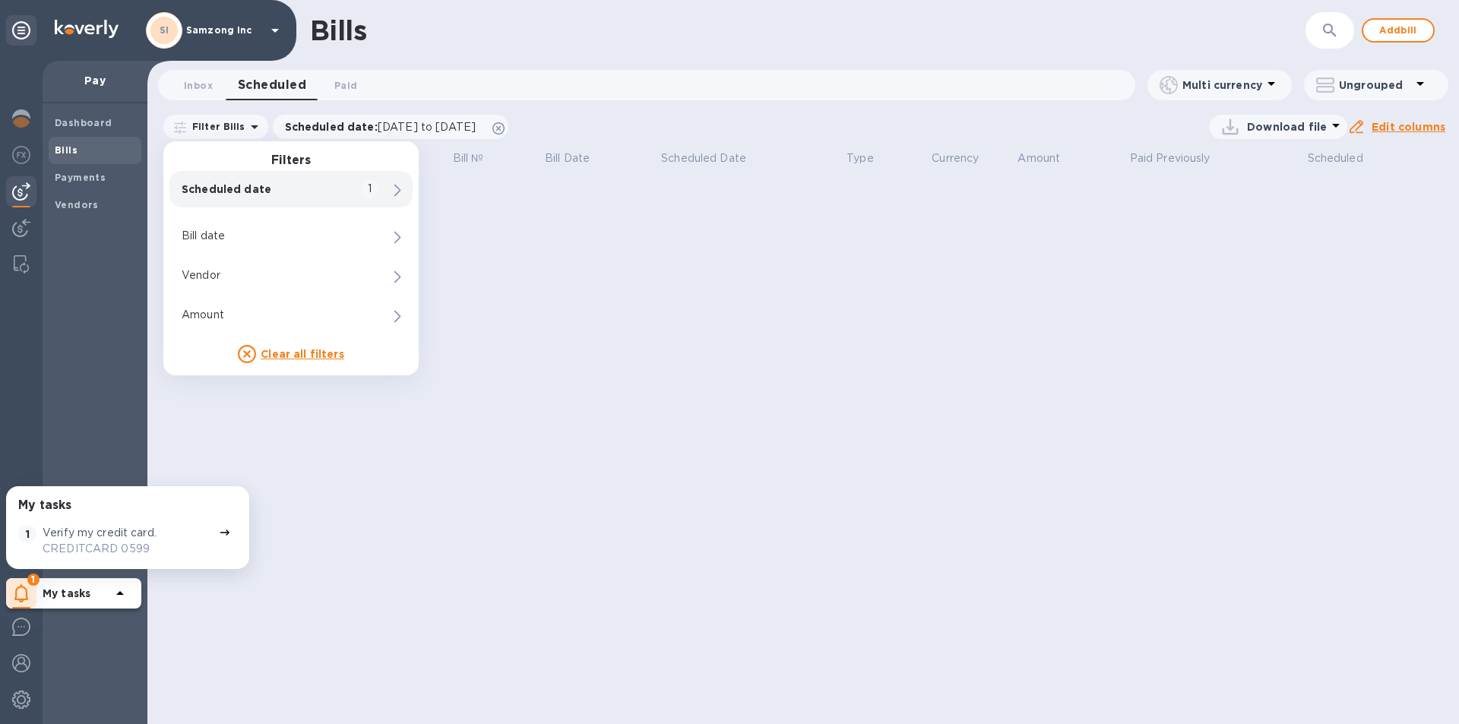
click at [387, 185] on div "Scheduled date 1" at bounding box center [290, 189] width 243 height 36
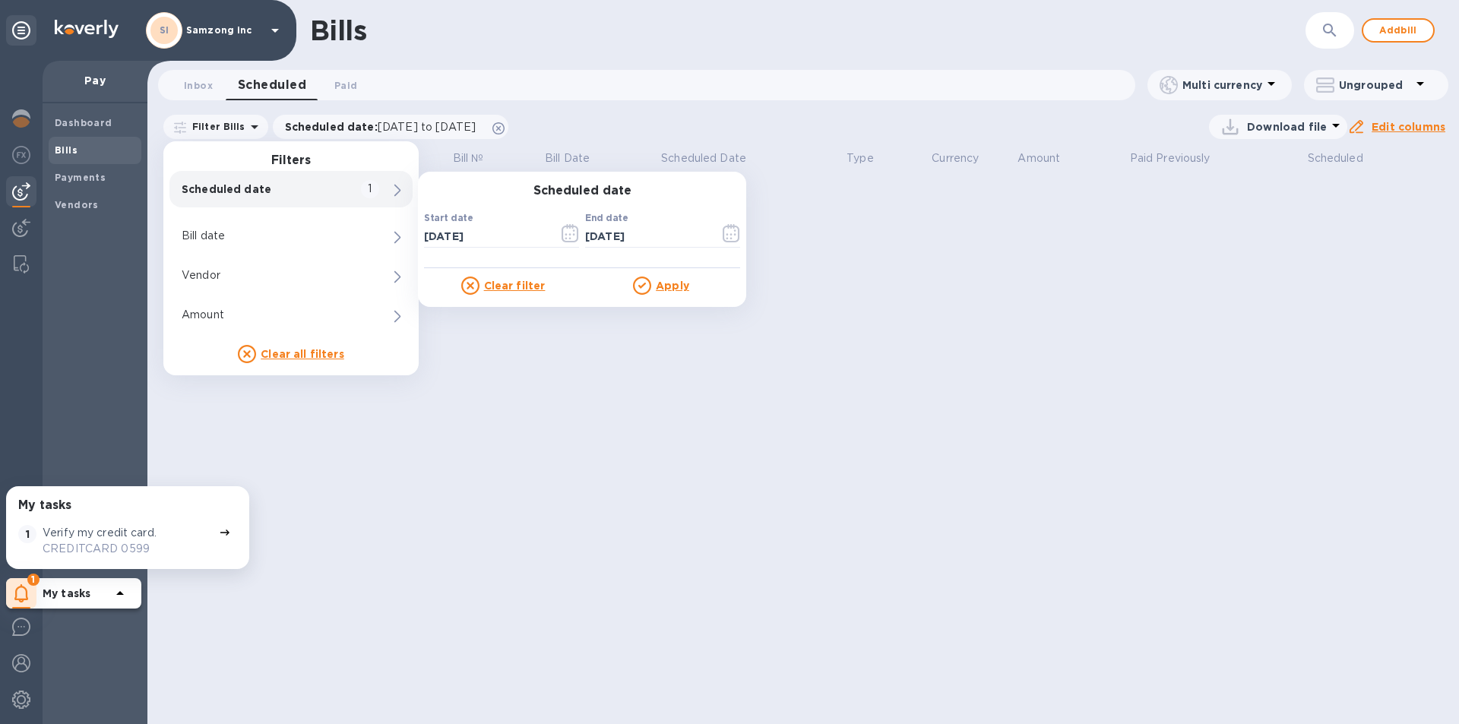
click at [666, 282] on u "Apply" at bounding box center [672, 286] width 33 height 12
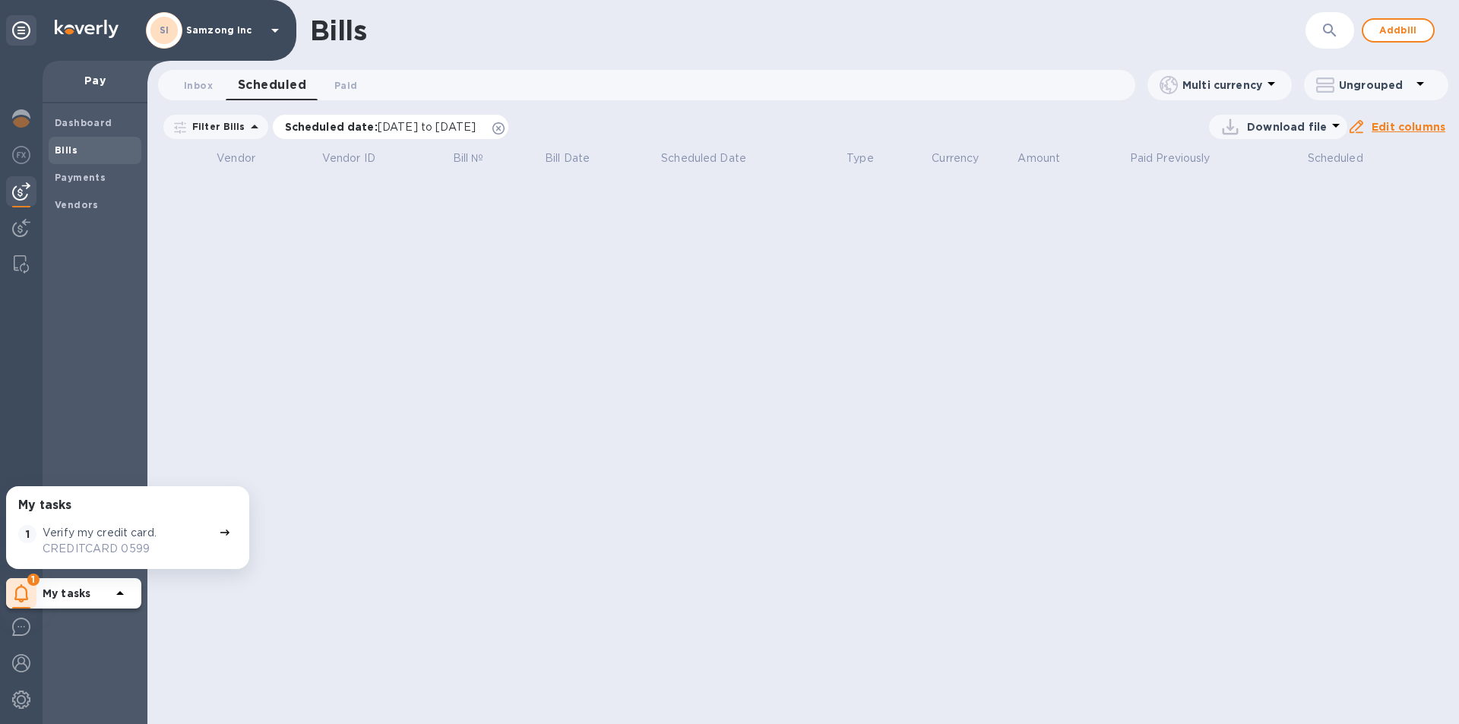
click at [400, 123] on span "[DATE] to [DATE]" at bounding box center [427, 127] width 98 height 12
click at [66, 182] on b "Payments" at bounding box center [80, 177] width 51 height 11
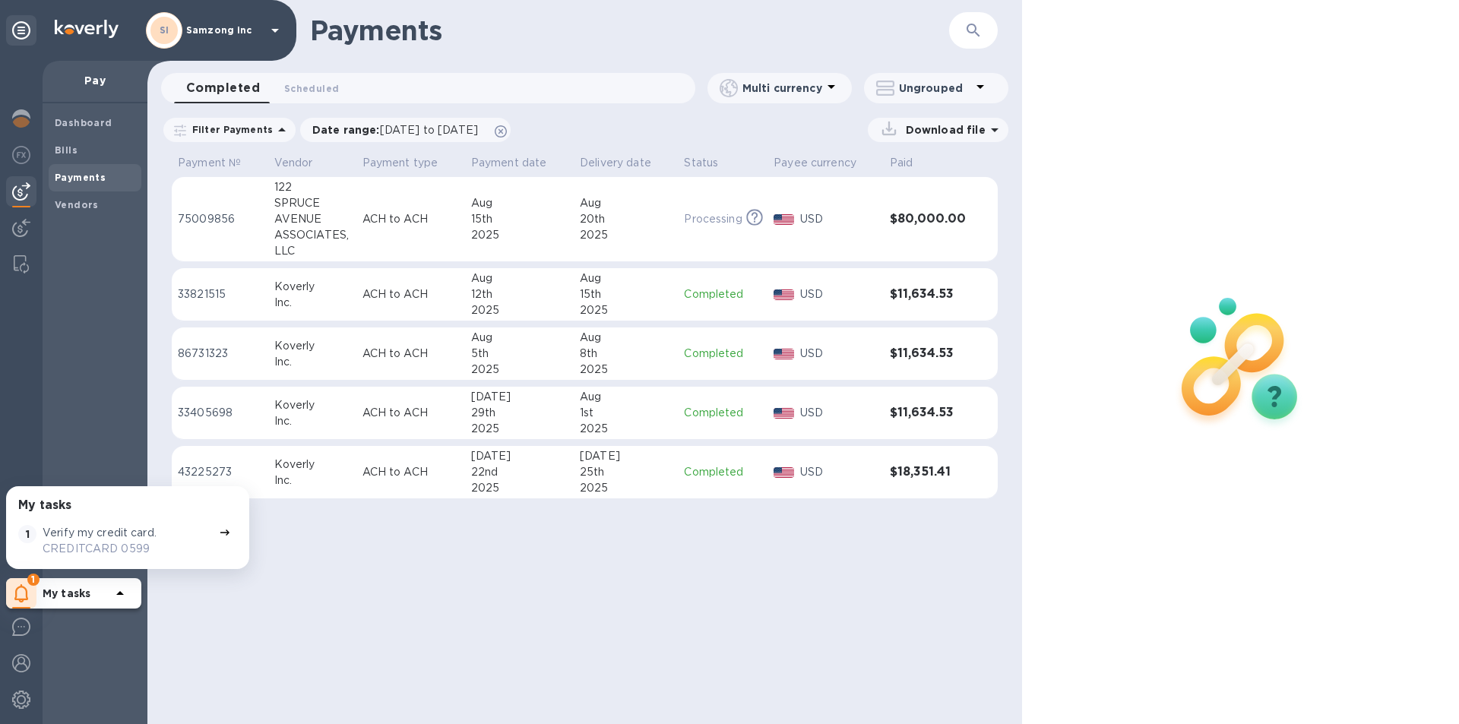
click at [465, 226] on td "[DATE]" at bounding box center [519, 219] width 109 height 85
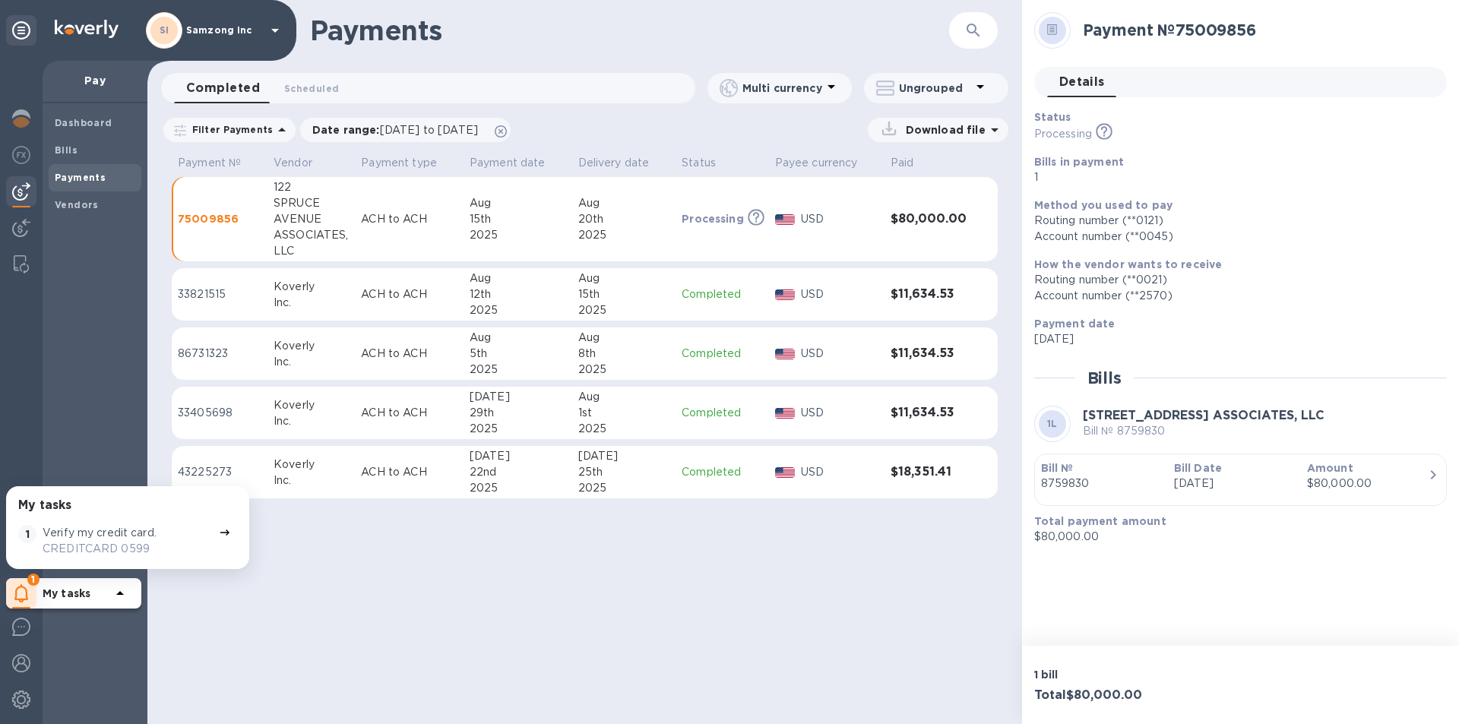
click at [1340, 102] on div "Details 0" at bounding box center [1240, 88] width 413 height 43
drag, startPoint x: 251, startPoint y: 224, endPoint x: 204, endPoint y: 226, distance: 47.9
click at [204, 226] on p "75009856" at bounding box center [220, 218] width 84 height 15
click at [21, 230] on img at bounding box center [21, 228] width 18 height 18
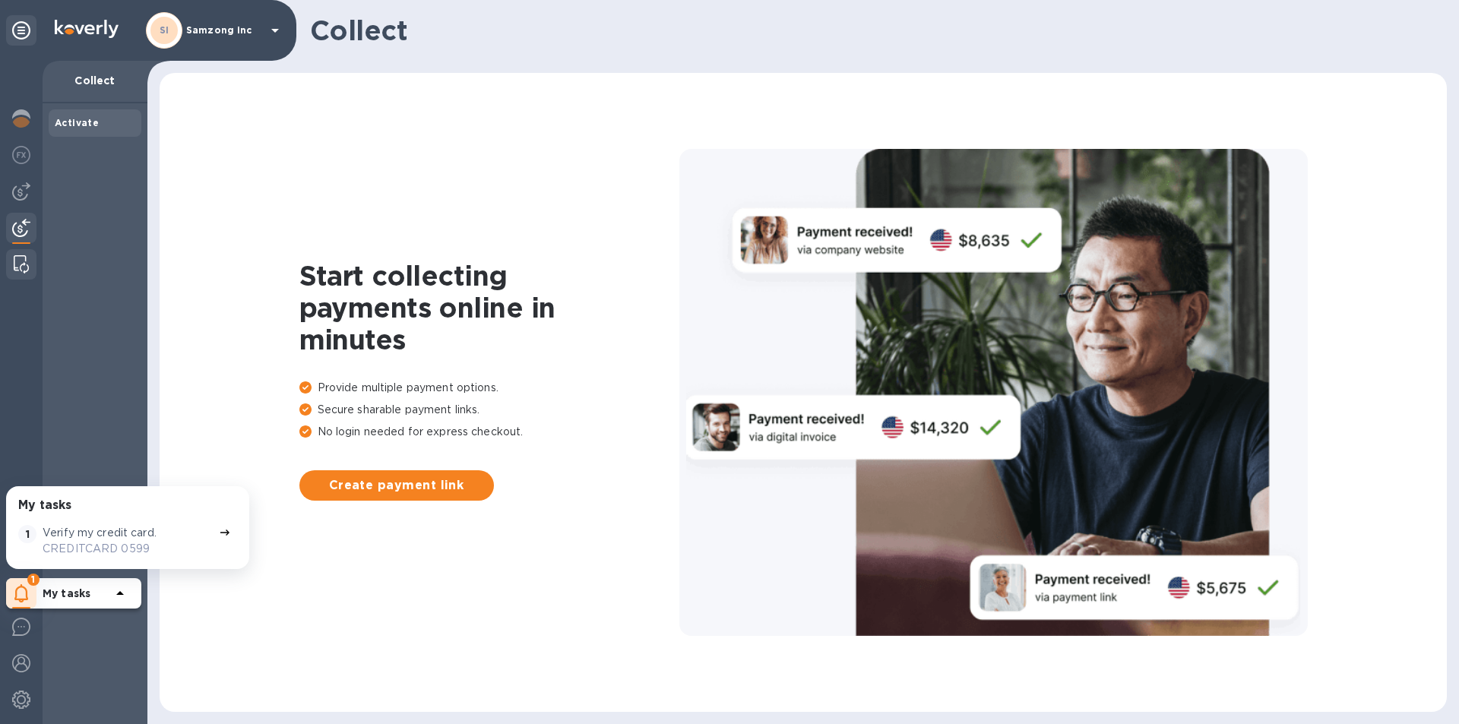
click at [20, 256] on img at bounding box center [21, 264] width 15 height 18
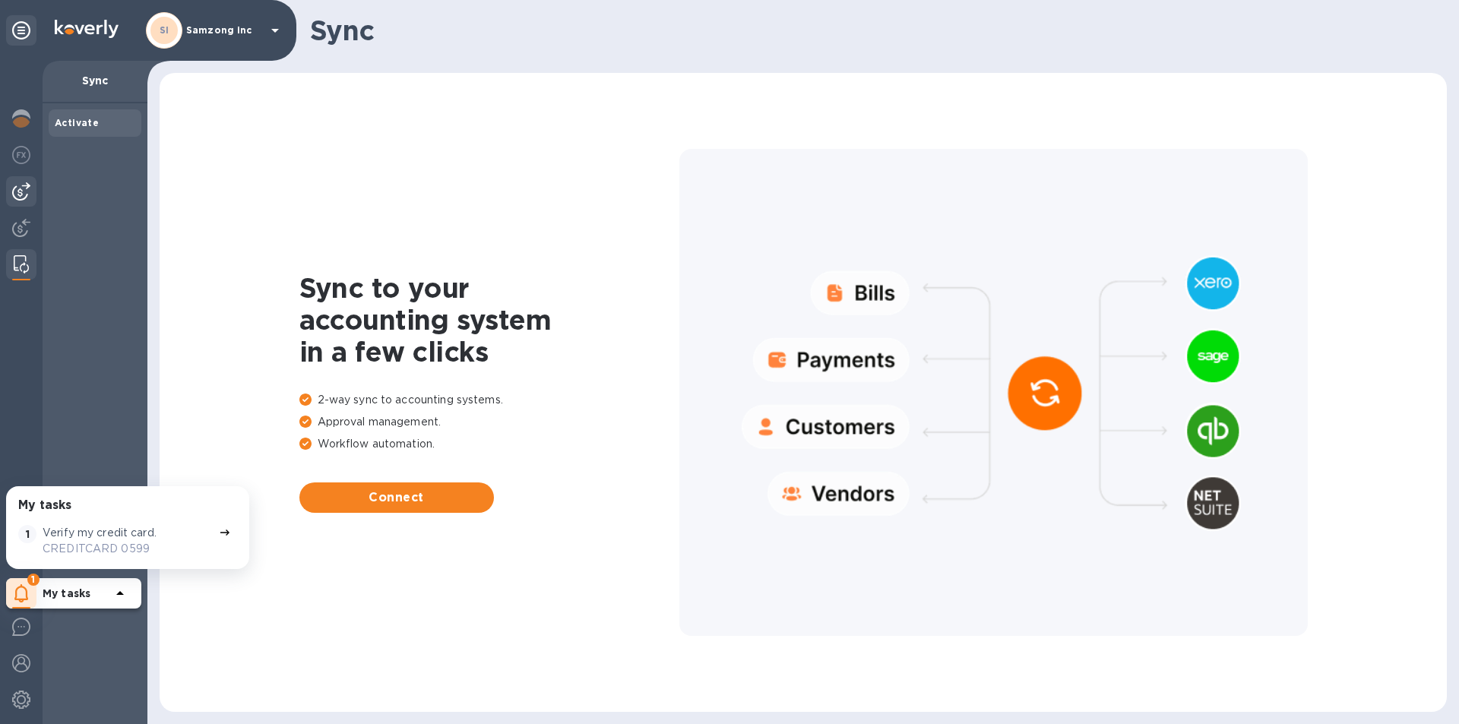
click at [30, 188] on img at bounding box center [21, 191] width 18 height 18
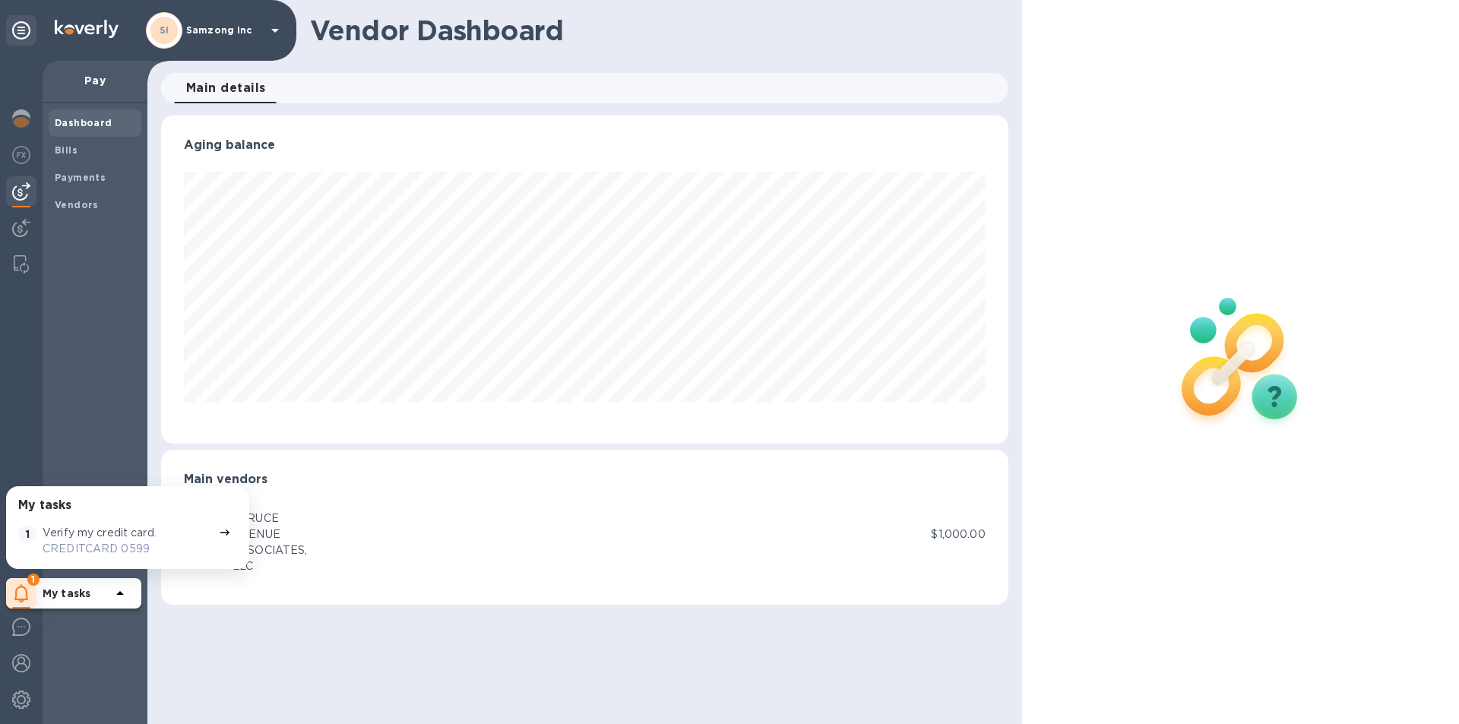
scroll to position [328, 846]
click at [72, 149] on b "Bills" at bounding box center [66, 149] width 23 height 11
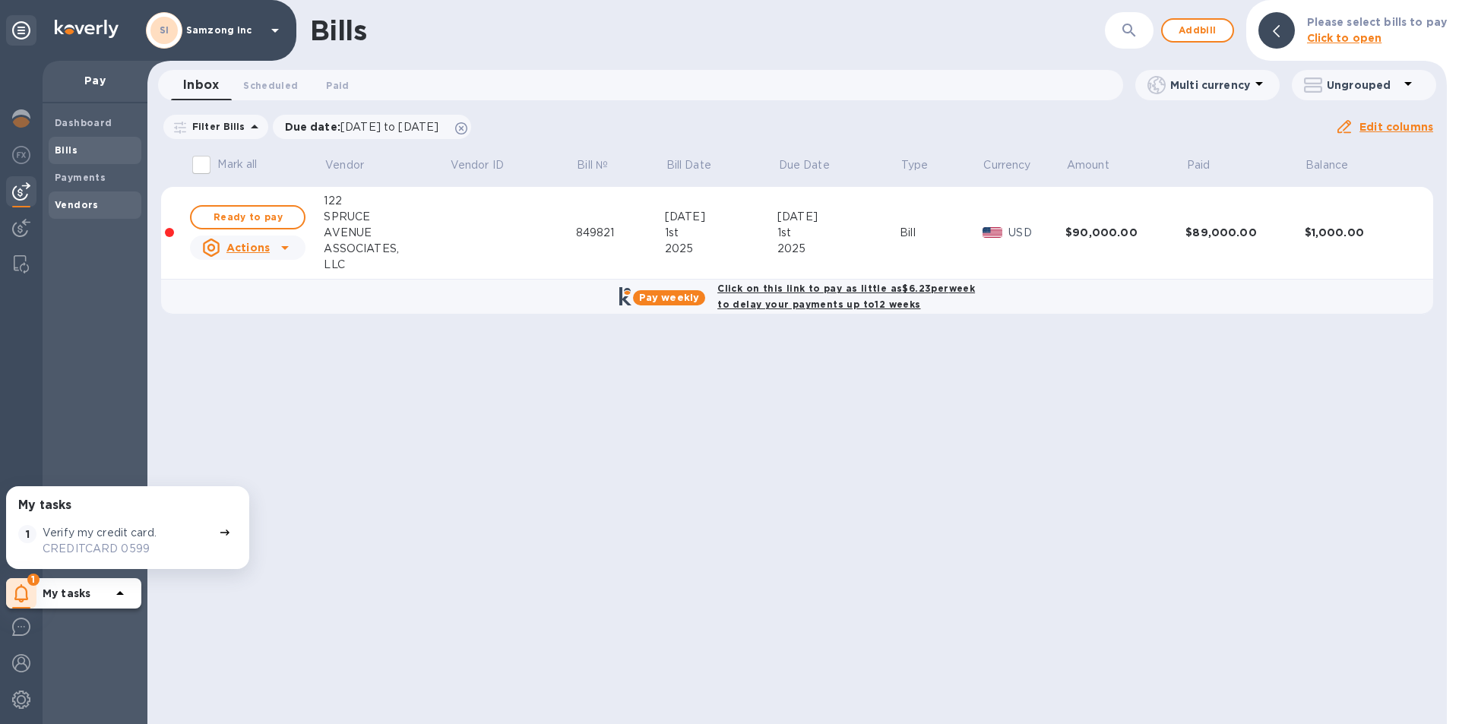
click at [68, 201] on b "Vendors" at bounding box center [77, 204] width 44 height 11
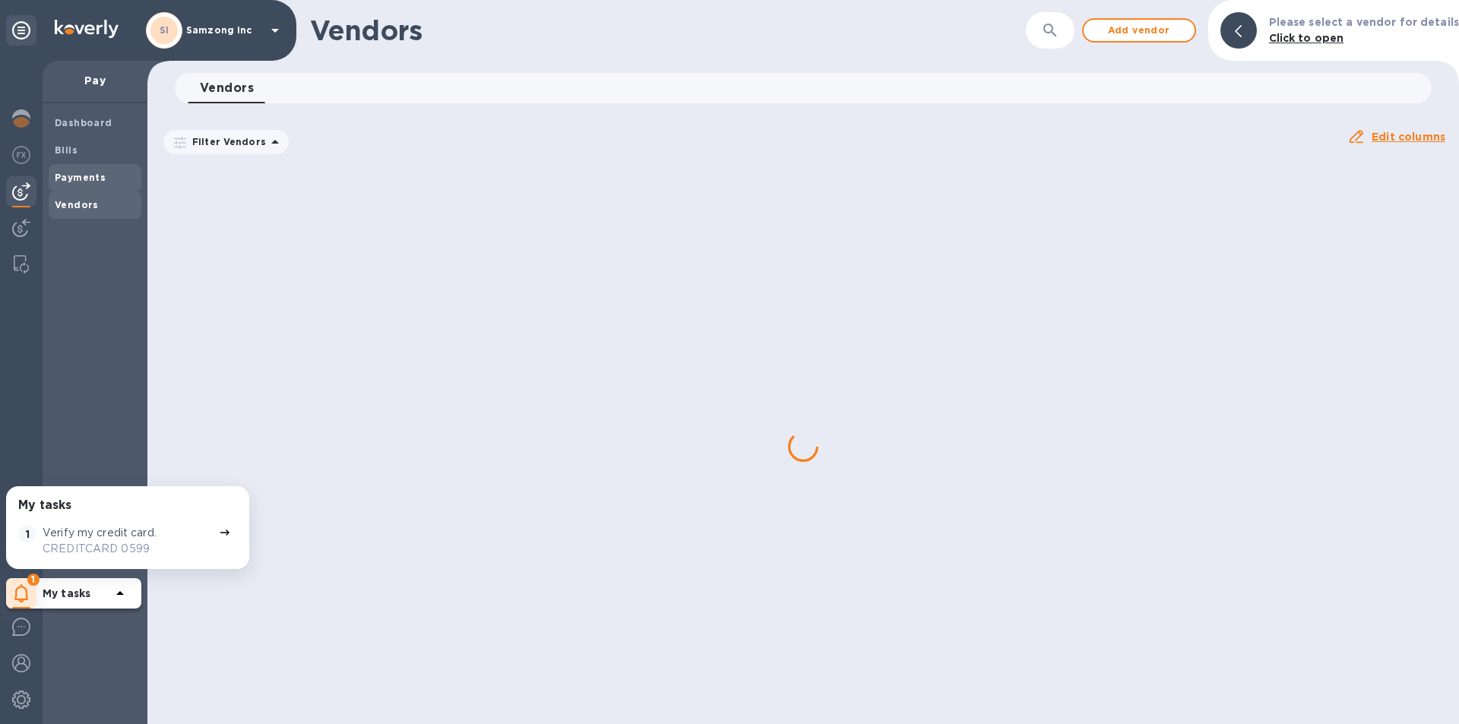
click at [71, 178] on b "Payments" at bounding box center [80, 177] width 51 height 11
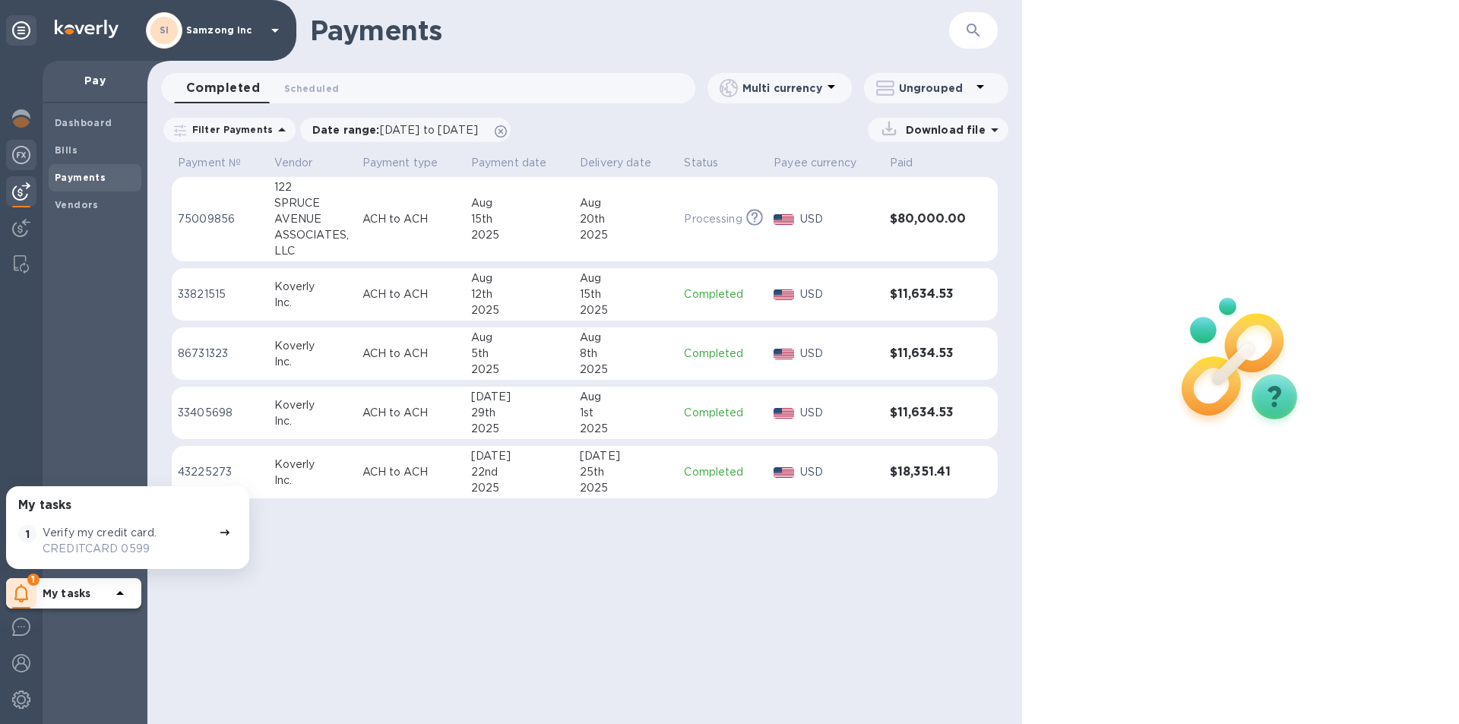
click at [24, 152] on img at bounding box center [21, 155] width 18 height 18
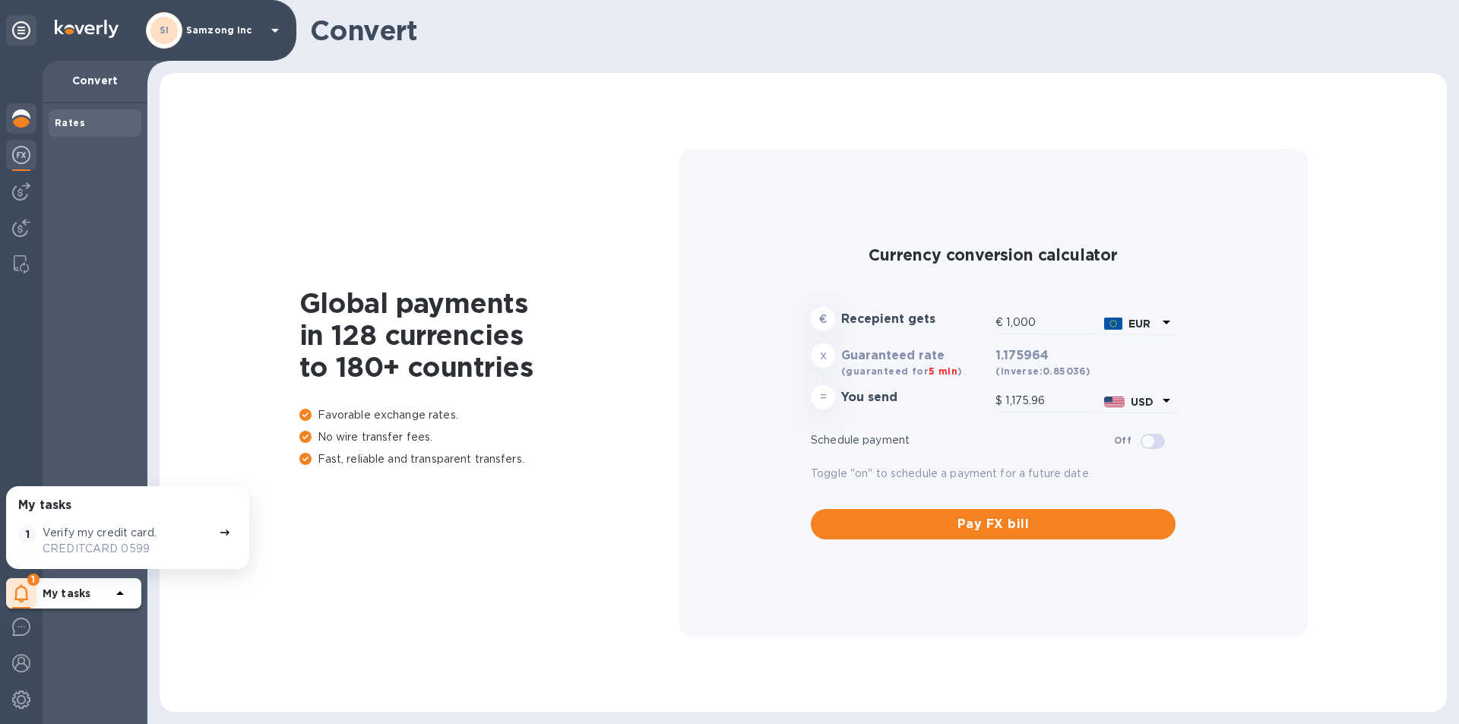
click at [24, 119] on img at bounding box center [21, 118] width 18 height 18
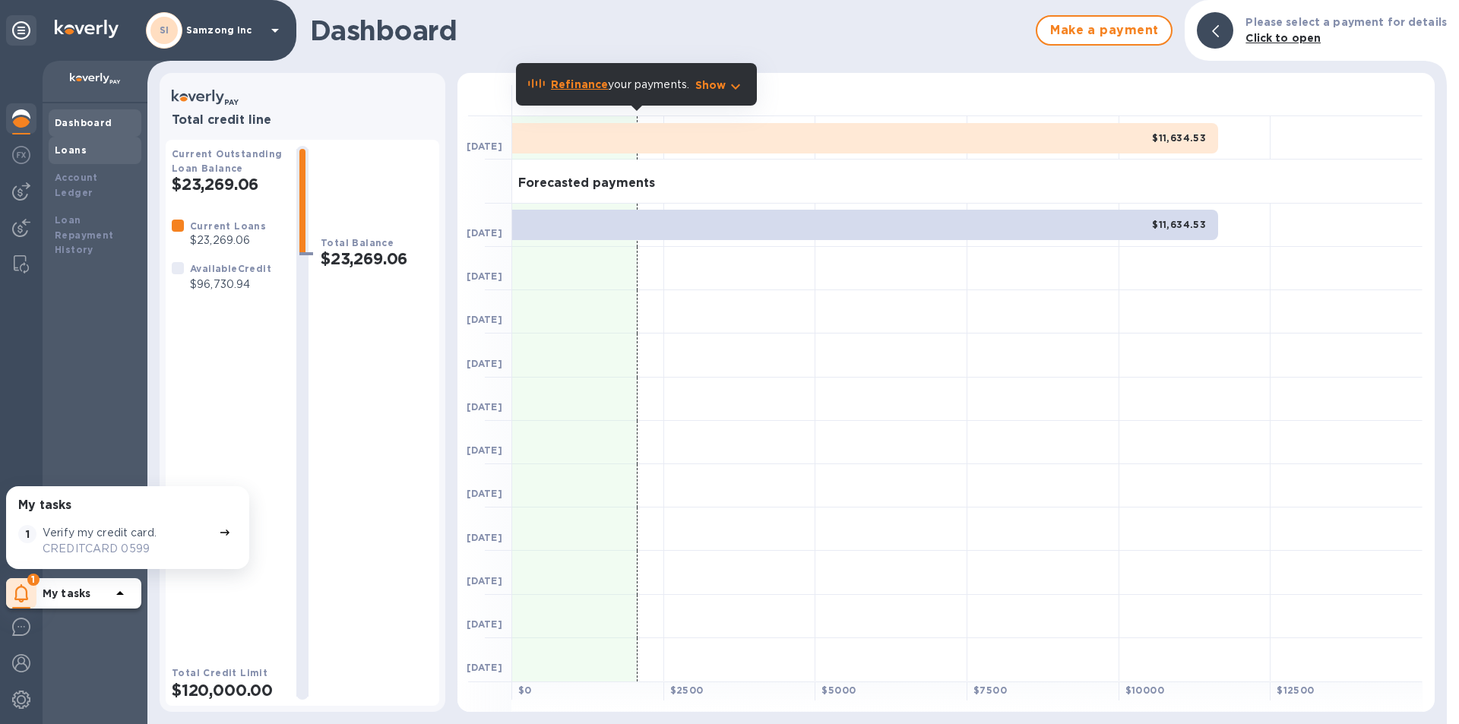
click at [80, 151] on b "Loans" at bounding box center [71, 149] width 32 height 11
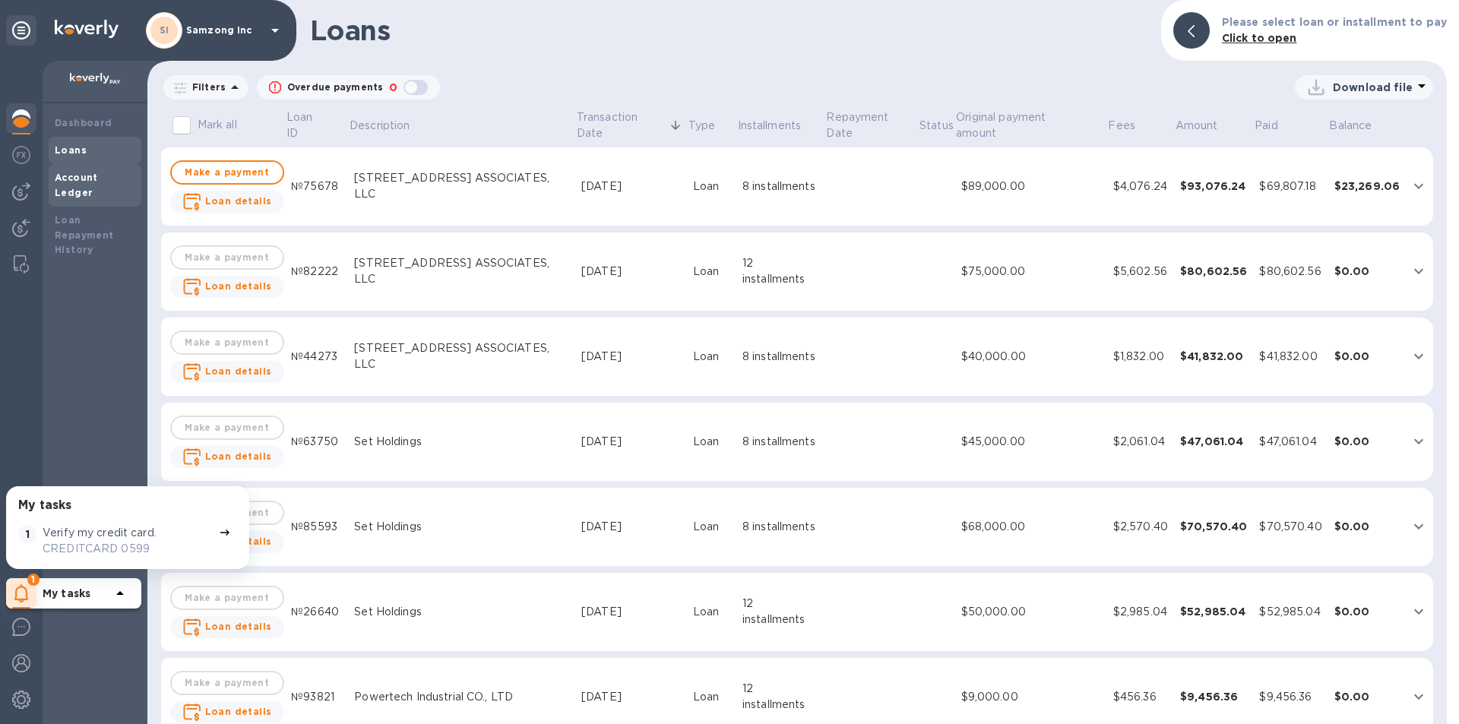
click at [83, 172] on b "Account Ledger" at bounding box center [76, 185] width 43 height 27
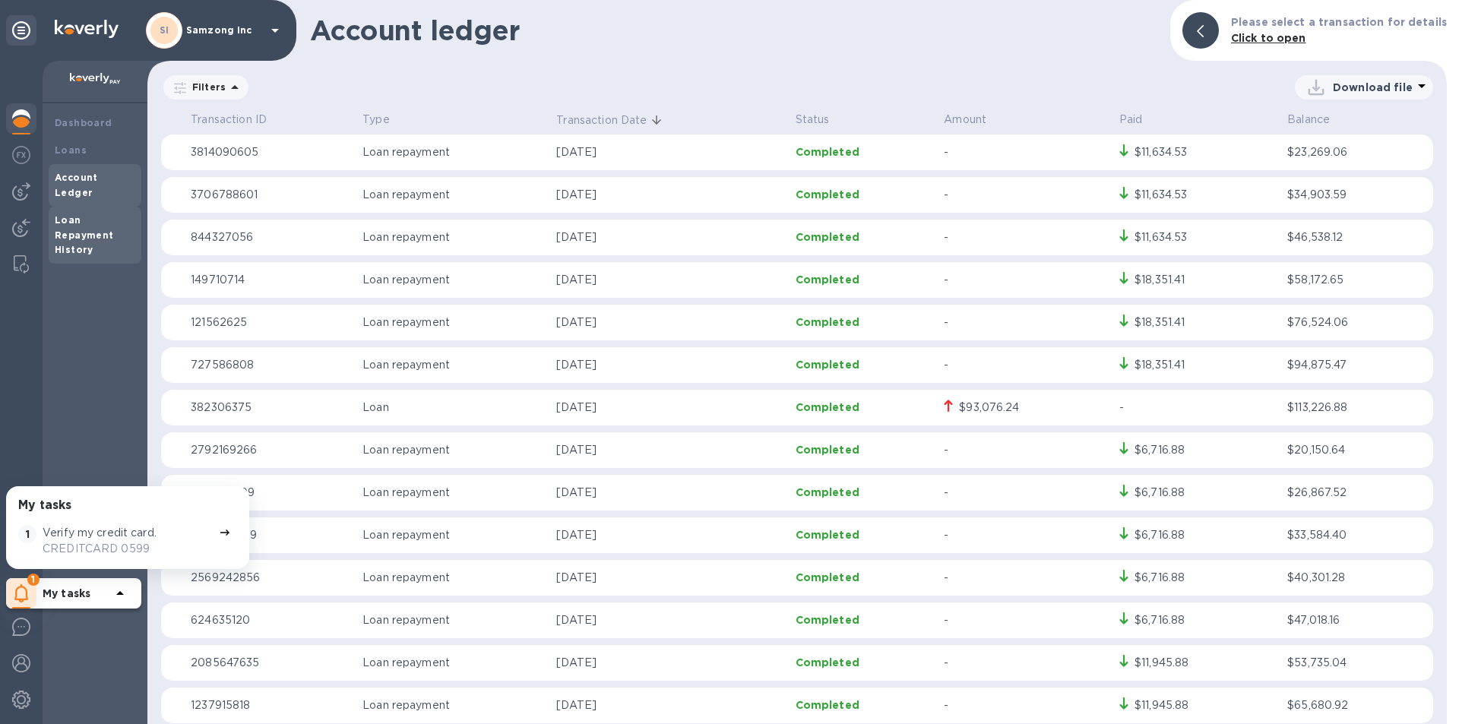
click at [65, 214] on b "Loan Repayment History" at bounding box center [84, 235] width 59 height 42
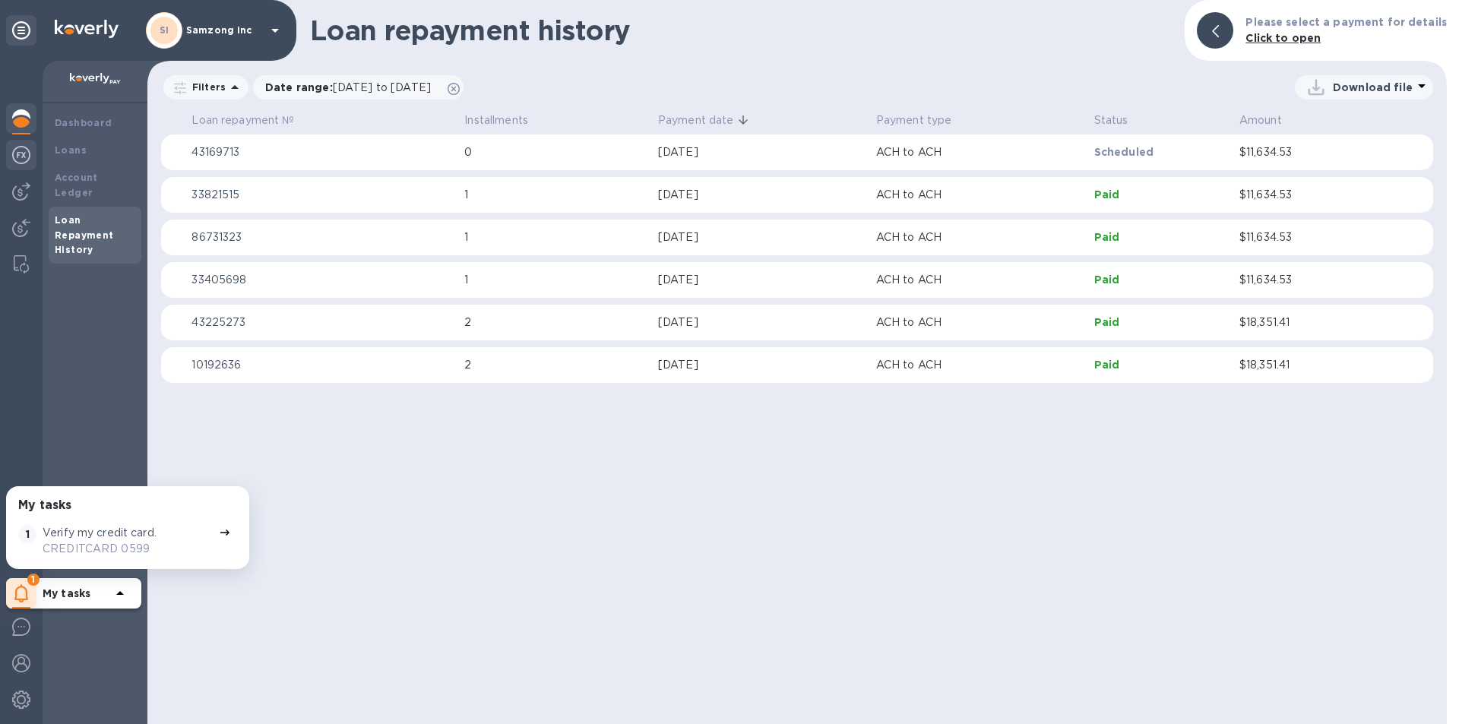
click at [18, 155] on img at bounding box center [21, 155] width 18 height 18
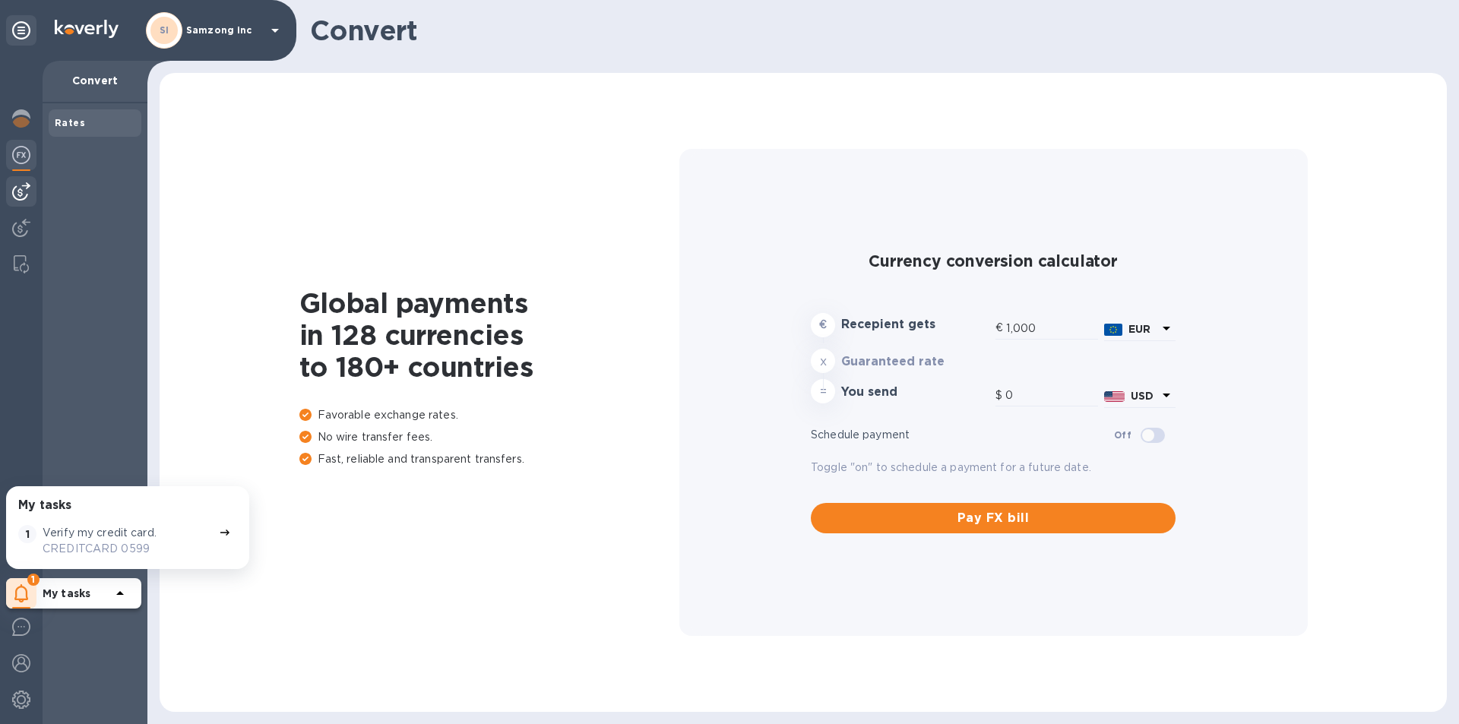
type input "1,176.27"
click at [21, 186] on img at bounding box center [21, 191] width 18 height 18
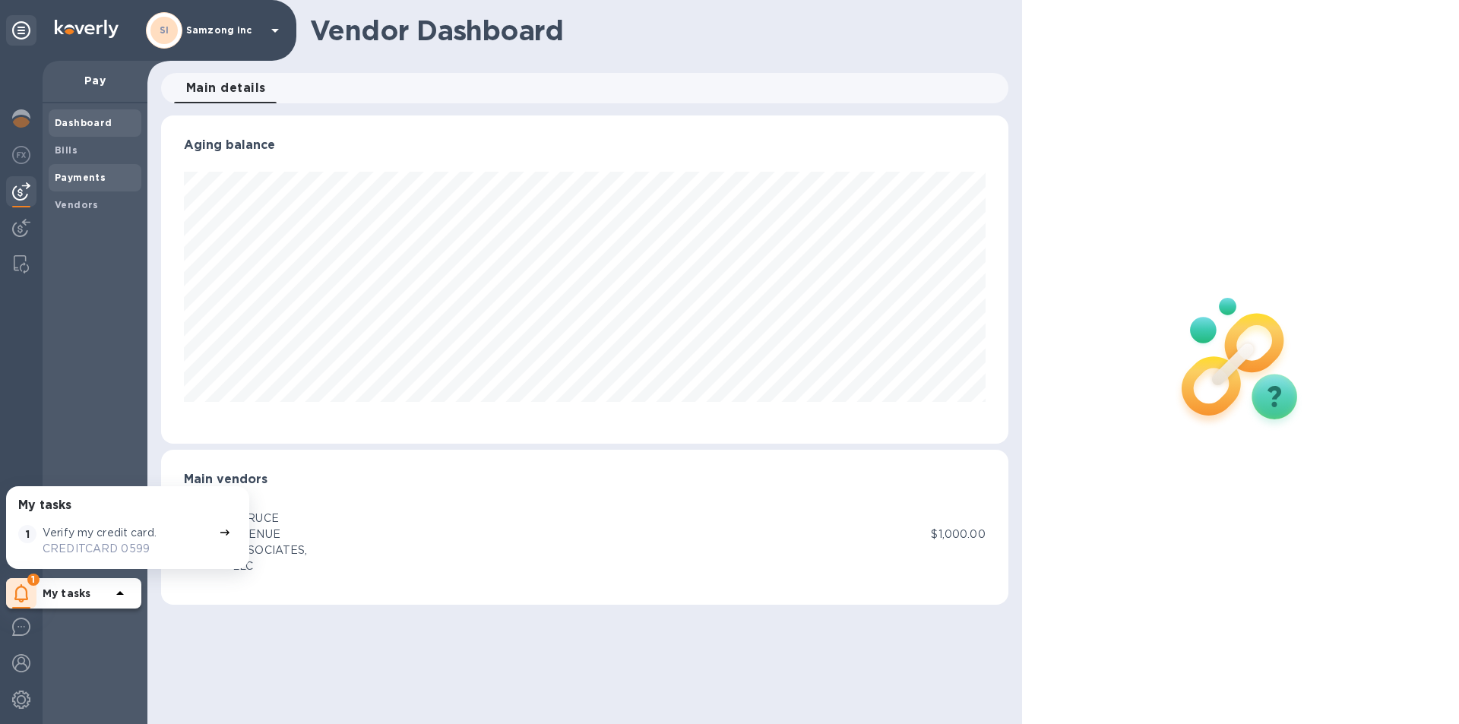
scroll to position [328, 846]
click at [77, 168] on div "Payments" at bounding box center [95, 177] width 93 height 27
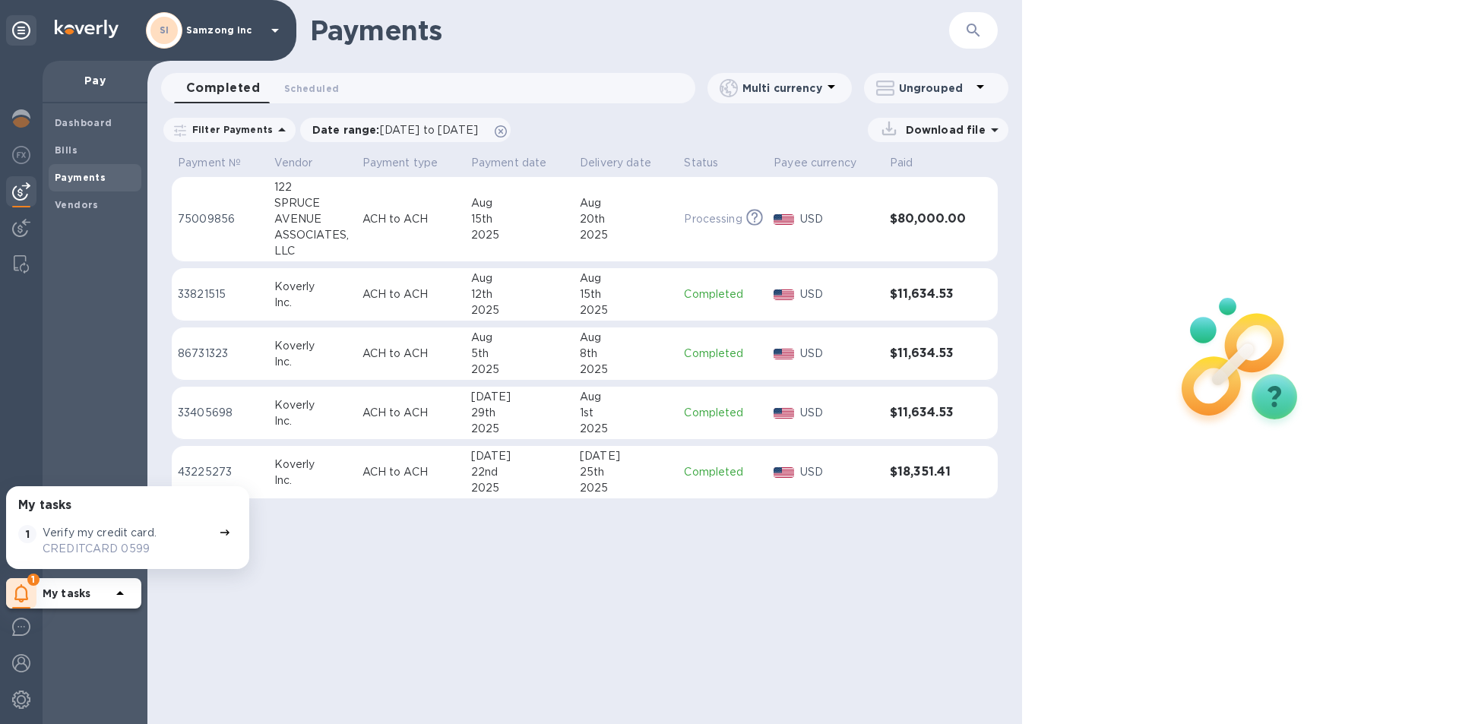
drag, startPoint x: 82, startPoint y: 145, endPoint x: 375, endPoint y: 198, distance: 297.3
click at [375, 198] on div "SI [PERSON_NAME] inc My tasks 1 Verify my credit card. CREDITCARD 0599 1 My tas…" at bounding box center [729, 362] width 1459 height 724
click at [280, 194] on div "122" at bounding box center [312, 187] width 76 height 16
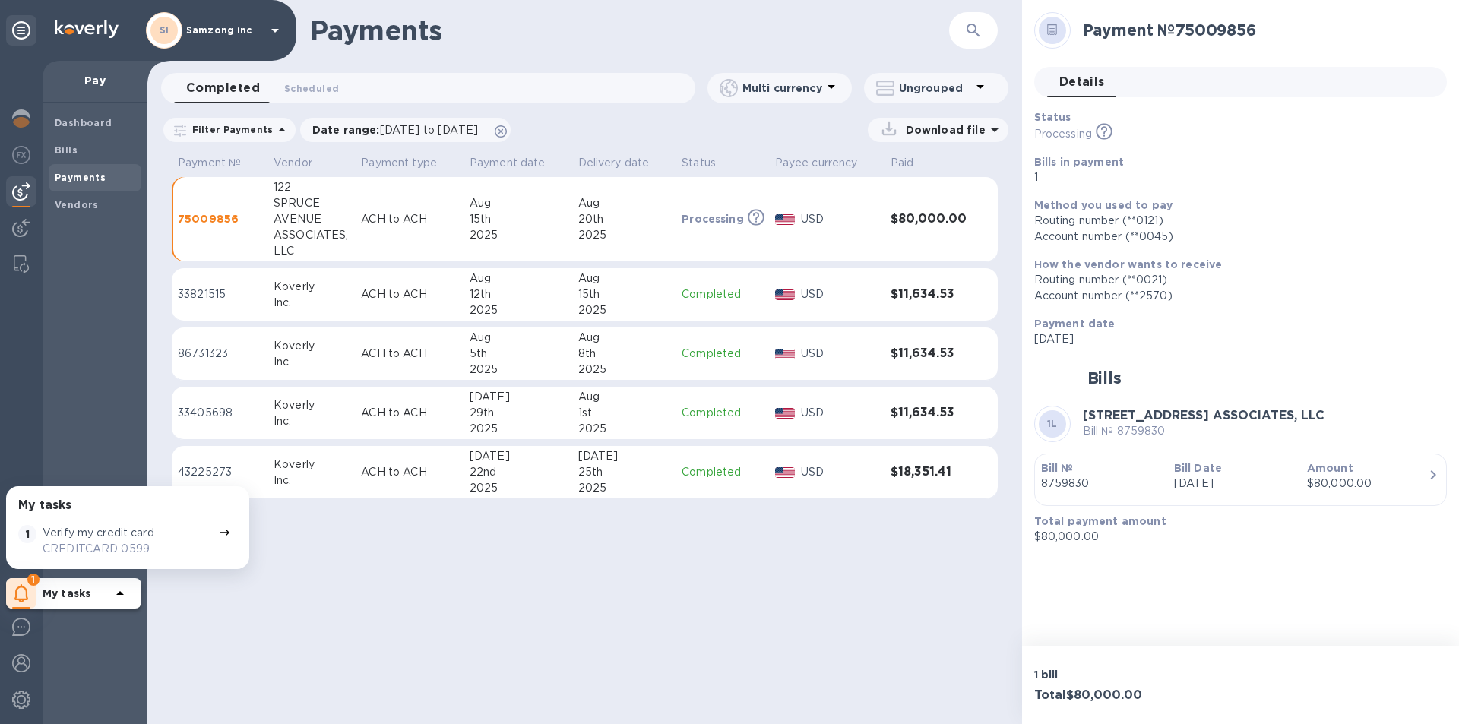
click at [982, 136] on p "Download file" at bounding box center [943, 129] width 86 height 15
click at [896, 198] on p "Payments detailed" at bounding box center [926, 192] width 133 height 15
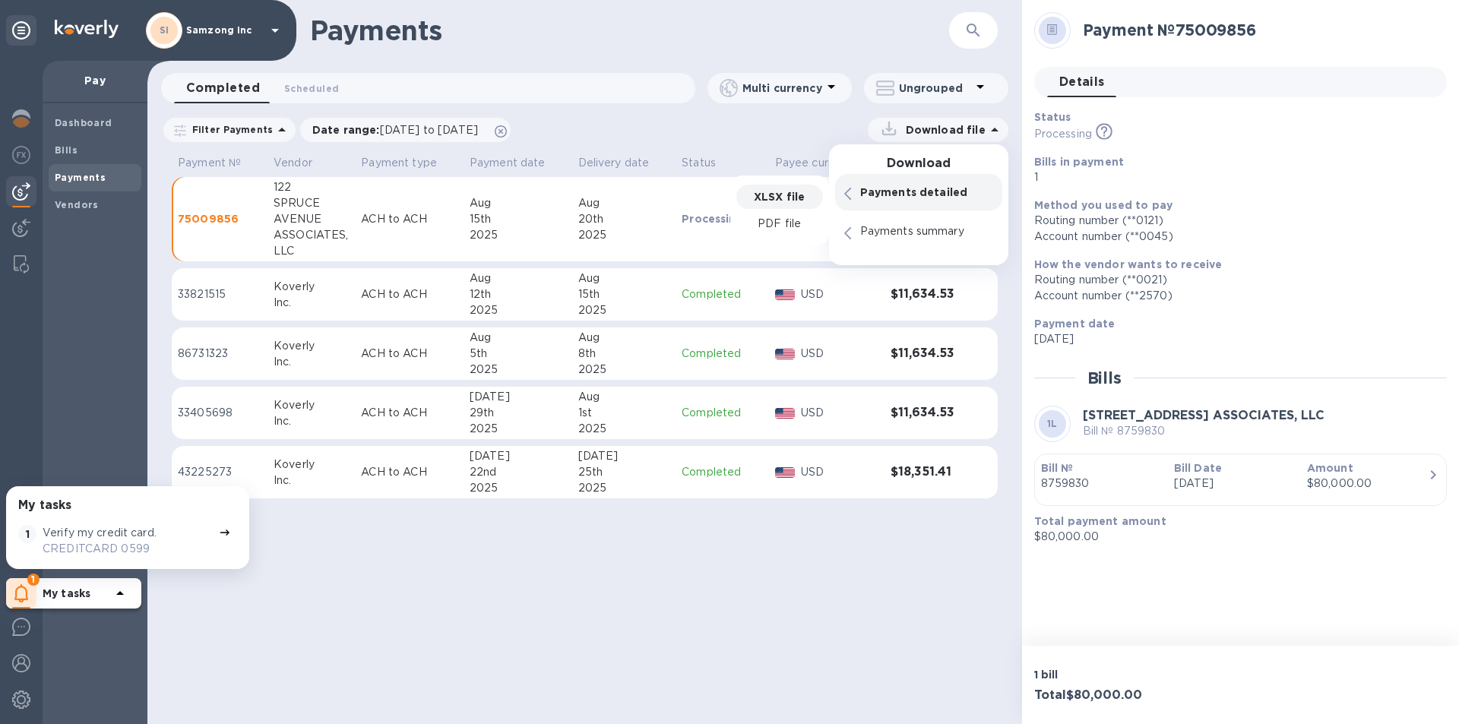
click at [799, 199] on p "XLSX file" at bounding box center [779, 196] width 51 height 15
click at [654, 232] on div "2025" at bounding box center [624, 235] width 92 height 16
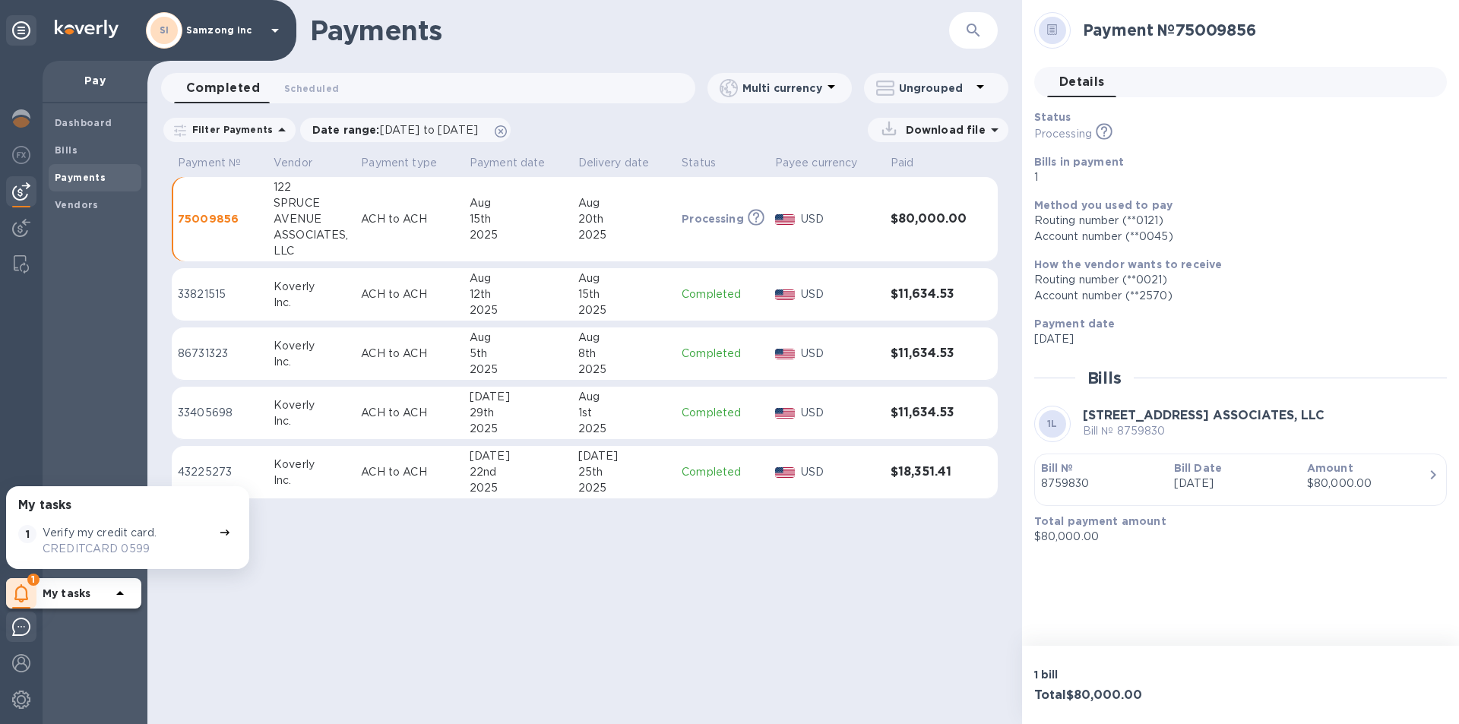
click at [22, 625] on img at bounding box center [21, 627] width 18 height 18
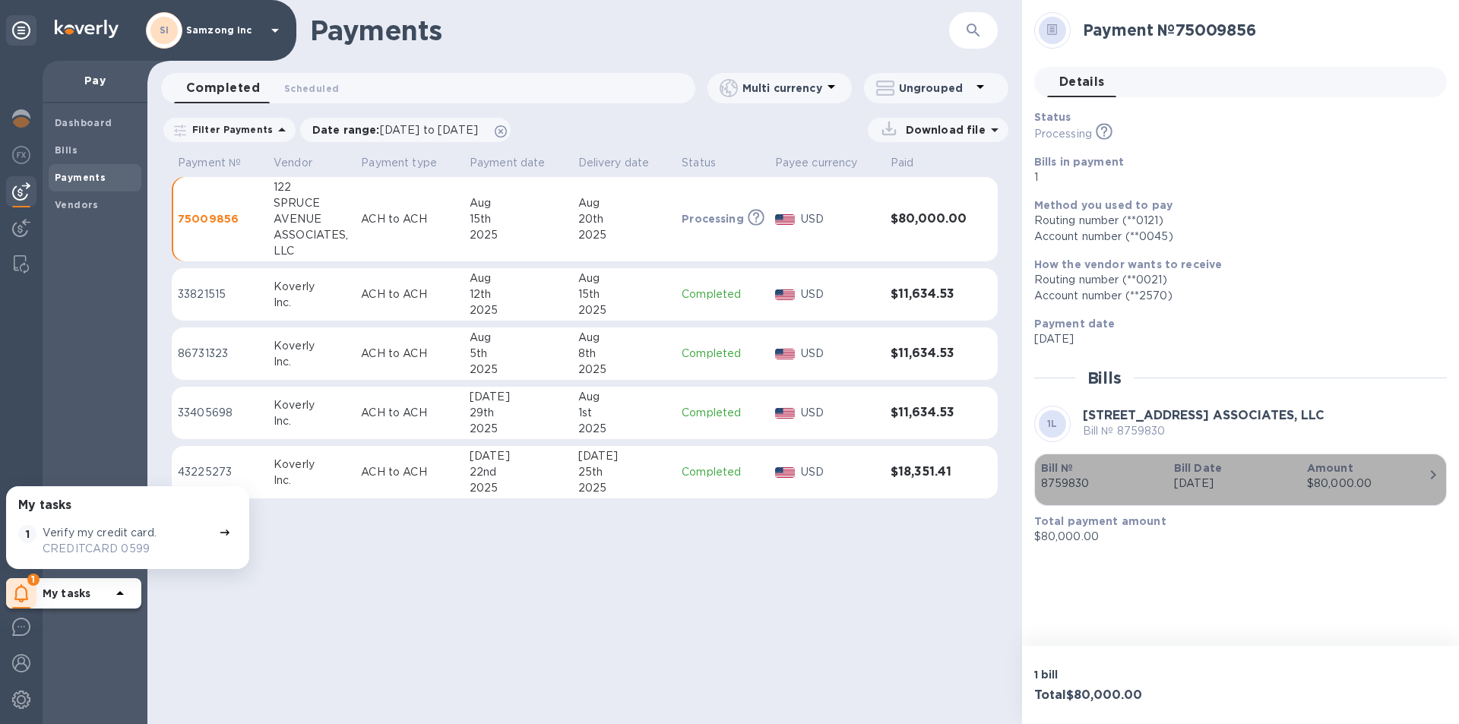
click at [1320, 466] on b "Amount" at bounding box center [1330, 468] width 46 height 12
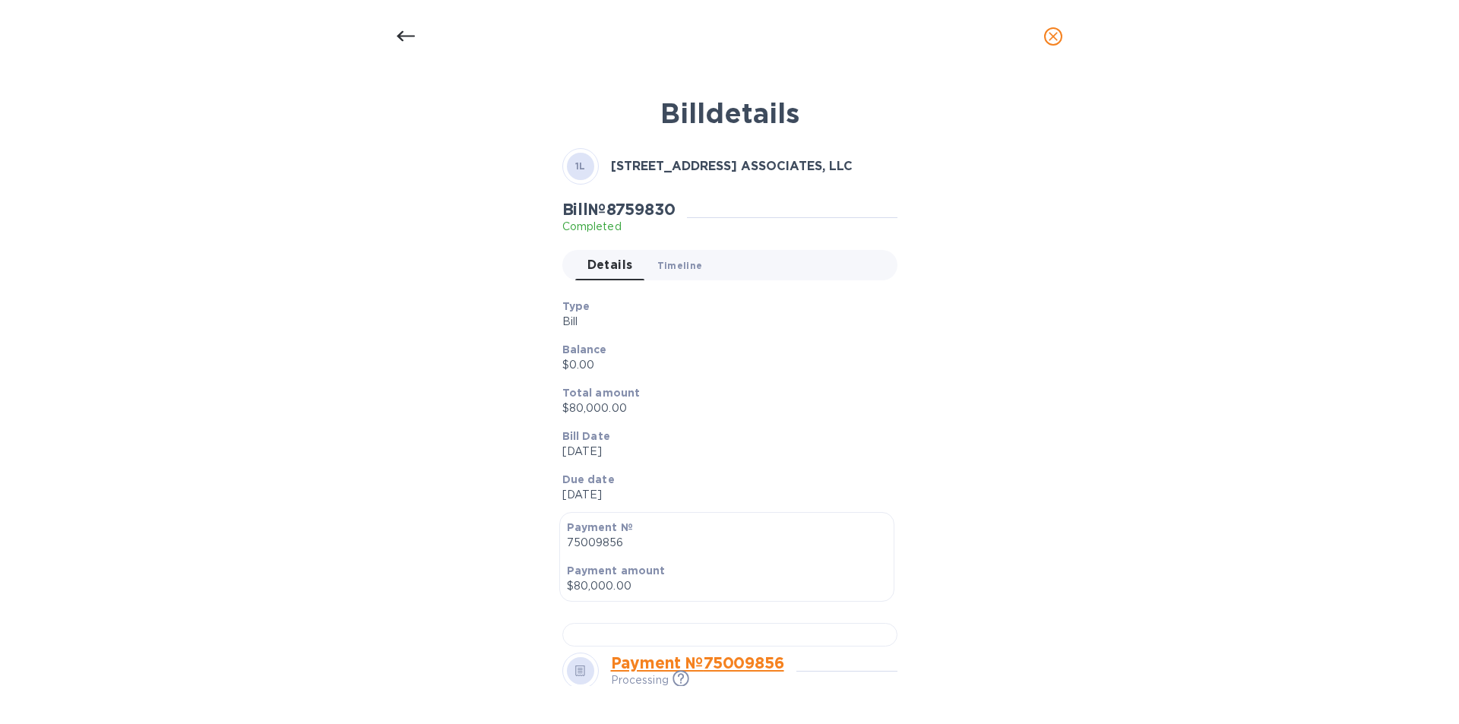
click at [681, 261] on span "Timeline 0" at bounding box center [680, 266] width 46 height 16
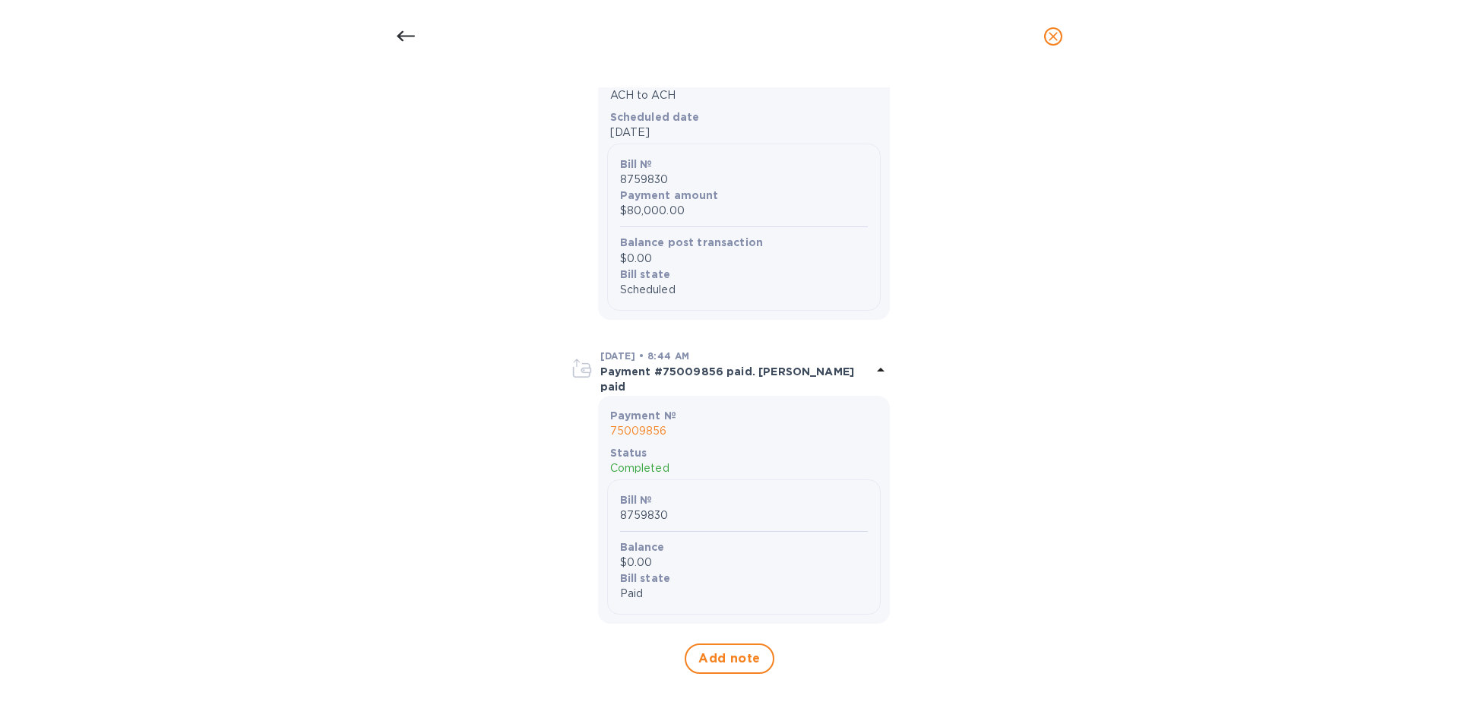
scroll to position [1352, 0]
click at [1060, 37] on icon "close" at bounding box center [1052, 36] width 15 height 15
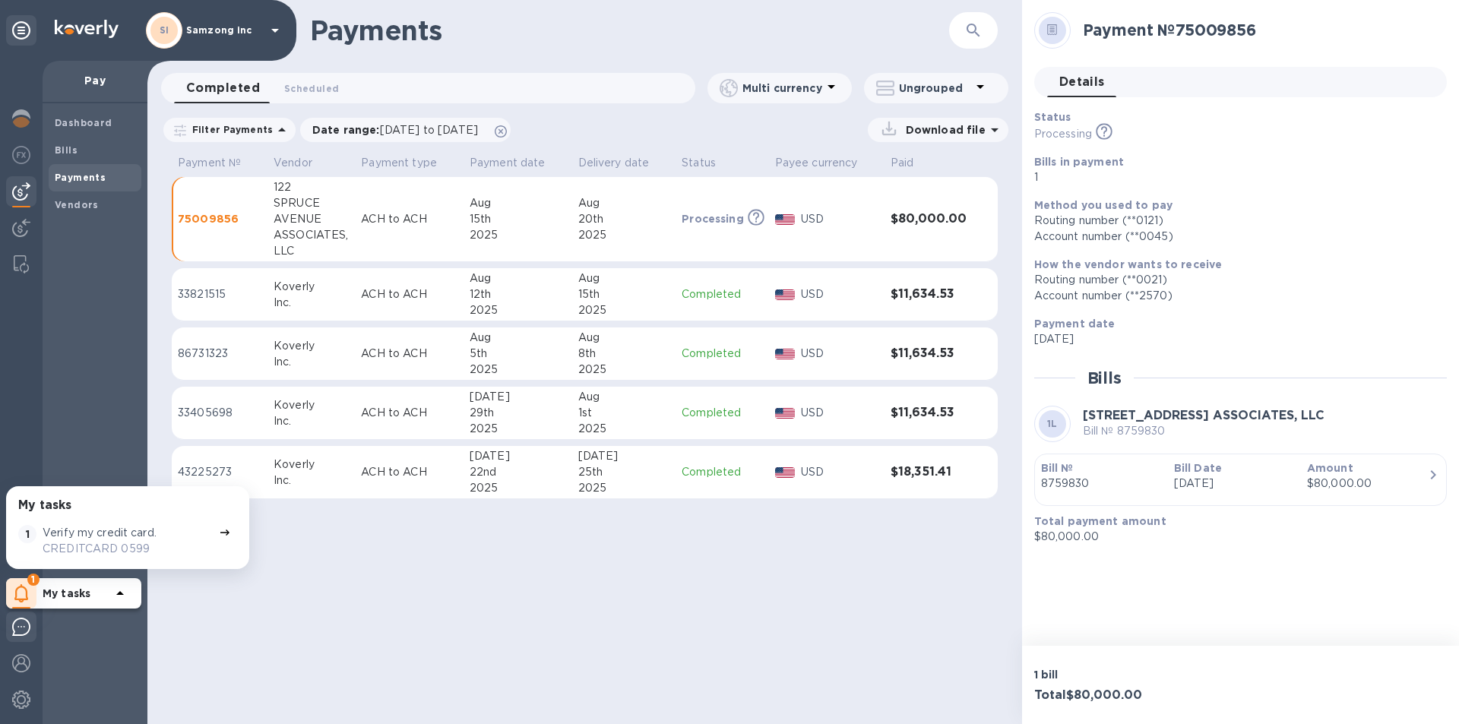
click at [17, 620] on img at bounding box center [21, 627] width 18 height 18
click at [19, 625] on img at bounding box center [21, 627] width 18 height 18
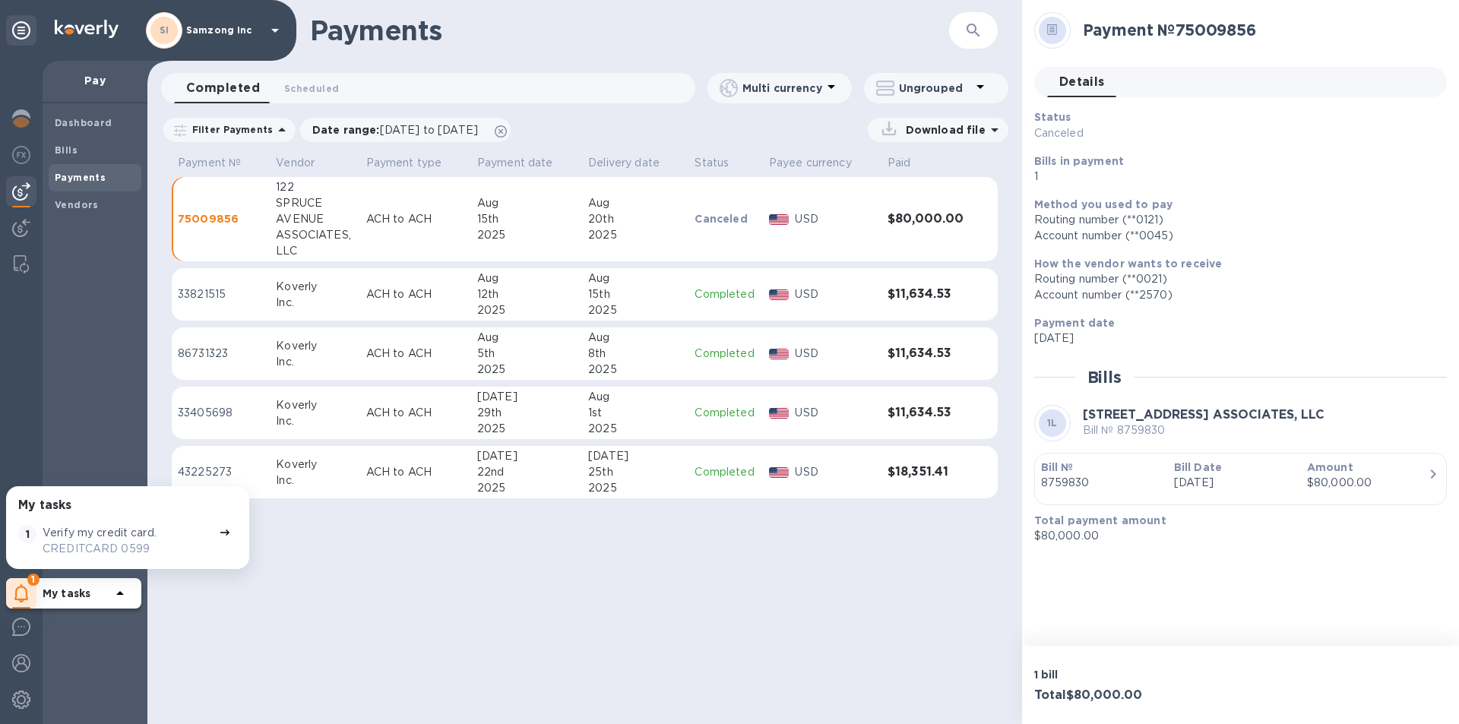
click at [386, 594] on div "Payments ​ Completed 0 Scheduled 0 Multi currency Ungrouped Filter Payments Dat…" at bounding box center [584, 362] width 874 height 724
click at [87, 148] on span "Bills" at bounding box center [95, 150] width 81 height 15
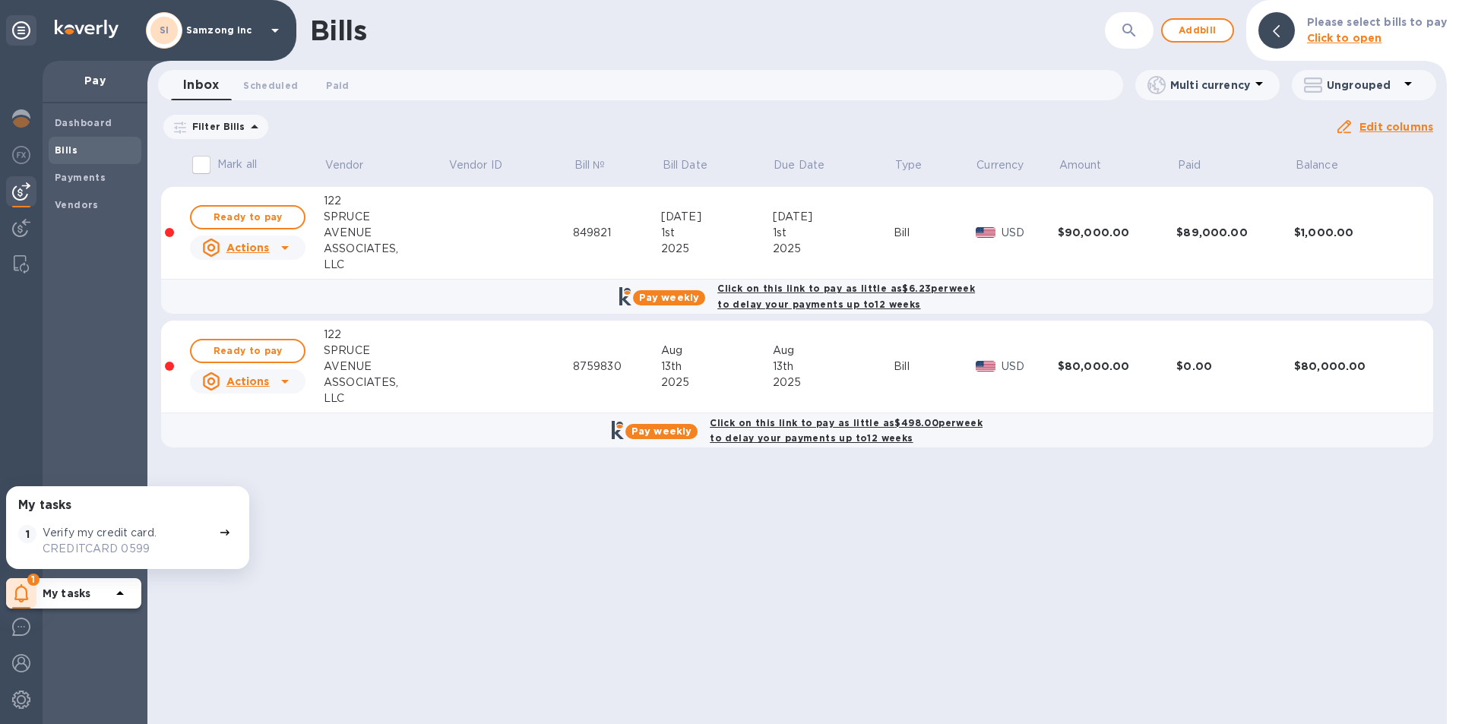
click at [416, 353] on div "SPRUCE" at bounding box center [386, 351] width 124 height 16
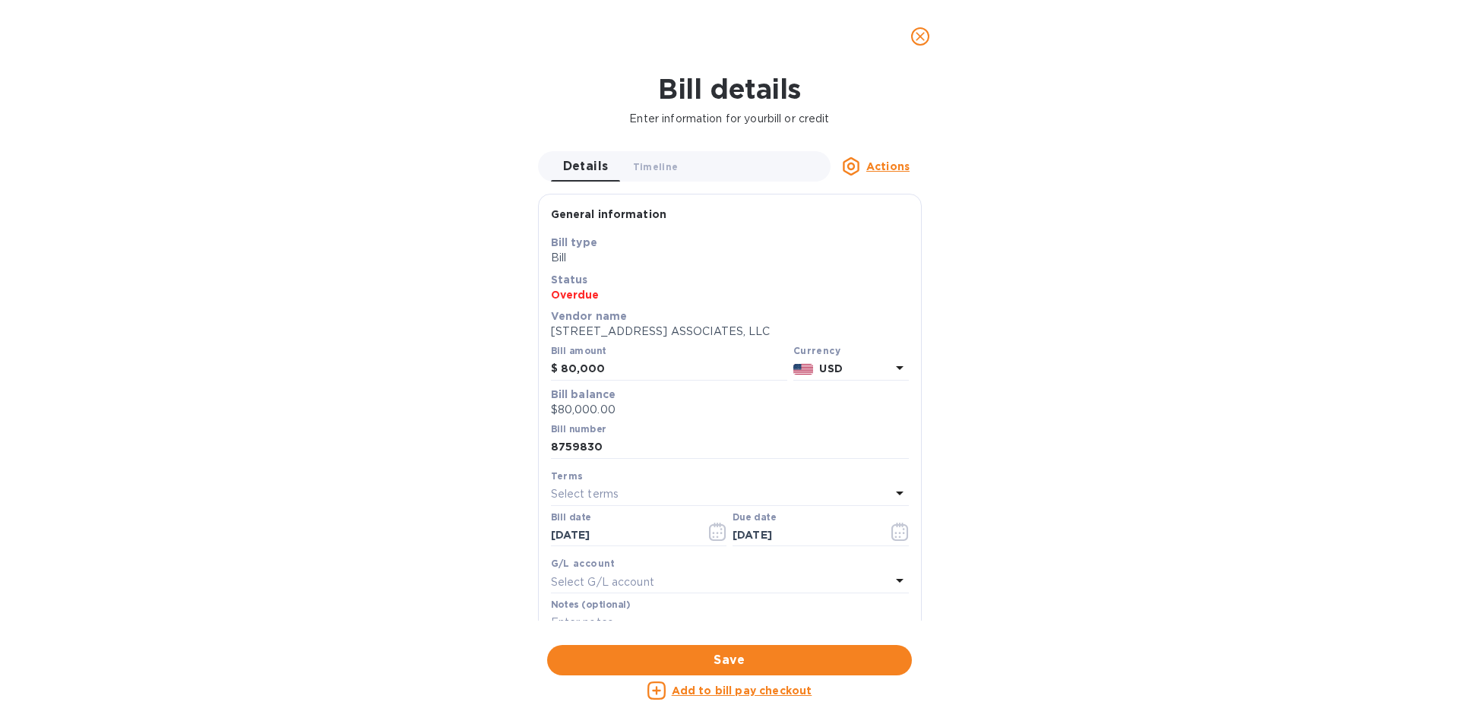
click at [919, 43] on icon "close" at bounding box center [919, 36] width 15 height 15
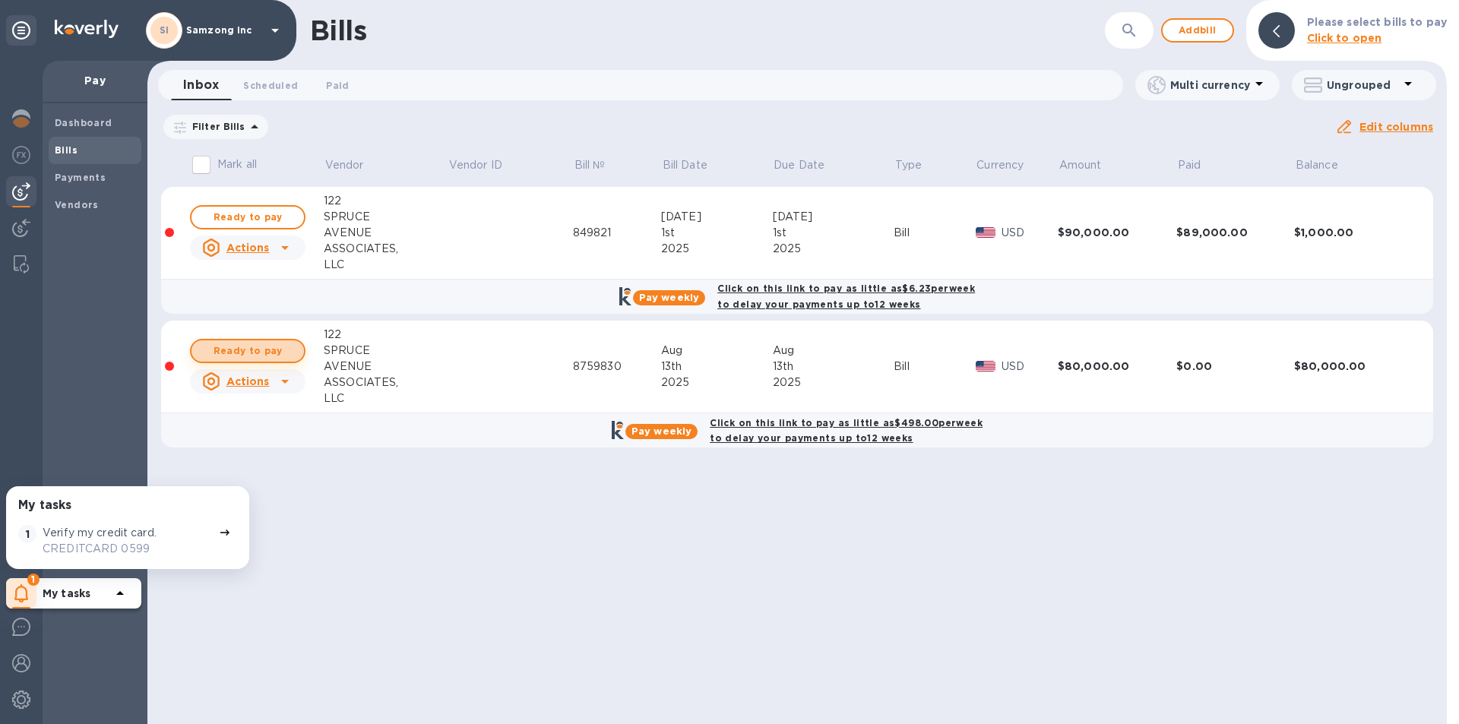
click at [254, 353] on span "Ready to pay" at bounding box center [248, 351] width 88 height 18
click at [384, 509] on div "Bills ​ Add bill Please select bills to pay Click to open Inbox 0 Scheduled 0 P…" at bounding box center [796, 362] width 1299 height 724
drag, startPoint x: 257, startPoint y: 344, endPoint x: 516, endPoint y: 384, distance: 262.1
click at [516, 384] on tr "Ready to pay Actions [STREET_ADDRESS] ASSOCIATES, LLC 8759830 [DATE] [DATE] Bil…" at bounding box center [797, 367] width 1272 height 93
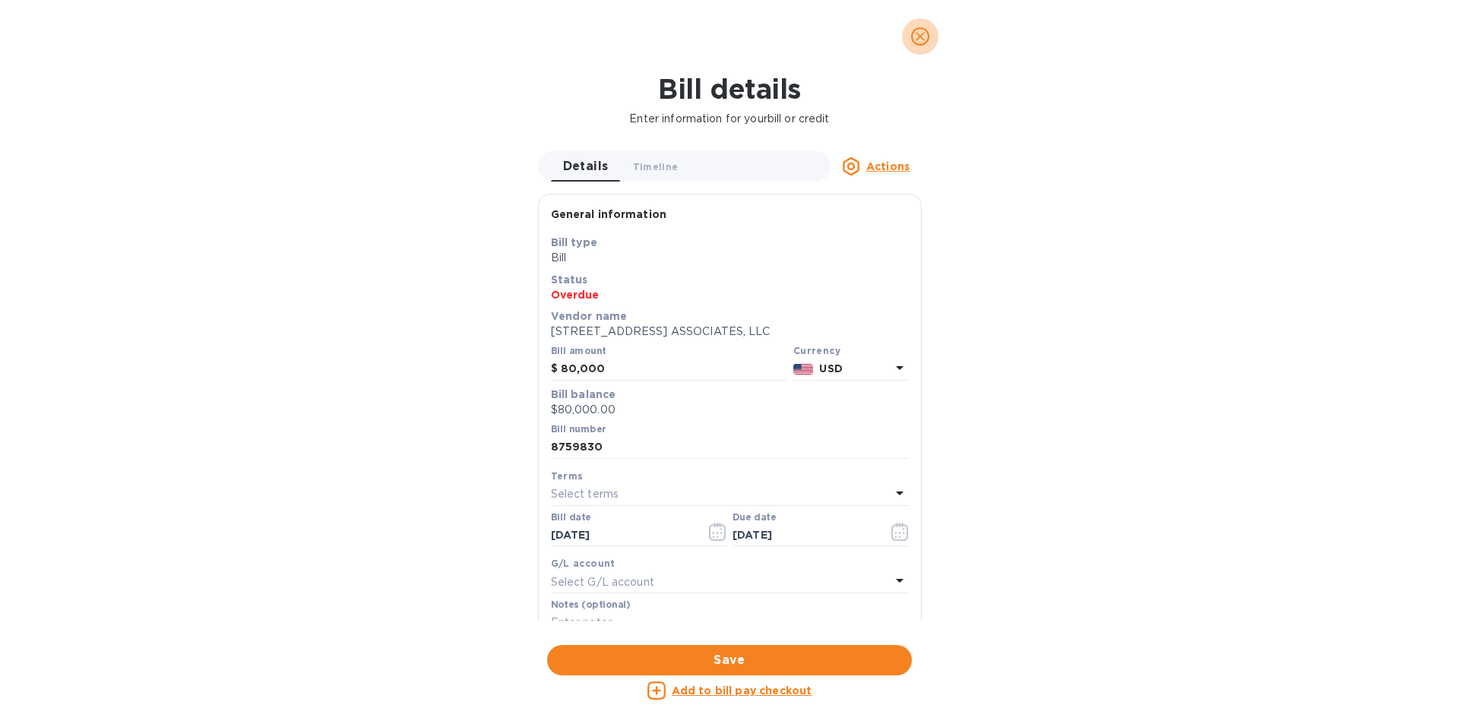
click at [920, 28] on span "close" at bounding box center [920, 36] width 18 height 18
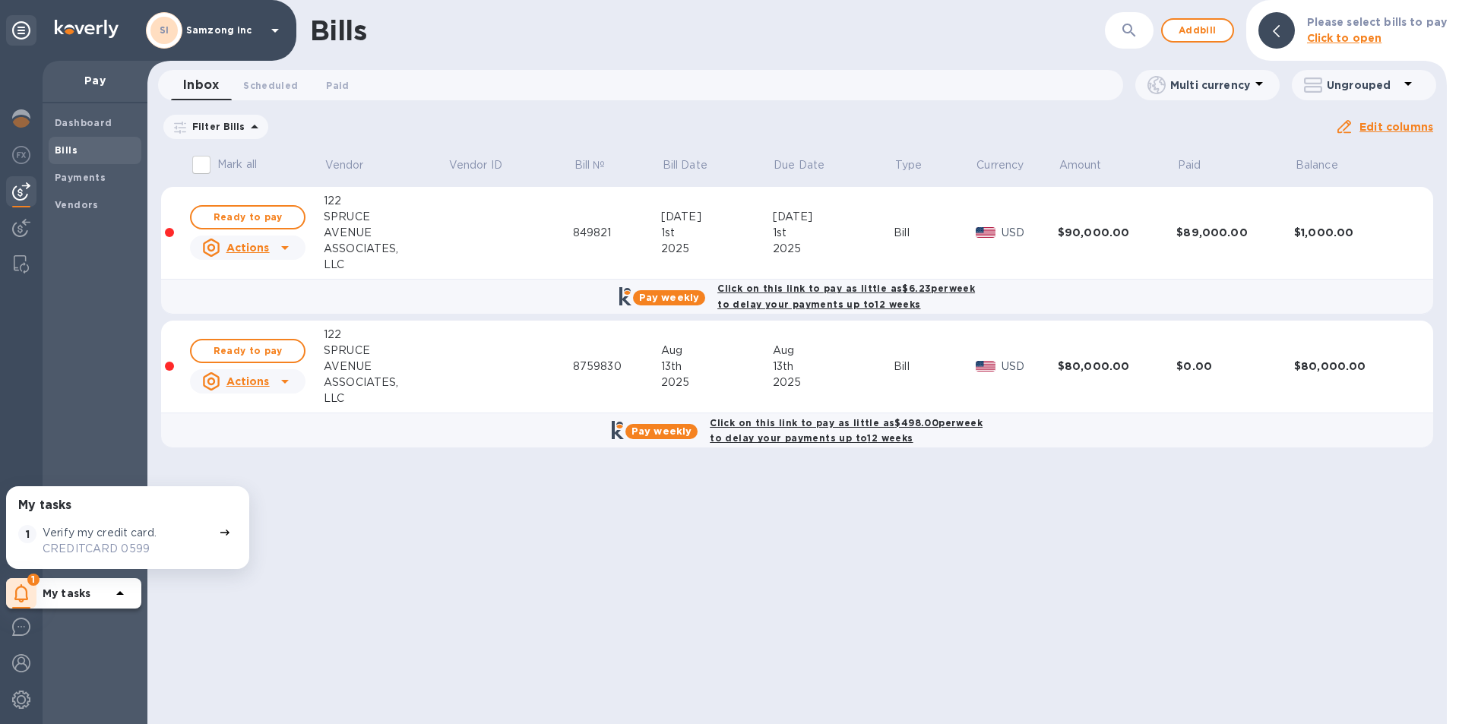
click at [767, 425] on b "Click on this link to pay as little as $498.00 per week to delay your payments …" at bounding box center [846, 430] width 273 height 27
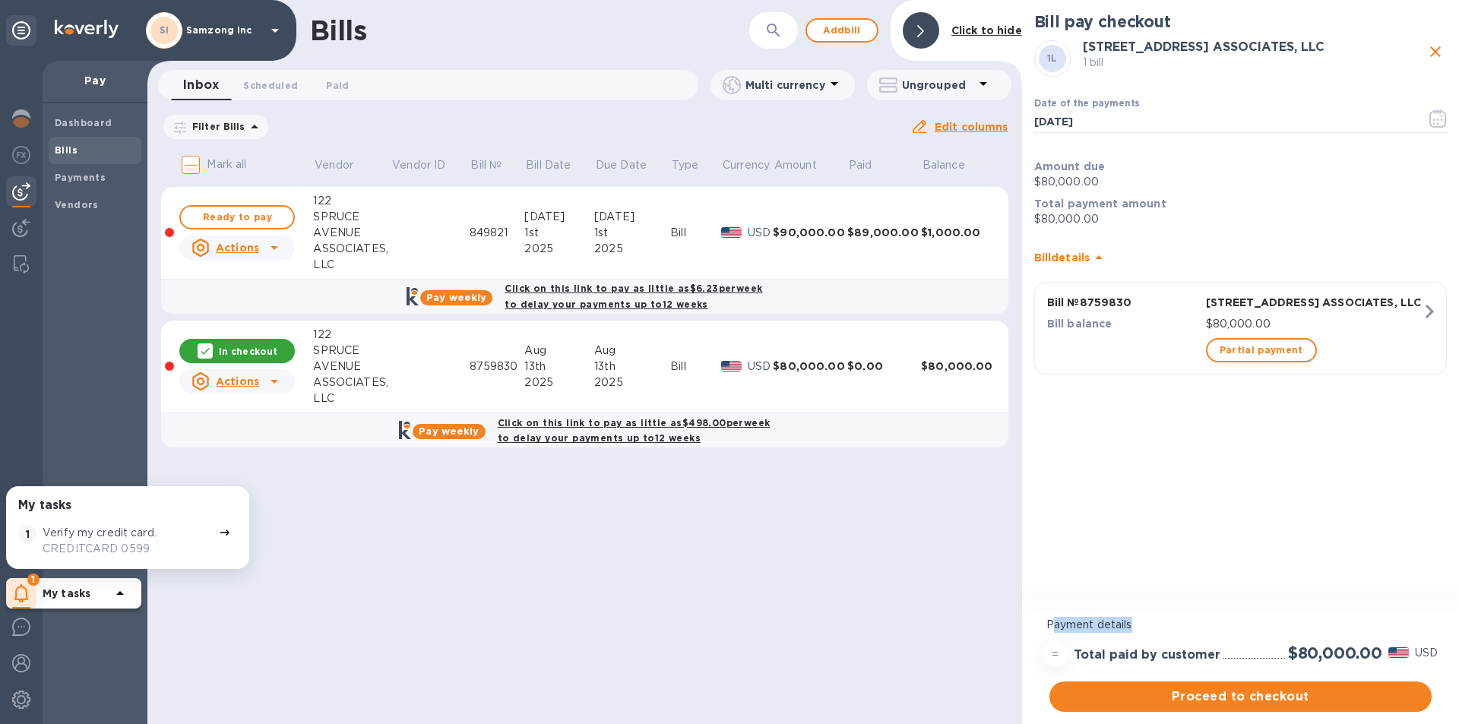
drag, startPoint x: 1052, startPoint y: 614, endPoint x: 1139, endPoint y: 622, distance: 87.8
click at [1139, 624] on div "Payment details" at bounding box center [1240, 625] width 400 height 28
click at [1249, 574] on div "Bill pay checkout 1L [STREET_ADDRESS] ASSOCIATES, LLC 1 bill Date of the paymen…" at bounding box center [1240, 302] width 437 height 605
click at [1434, 46] on icon "close" at bounding box center [1435, 52] width 18 height 18
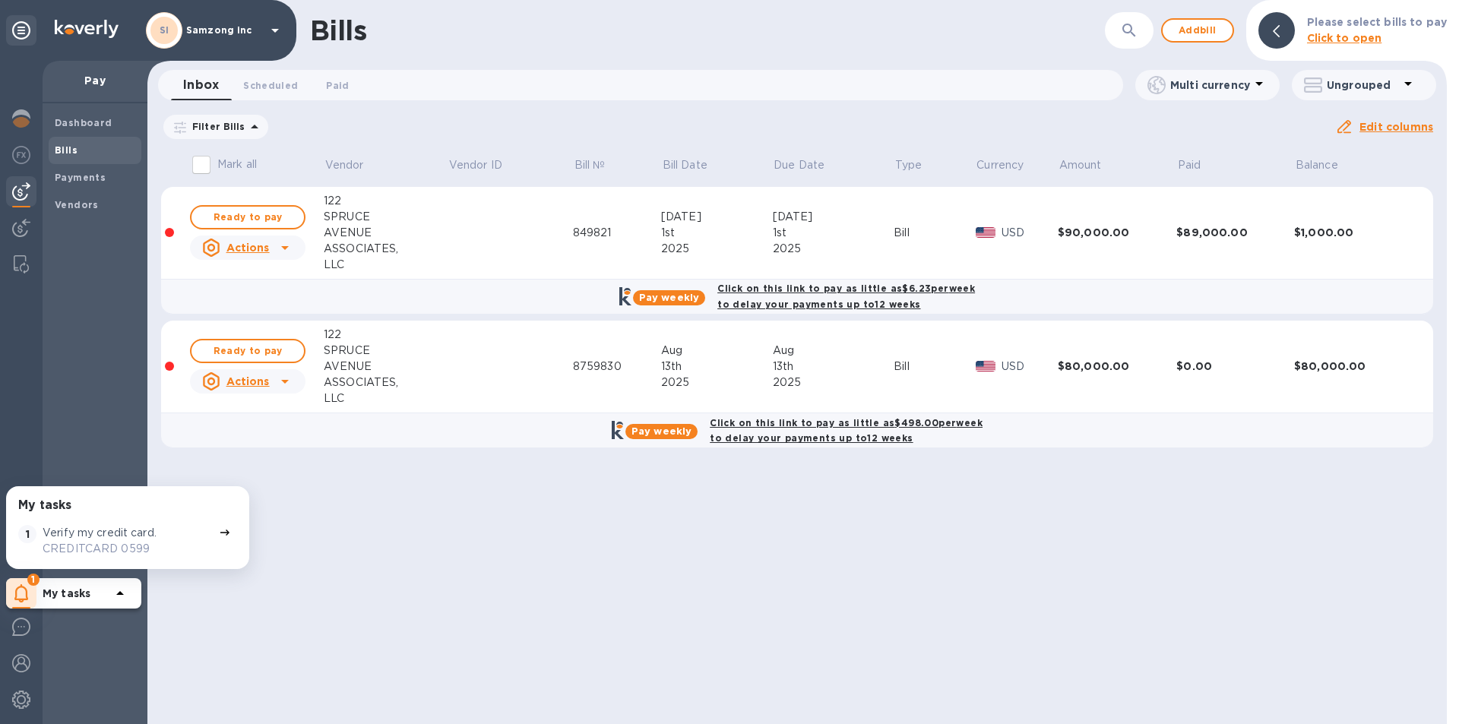
click at [78, 602] on div "My tasks" at bounding box center [86, 593] width 87 height 24
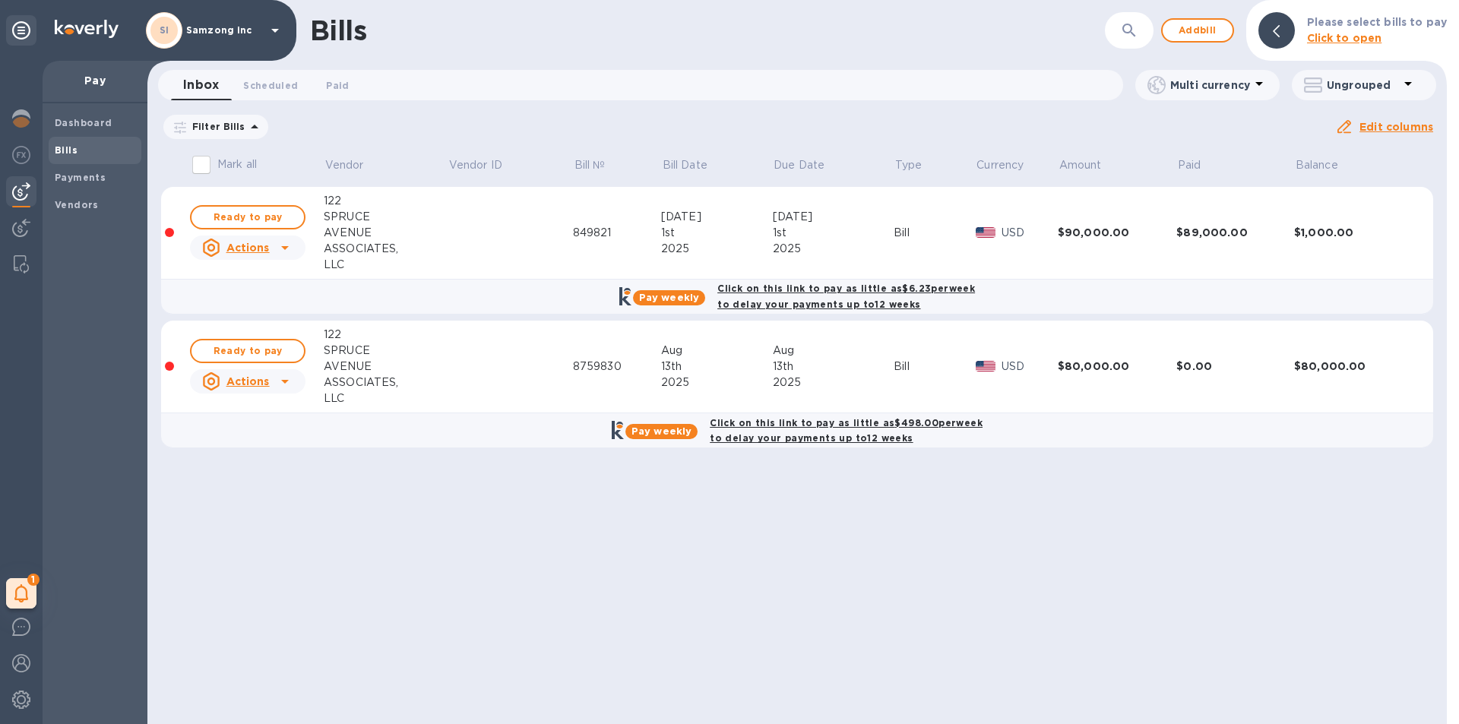
click at [255, 377] on u "Actions" at bounding box center [247, 381] width 43 height 12
click at [262, 350] on div at bounding box center [729, 362] width 1459 height 724
click at [266, 348] on span "Ready to pay" at bounding box center [248, 351] width 88 height 18
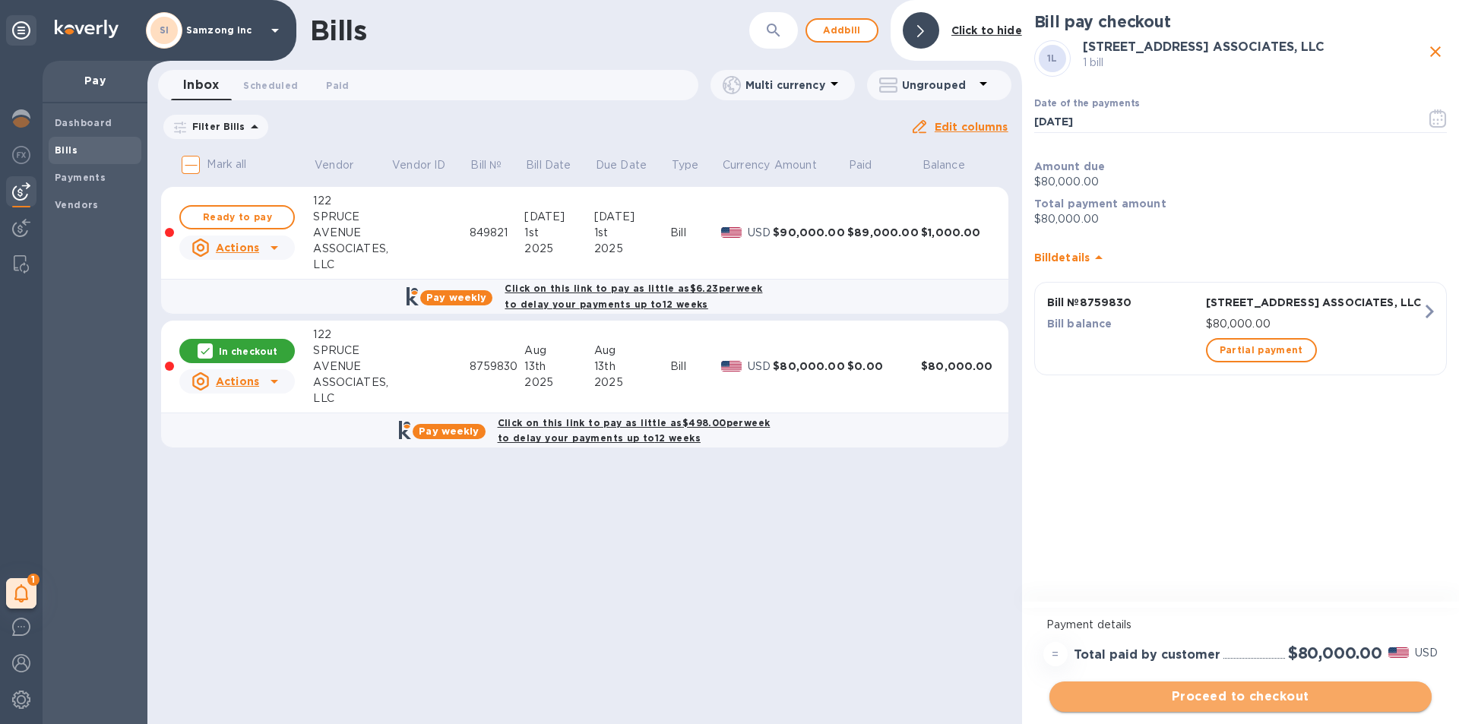
click at [1260, 696] on span "Proceed to checkout" at bounding box center [1240, 697] width 358 height 18
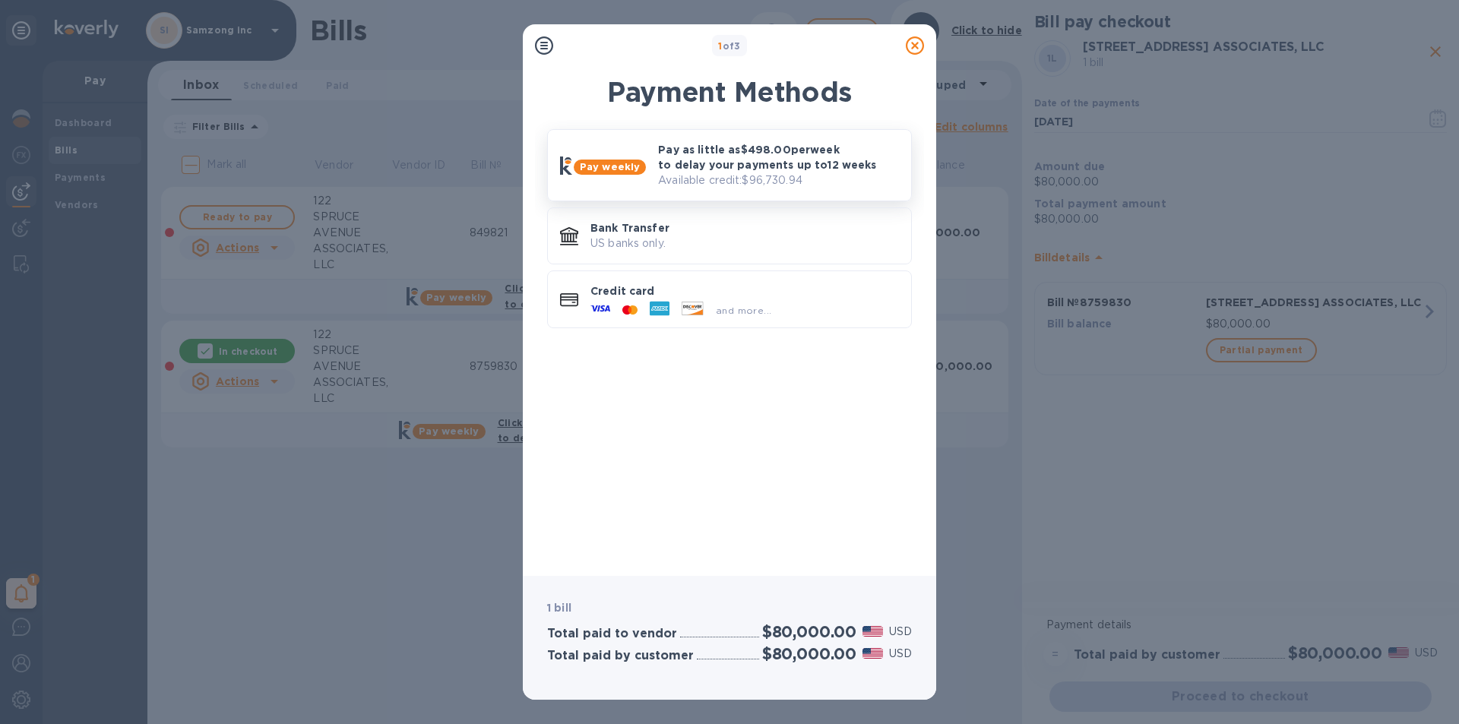
click at [717, 158] on p "Pay as little as $498.00 per week to delay your payments up to 12 weeks" at bounding box center [778, 157] width 241 height 30
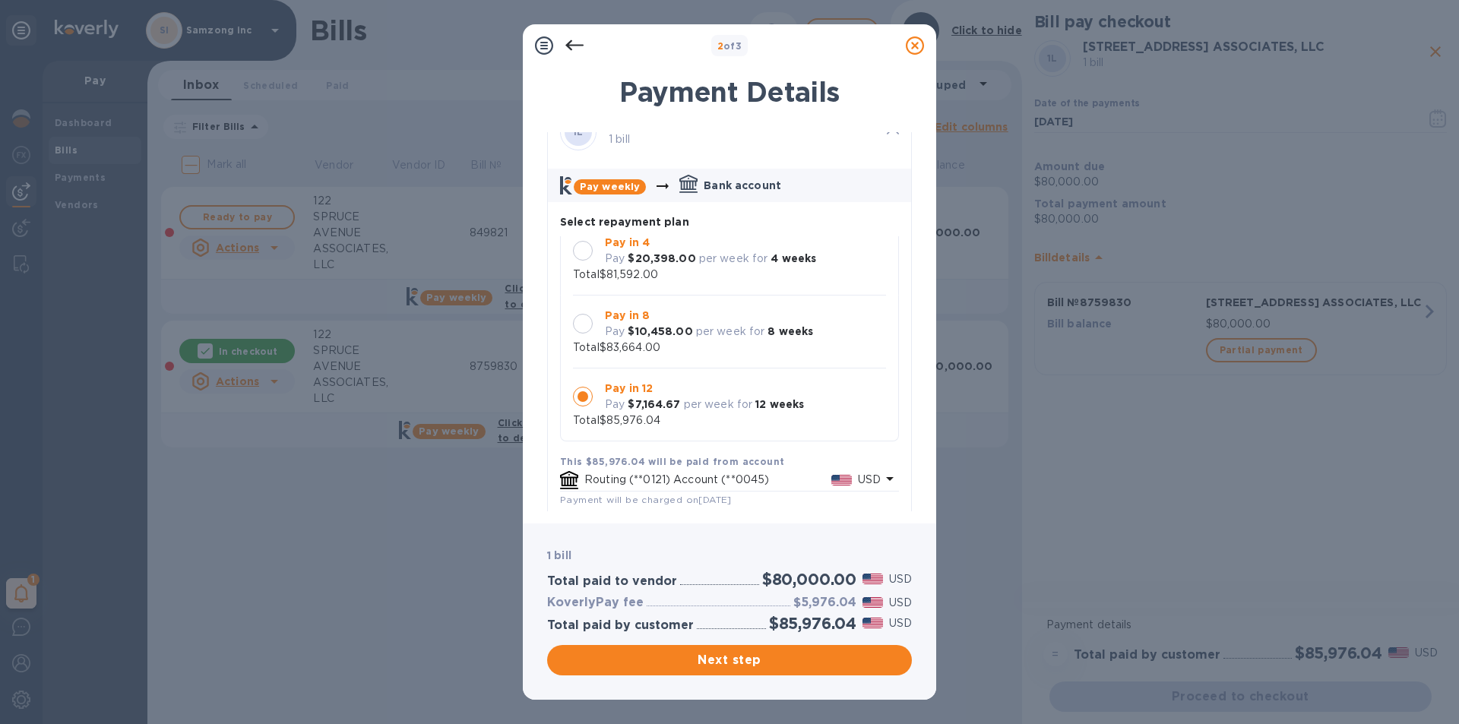
scroll to position [30, 0]
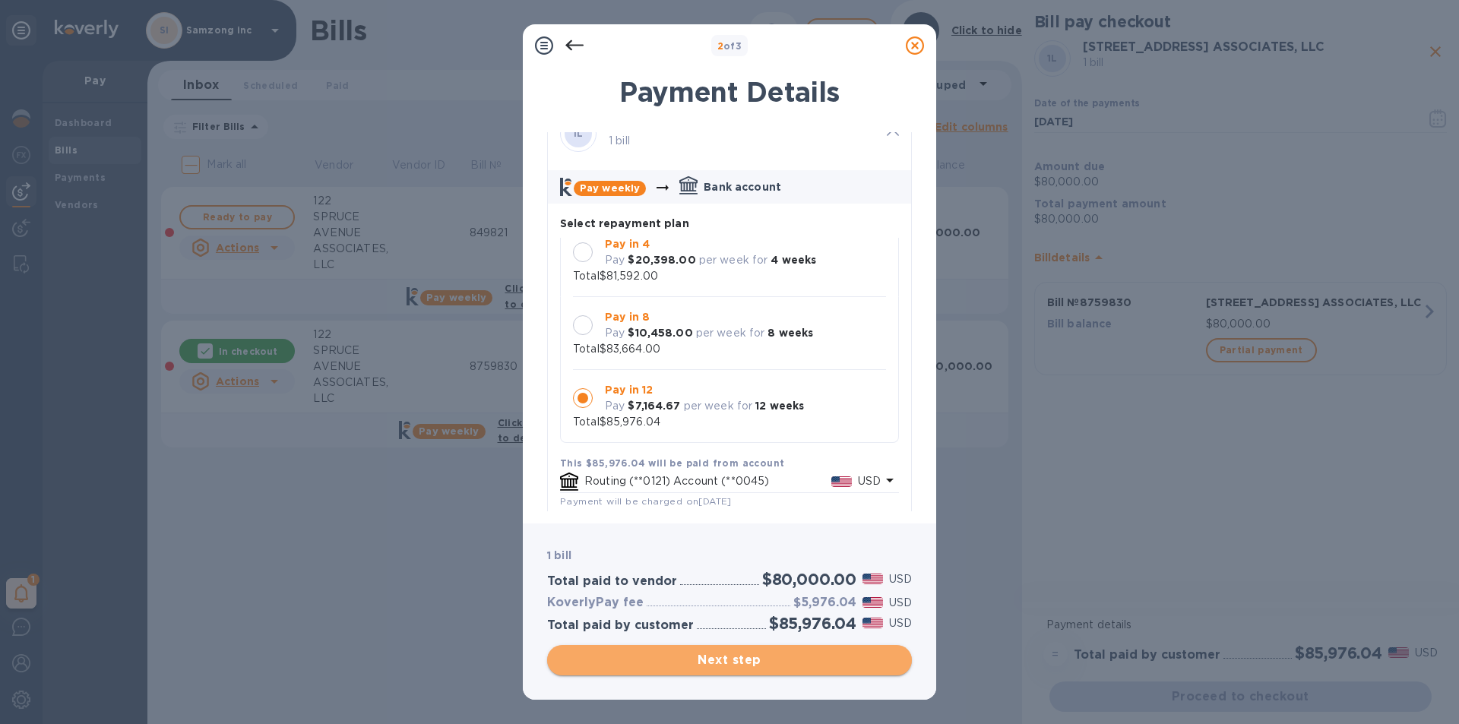
click at [734, 663] on span "Next step" at bounding box center [729, 660] width 340 height 18
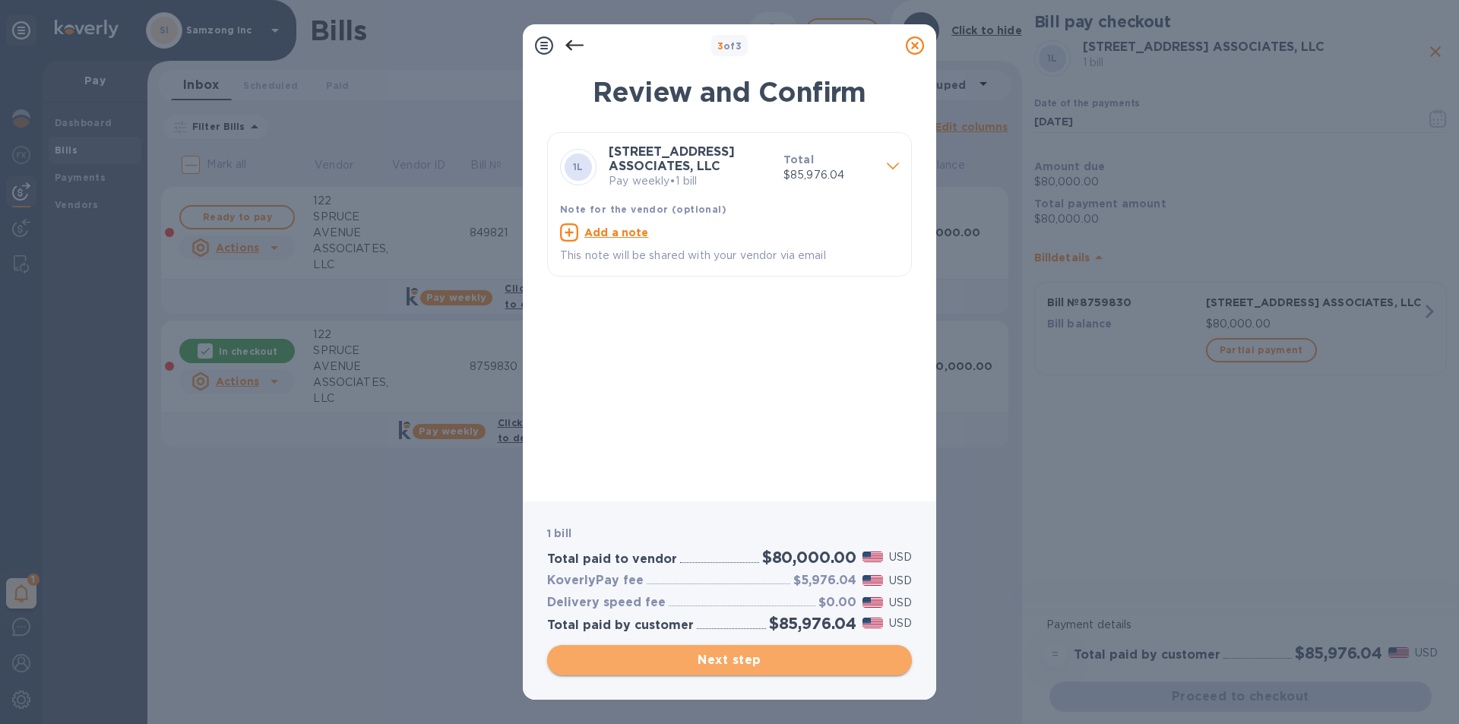
click at [735, 657] on span "Next step" at bounding box center [729, 660] width 340 height 18
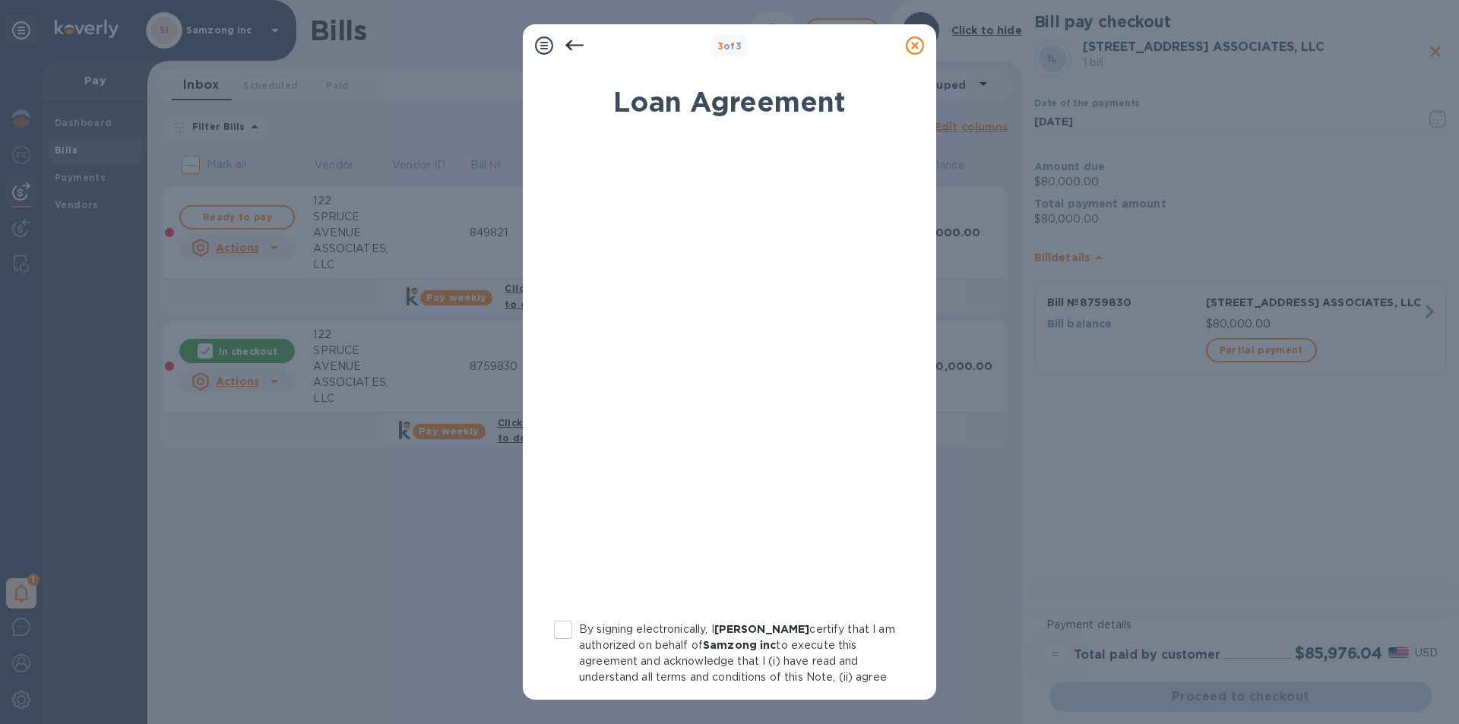
click at [565, 628] on input "By signing electronically, I [PERSON_NAME] certify that I am authorized on beha…" at bounding box center [563, 630] width 32 height 32
checkbox input "true"
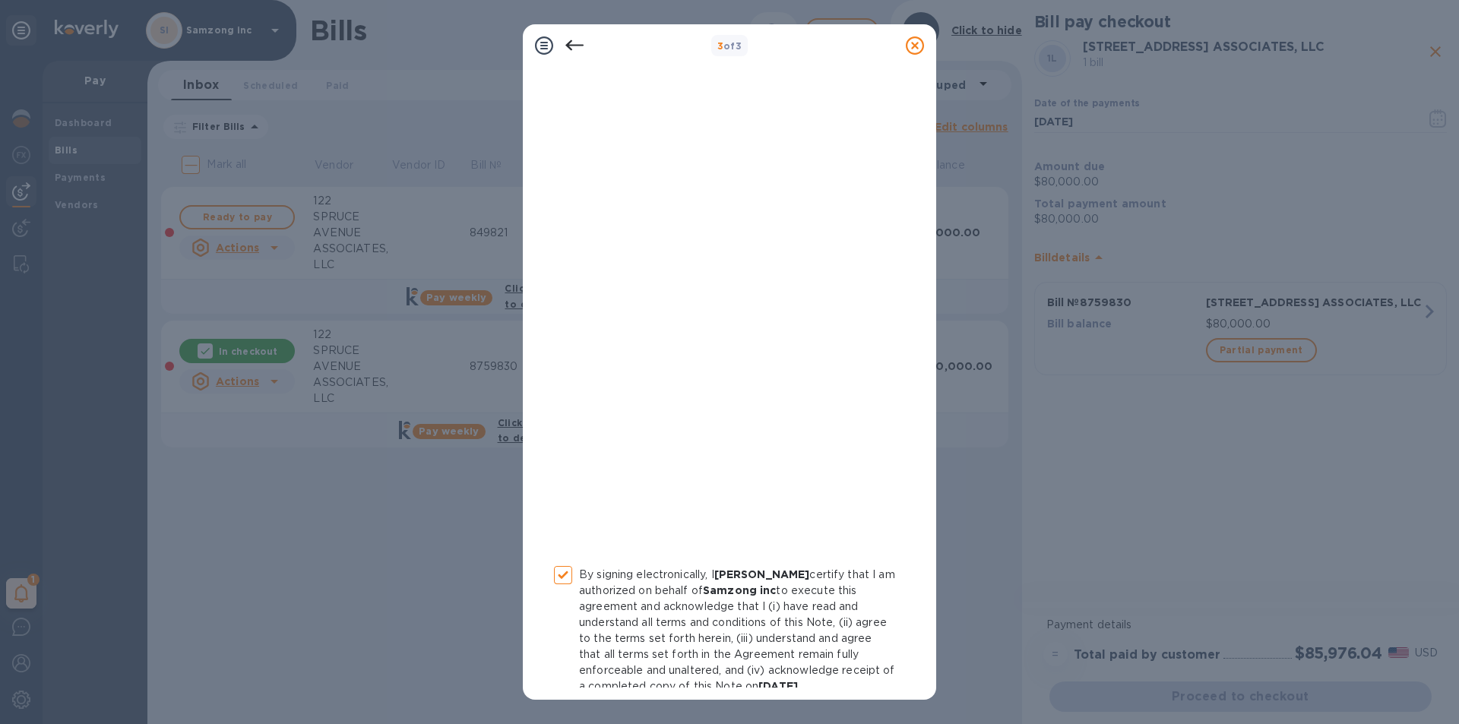
scroll to position [125, 0]
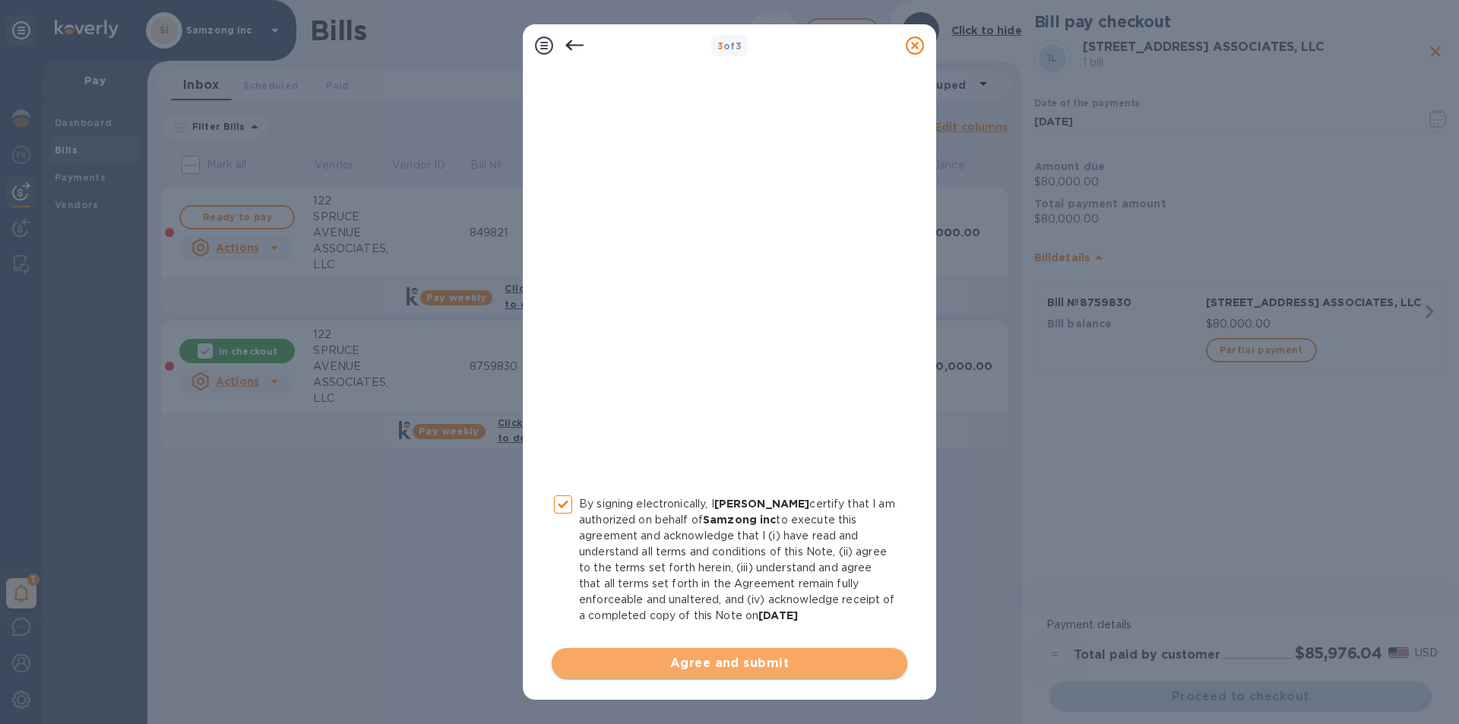
click at [740, 655] on span "Agree and submit" at bounding box center [729, 663] width 331 height 18
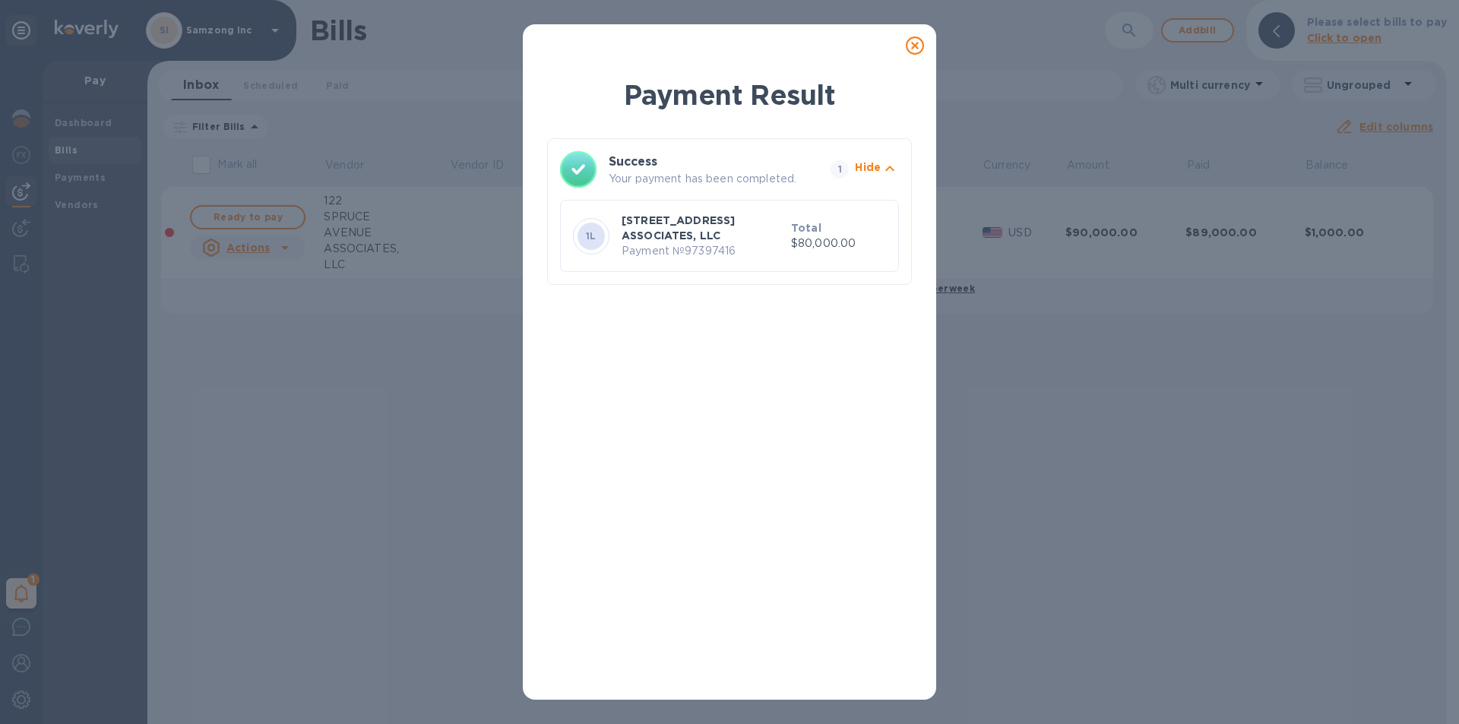
click at [705, 231] on p "[STREET_ADDRESS] ASSOCIATES, LLC" at bounding box center [702, 228] width 163 height 30
click at [912, 48] on icon at bounding box center [915, 45] width 18 height 18
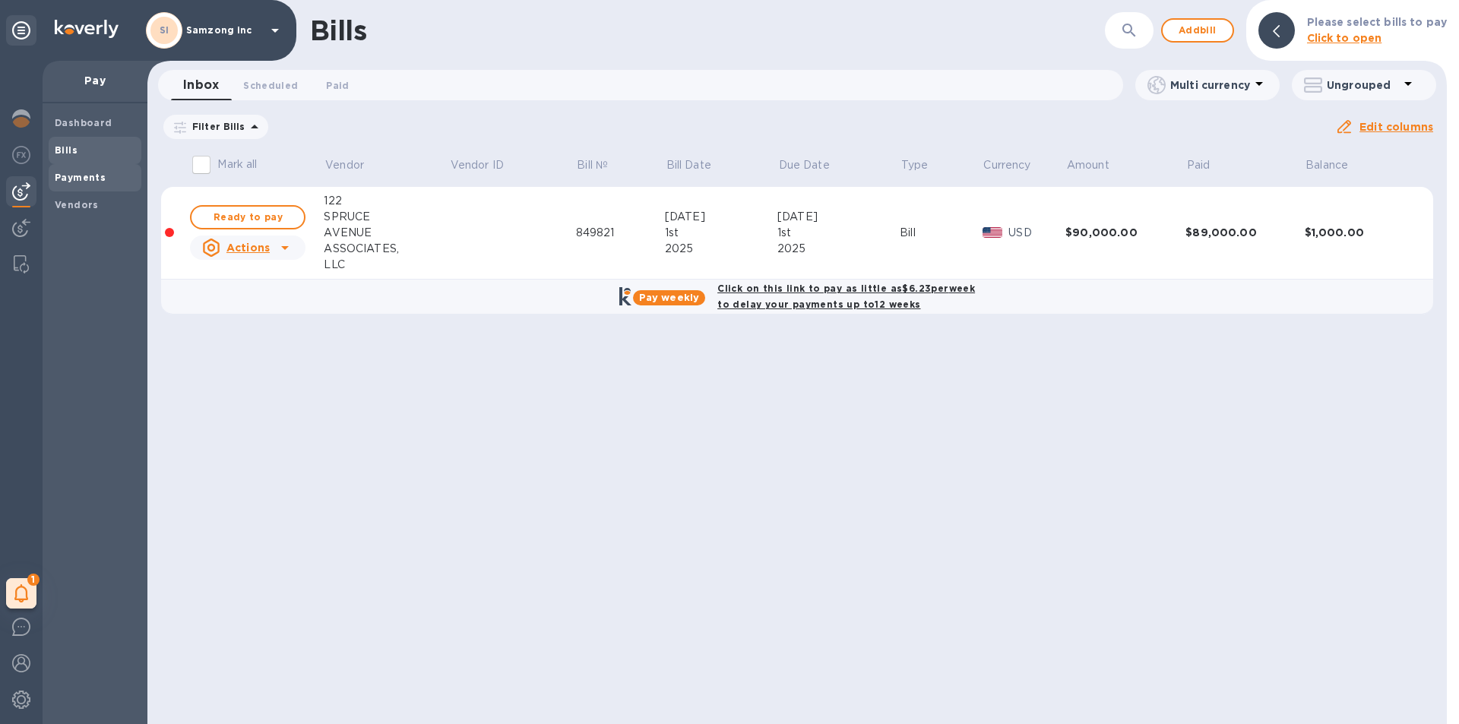
click at [95, 176] on b "Payments" at bounding box center [80, 177] width 51 height 11
